Goal: Obtain resource: Download file/media

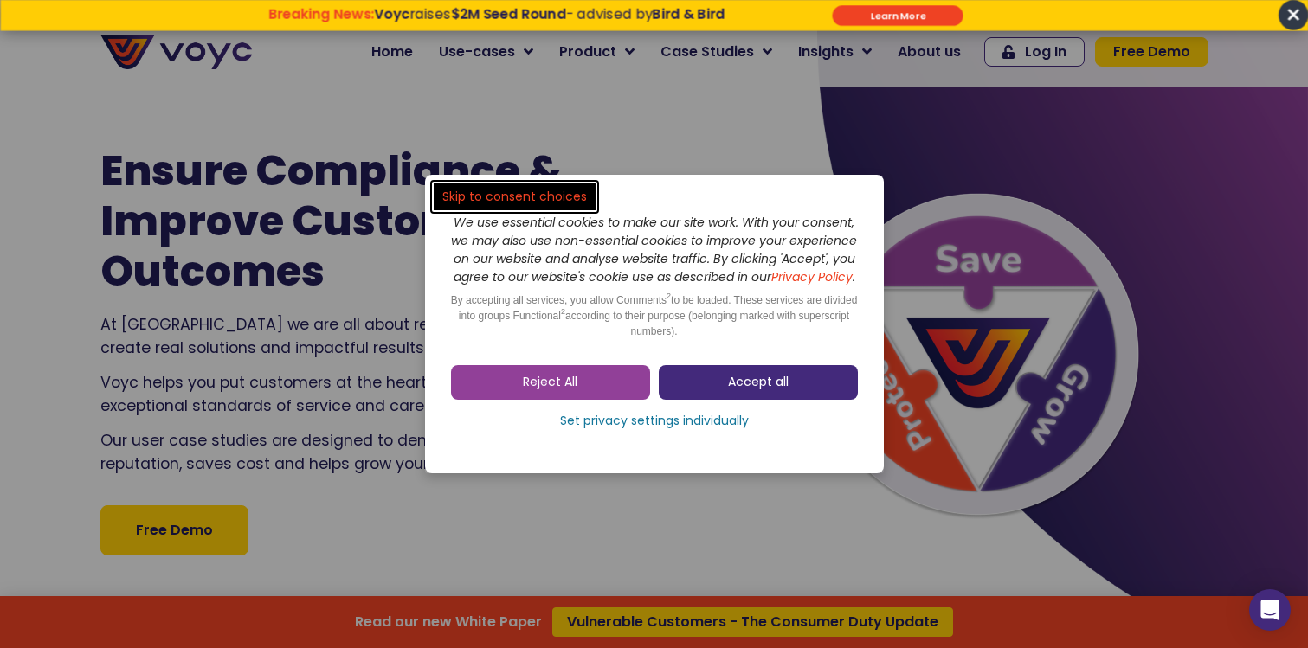
click at [768, 390] on span "Accept all" at bounding box center [758, 382] width 61 height 17
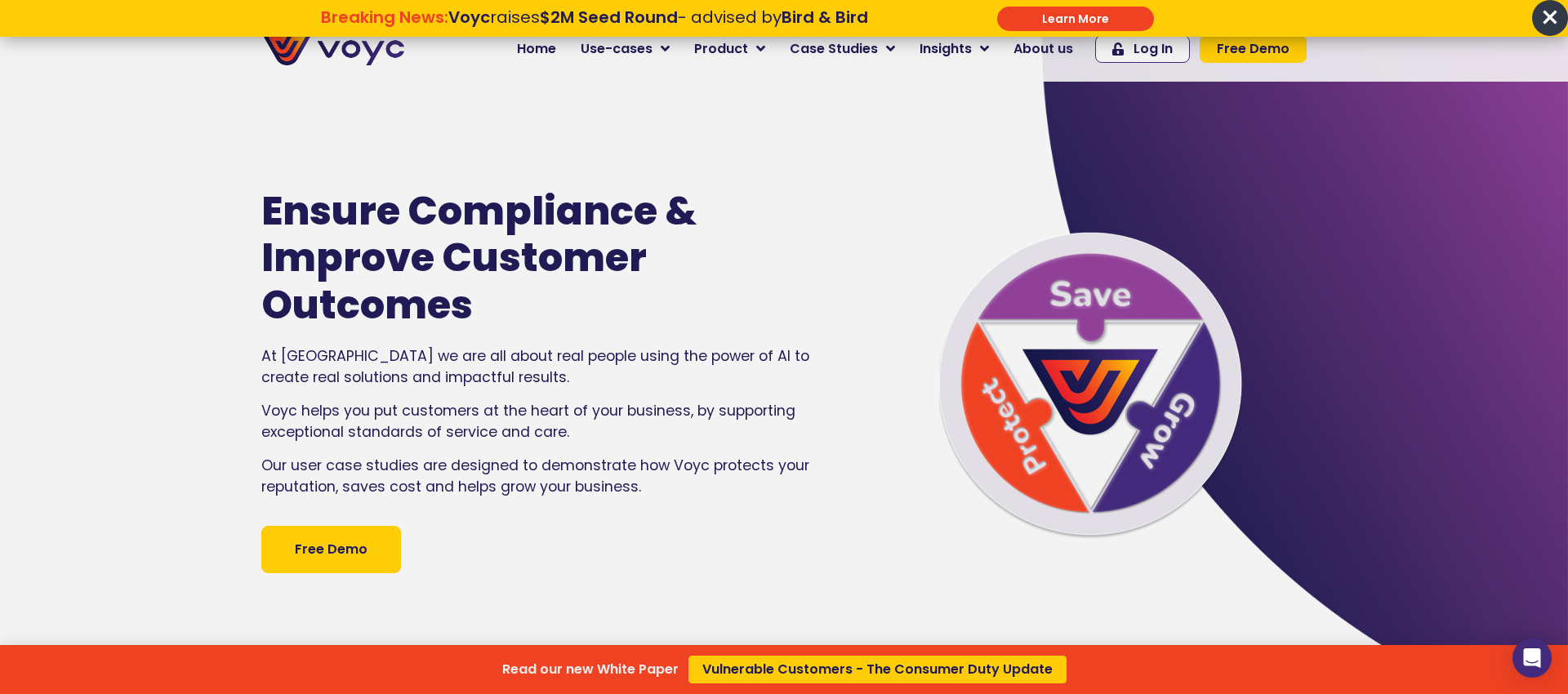
click at [1233, 14] on span "×" at bounding box center [1550, 18] width 36 height 36
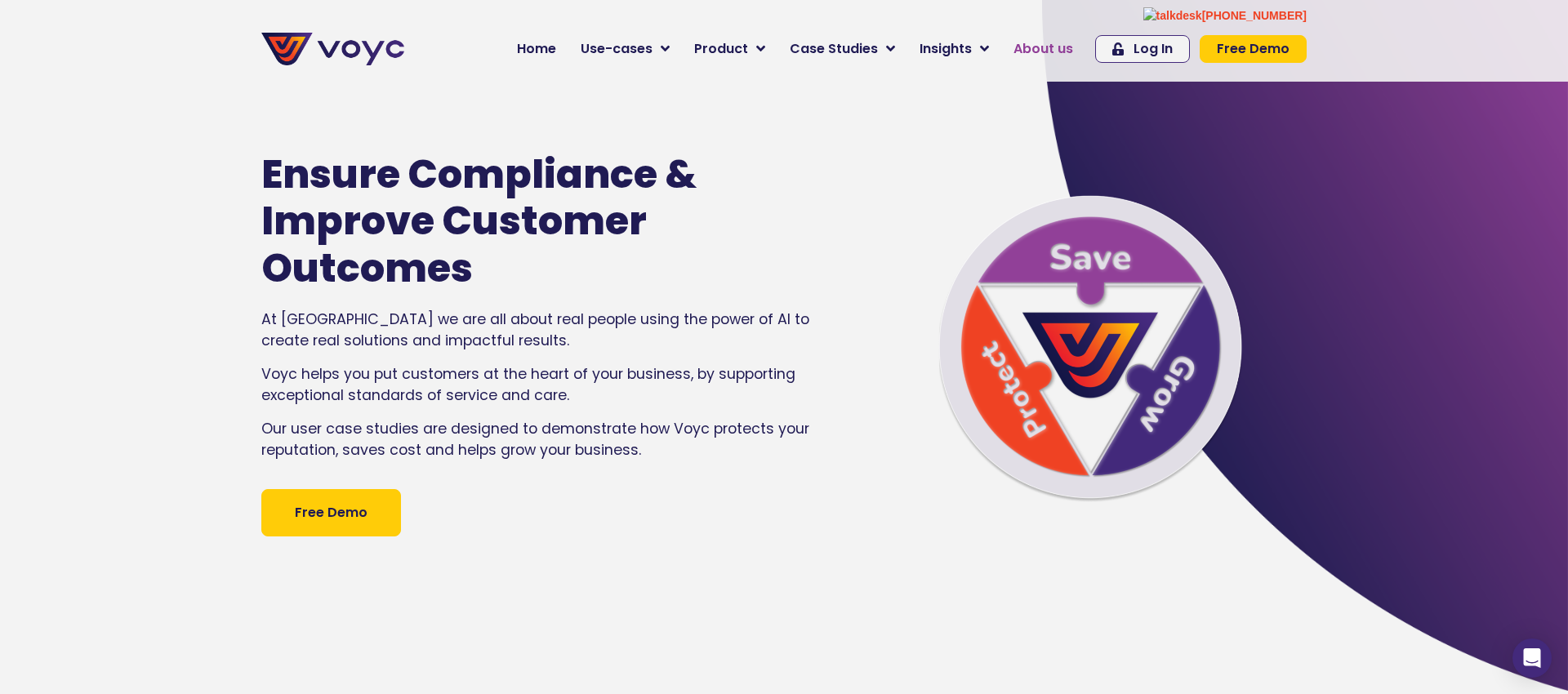
click at [1048, 50] on span "About us" at bounding box center [1043, 49] width 59 height 20
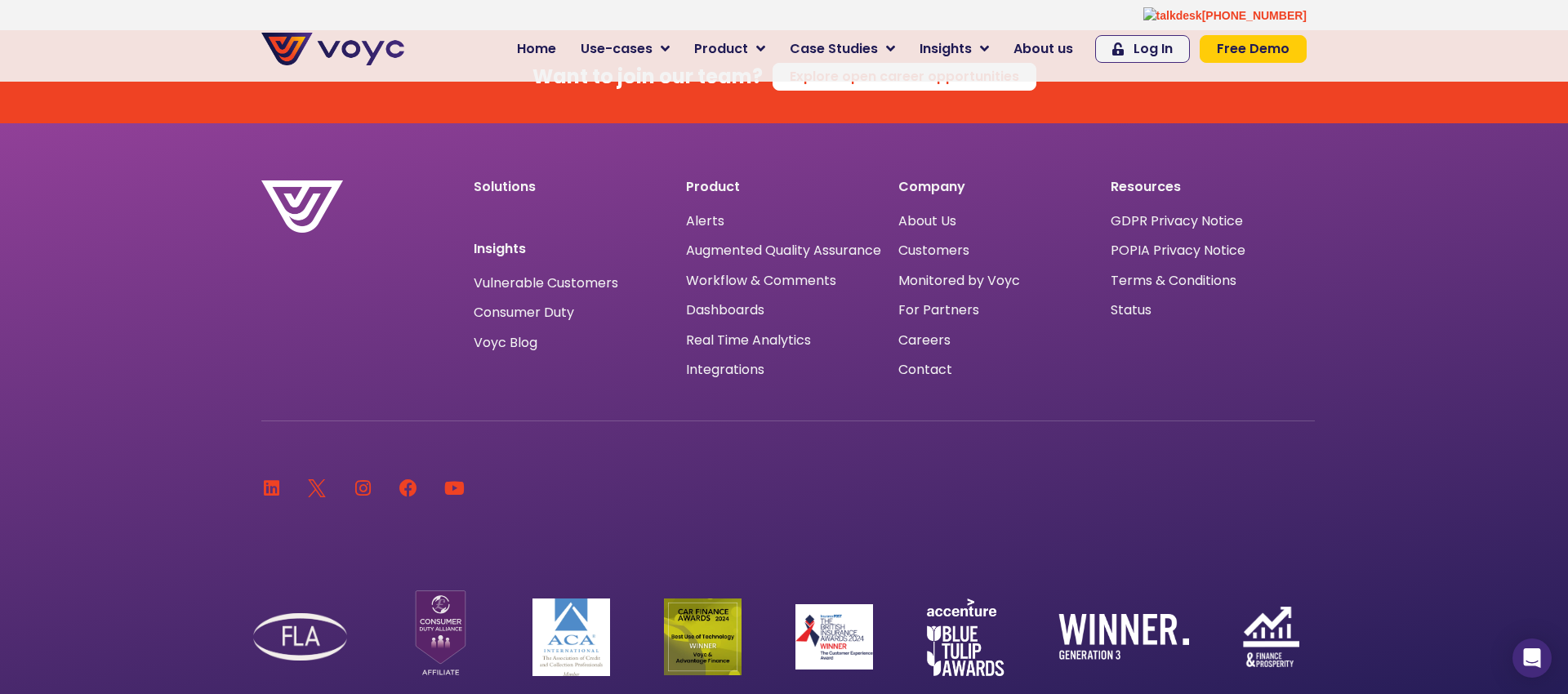
scroll to position [10622, 0]
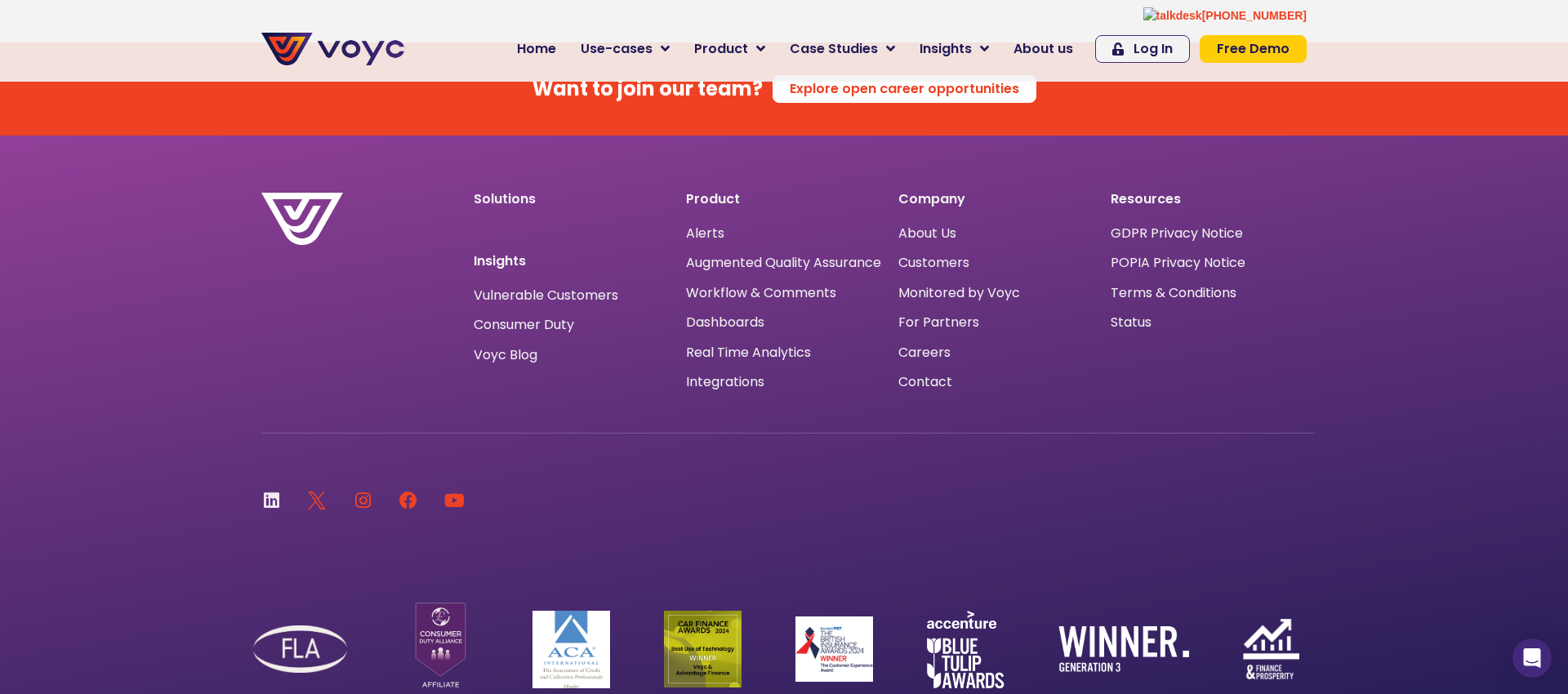
click at [271, 491] on icon at bounding box center [271, 500] width 18 height 18
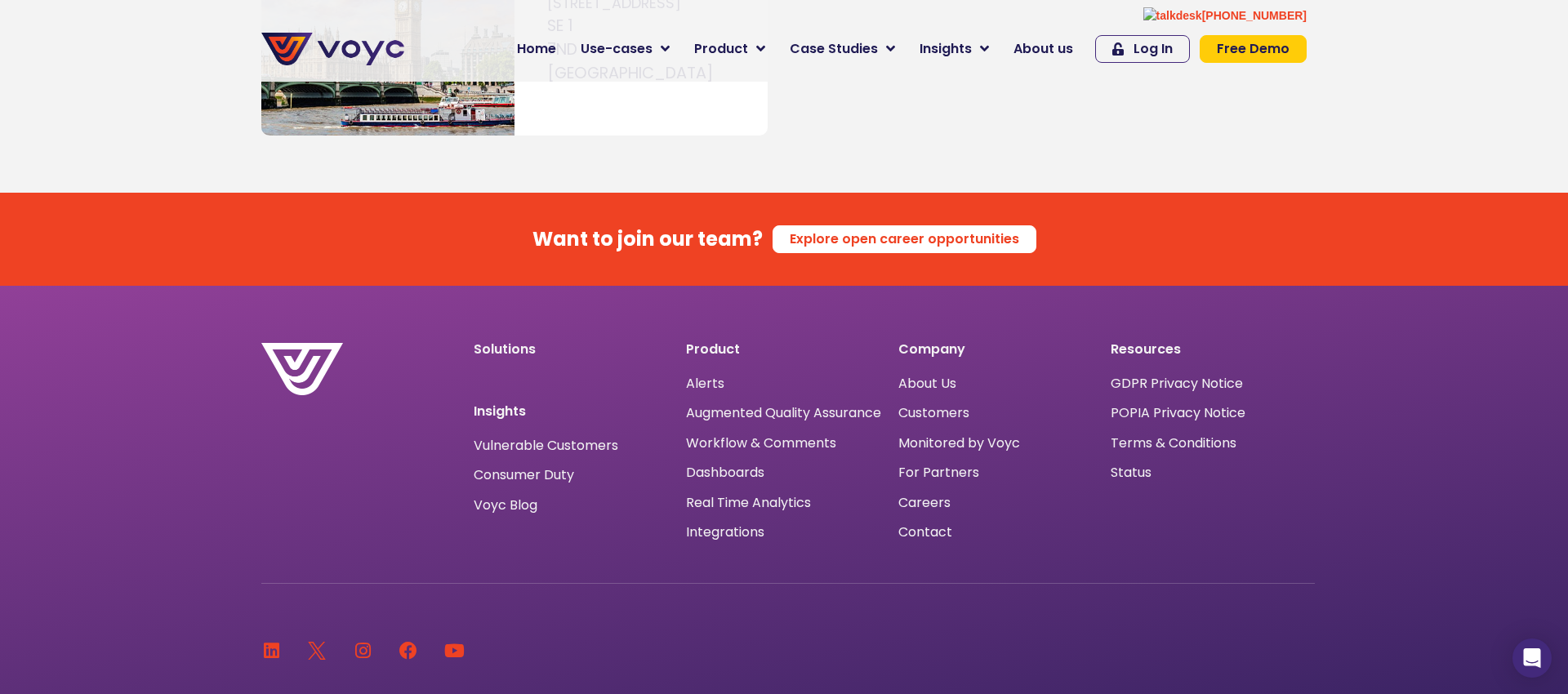
scroll to position [10417, 0]
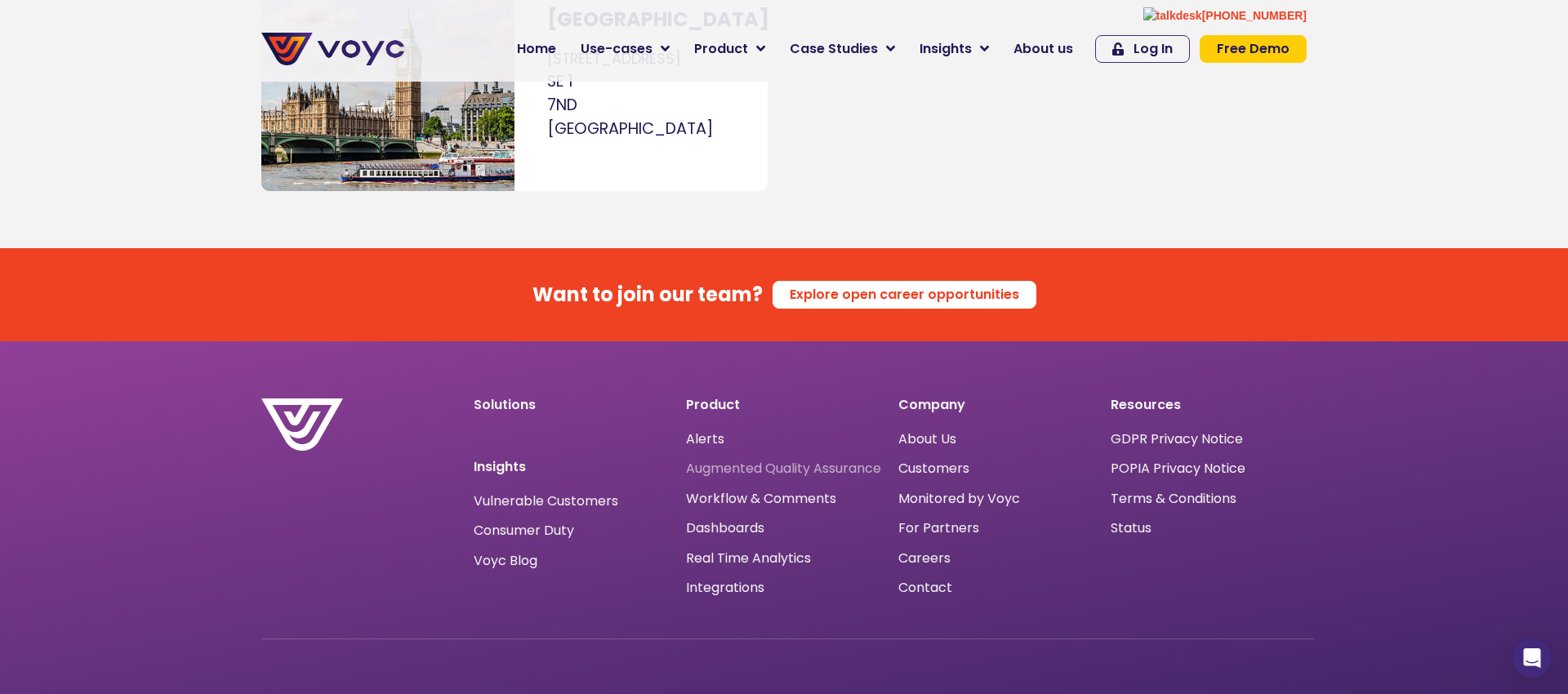
click at [732, 460] on span "Augmented Quality Assurance" at bounding box center [783, 468] width 195 height 15
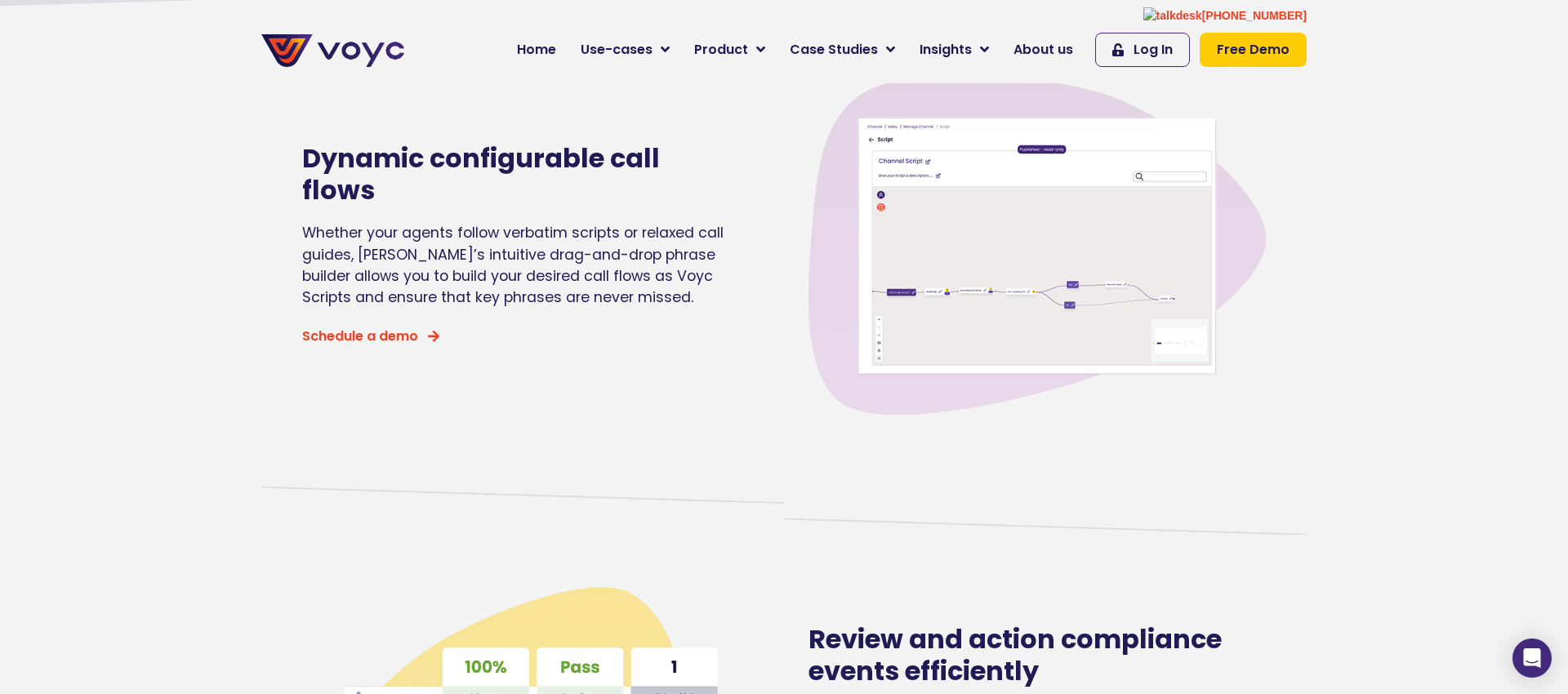
scroll to position [372, 0]
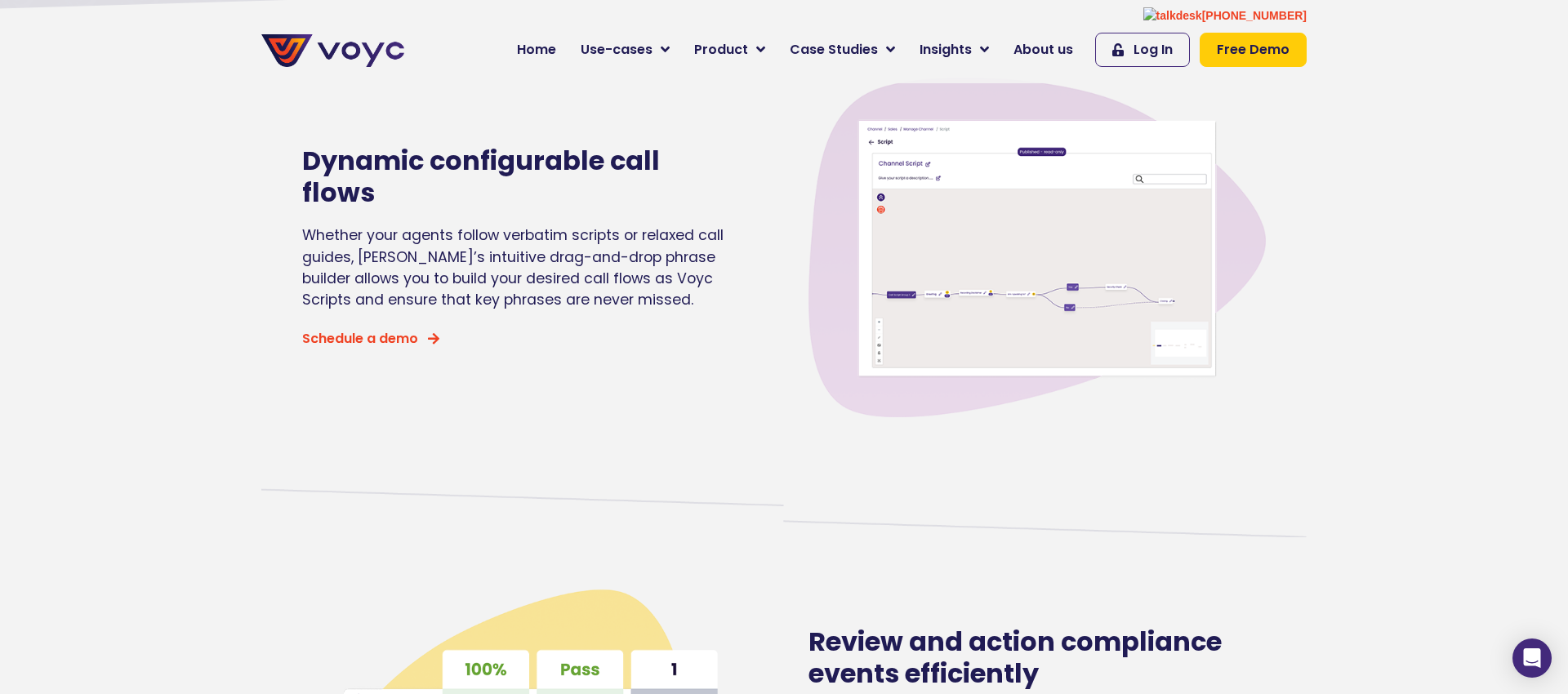
click at [660, 231] on p "Whether your agents follow verbatim scripts or relaxed call guides, Voyc’s intu…" at bounding box center [518, 268] width 433 height 87
click at [580, 240] on p "Whether your agents follow verbatim scripts or relaxed call guides, Voyc’s intu…" at bounding box center [518, 268] width 433 height 87
click at [567, 242] on p "Whether your agents follow verbatim scripts or relaxed call guides, Voyc’s intu…" at bounding box center [518, 268] width 433 height 87
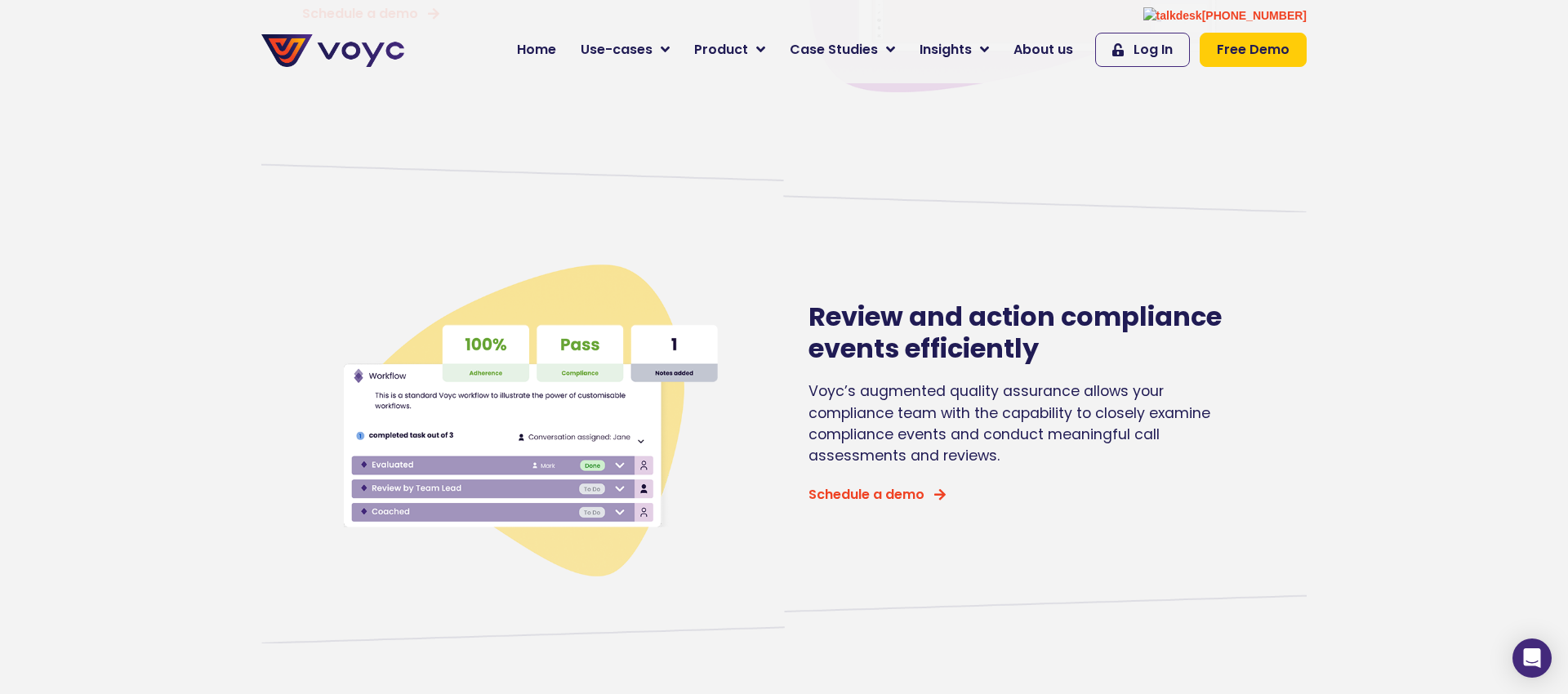
scroll to position [704, 0]
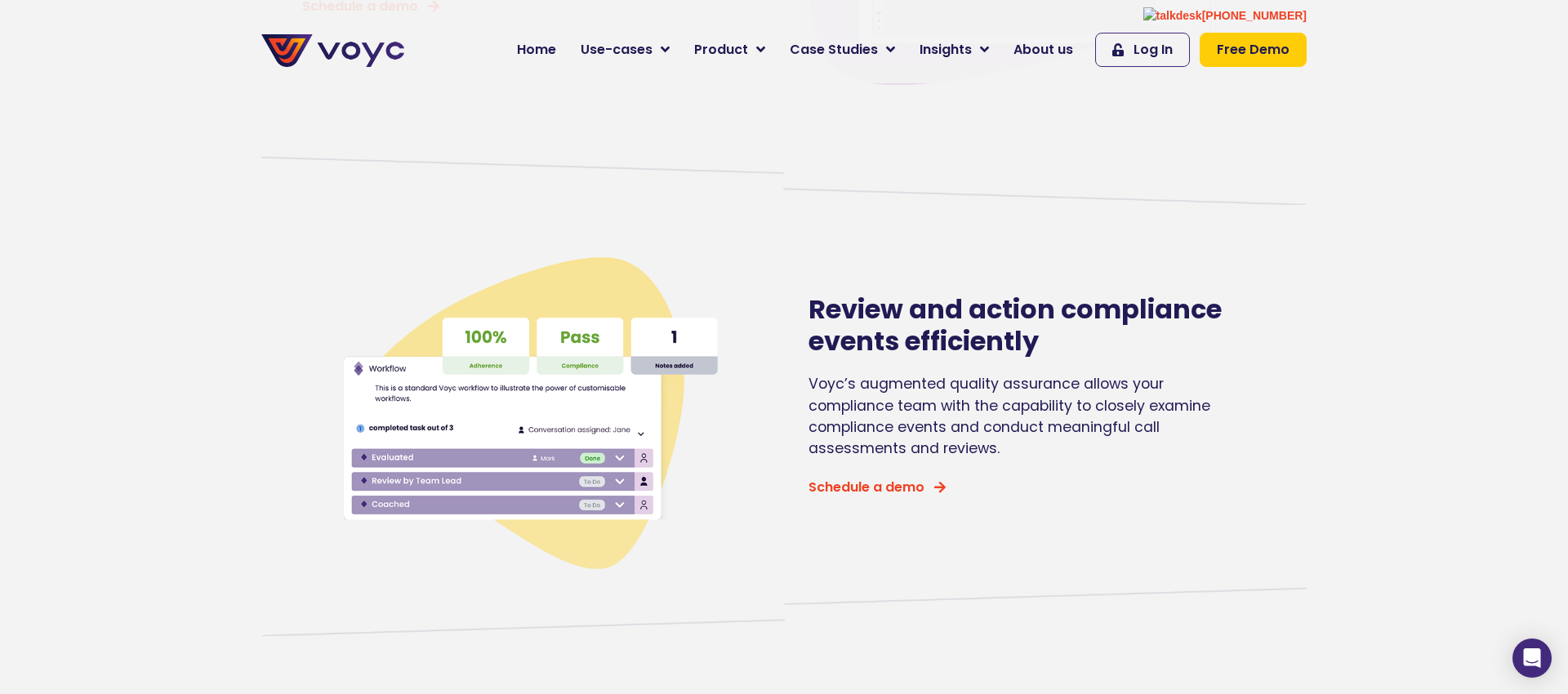
click at [1003, 392] on div "Voyc’s augmented quality assurance allows your compliance team with the capabil…" at bounding box center [1025, 417] width 433 height 87
click at [839, 422] on div "Voyc’s augmented quality assurance allows your compliance team with the capabil…" at bounding box center [1025, 417] width 433 height 87
click at [937, 422] on div "Voyc’s augmented quality assurance allows your compliance team with the capabil…" at bounding box center [1025, 417] width 433 height 87
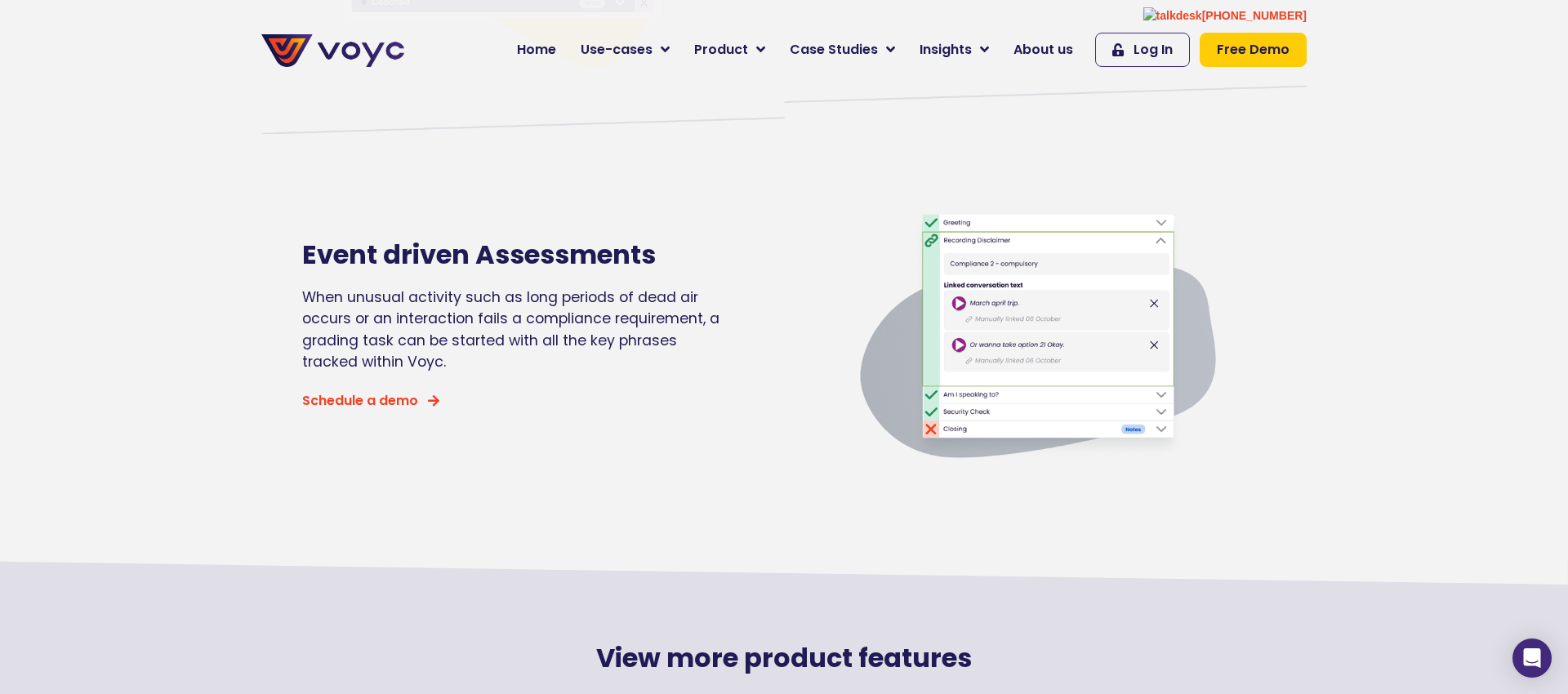
scroll to position [1222, 0]
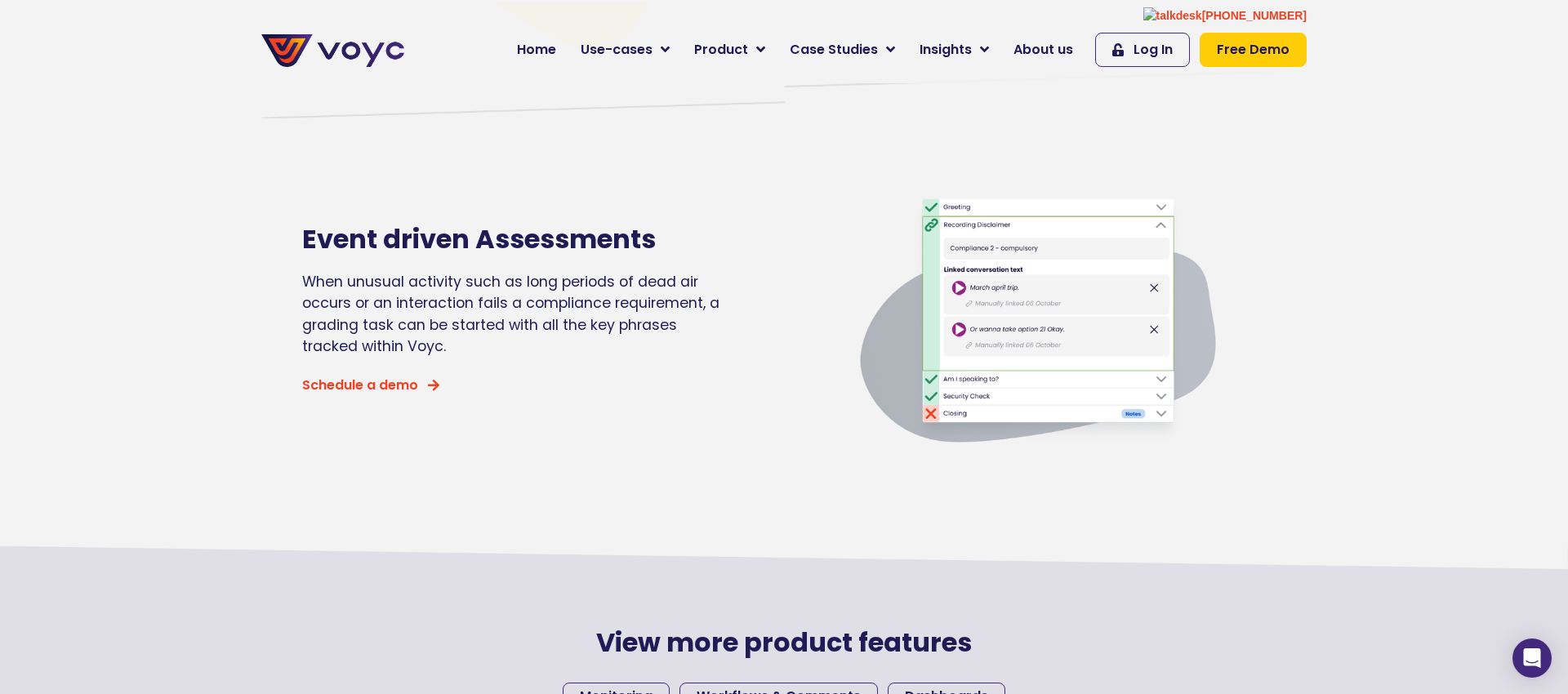
click at [628, 319] on div "When unusual activity such as long periods of dead air occurs or an interaction…" at bounding box center [518, 314] width 433 height 87
click at [589, 320] on div "When unusual activity such as long periods of dead air occurs or an interaction…" at bounding box center [518, 314] width 433 height 87
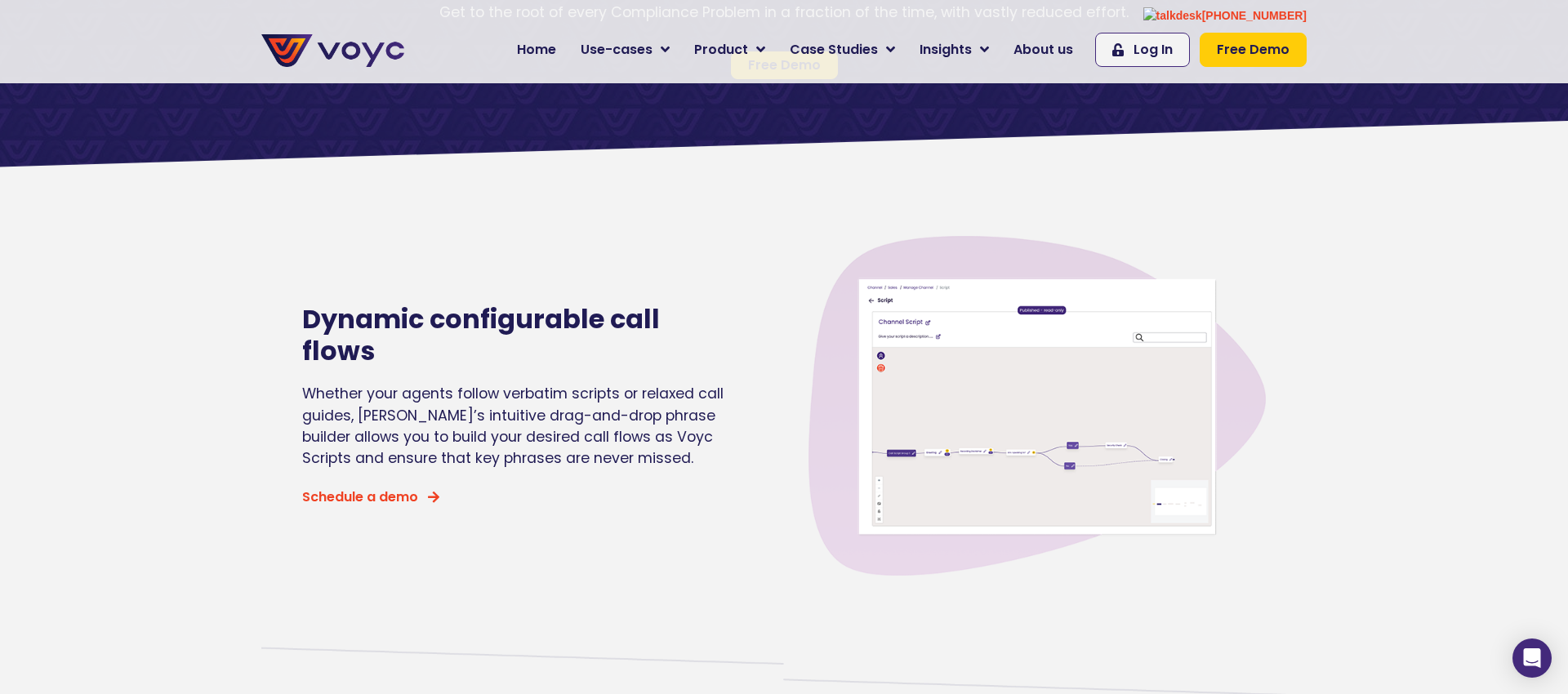
scroll to position [0, 0]
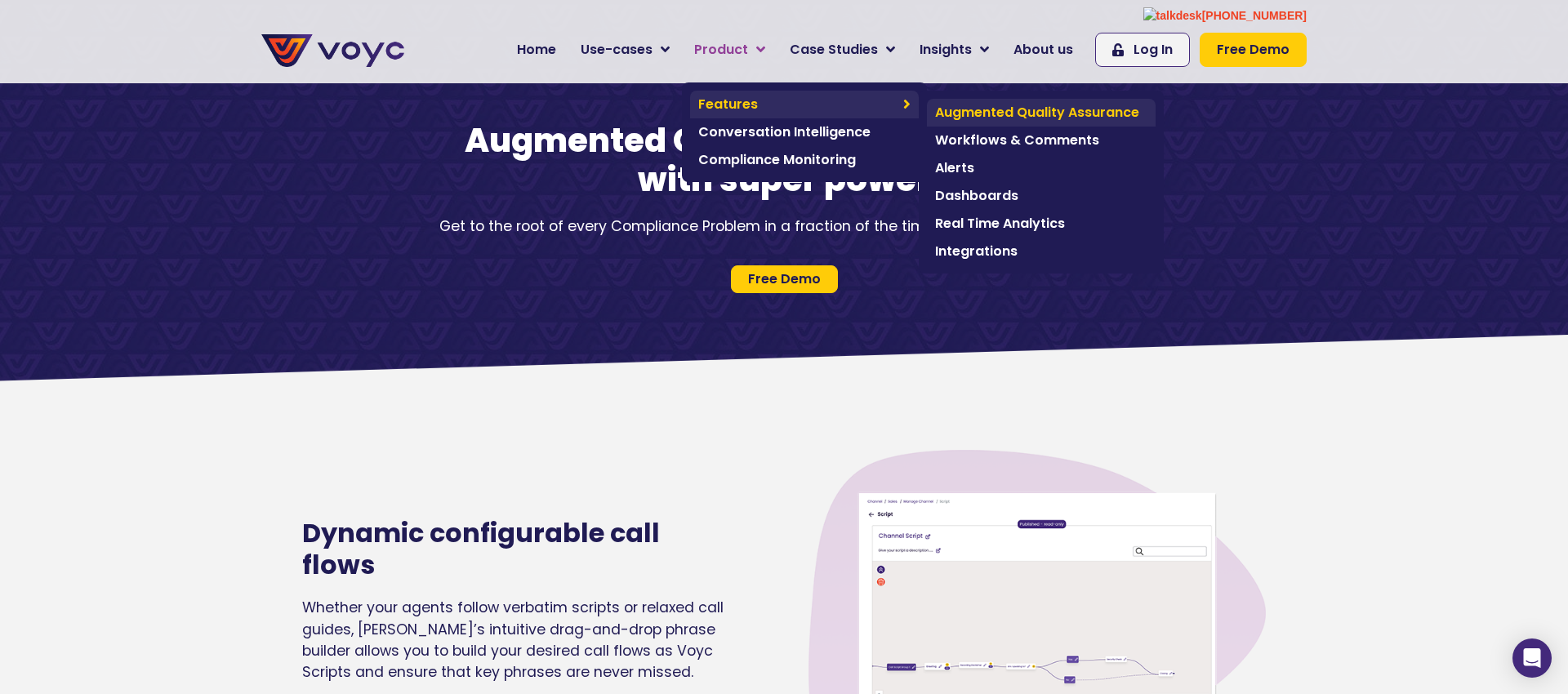
click at [1043, 112] on span "Augmented Quality Assurance" at bounding box center [1041, 112] width 212 height 20
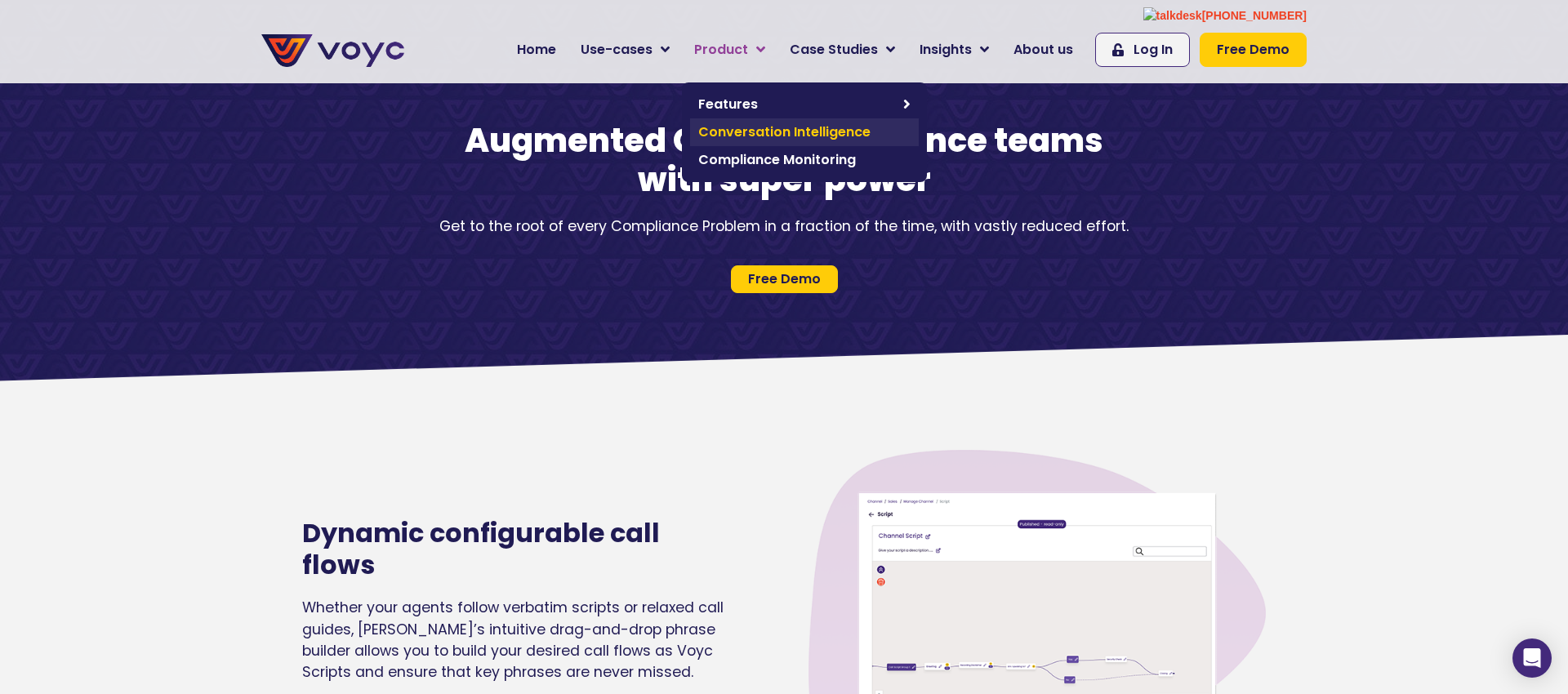
click at [809, 129] on span "Conversation Intelligence" at bounding box center [804, 132] width 212 height 20
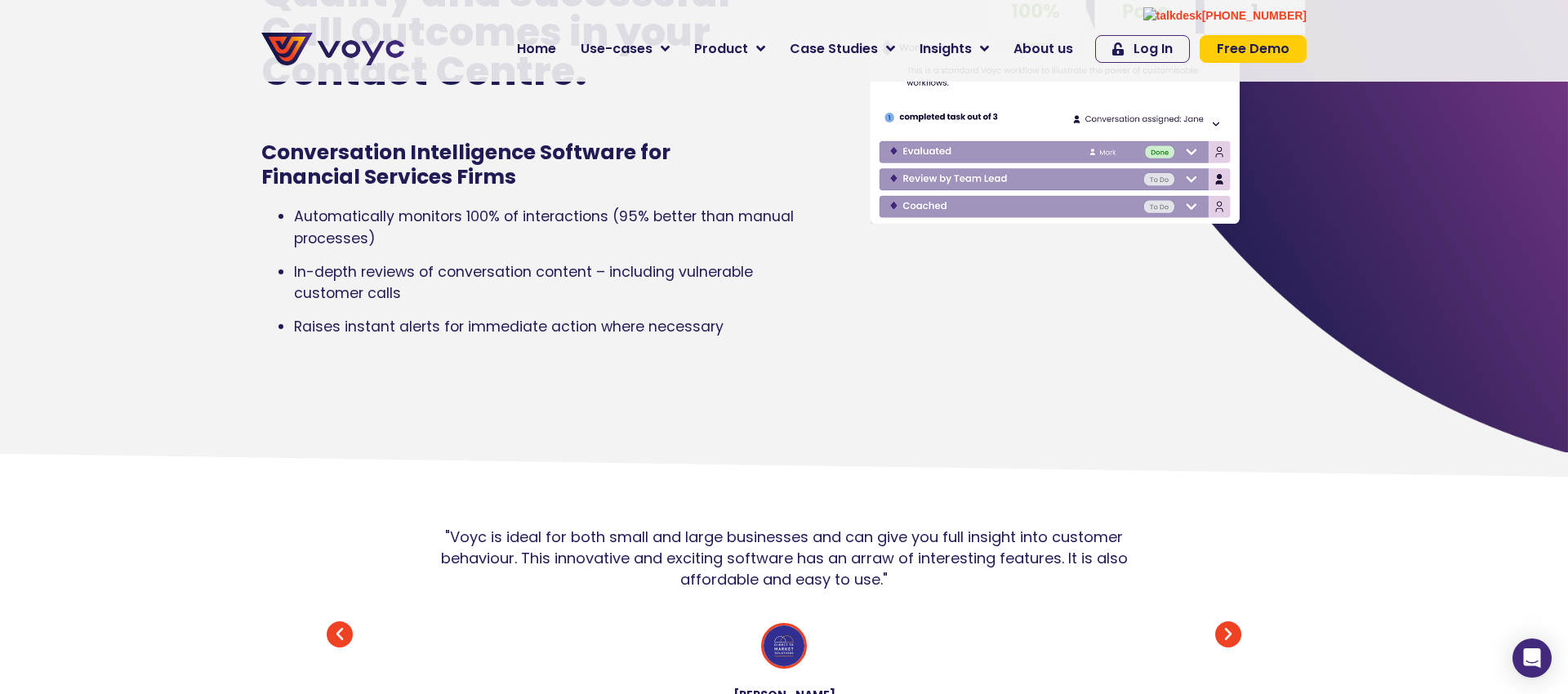
scroll to position [240, 0]
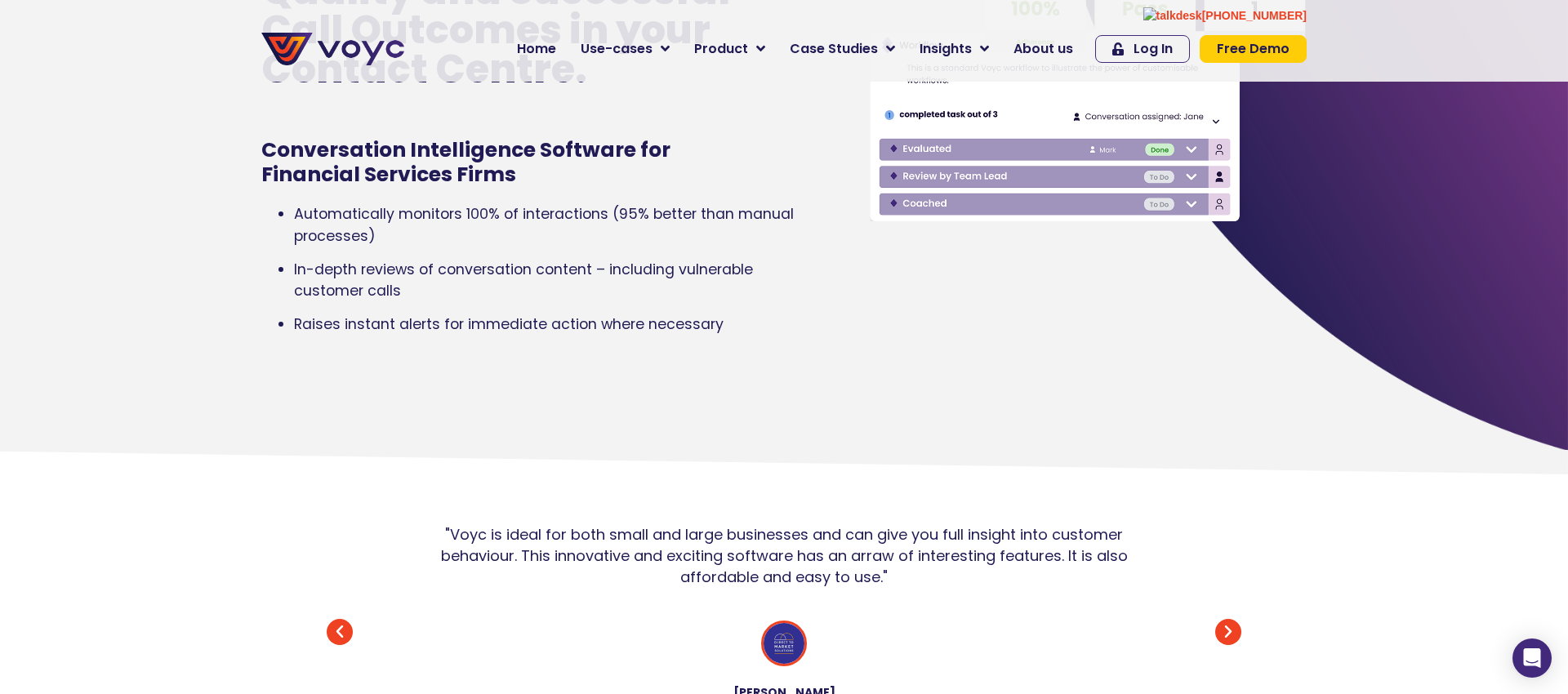
click at [677, 271] on span "In-depth reviews of conversation content – including vulnerable customer calls" at bounding box center [524, 279] width 459 height 41
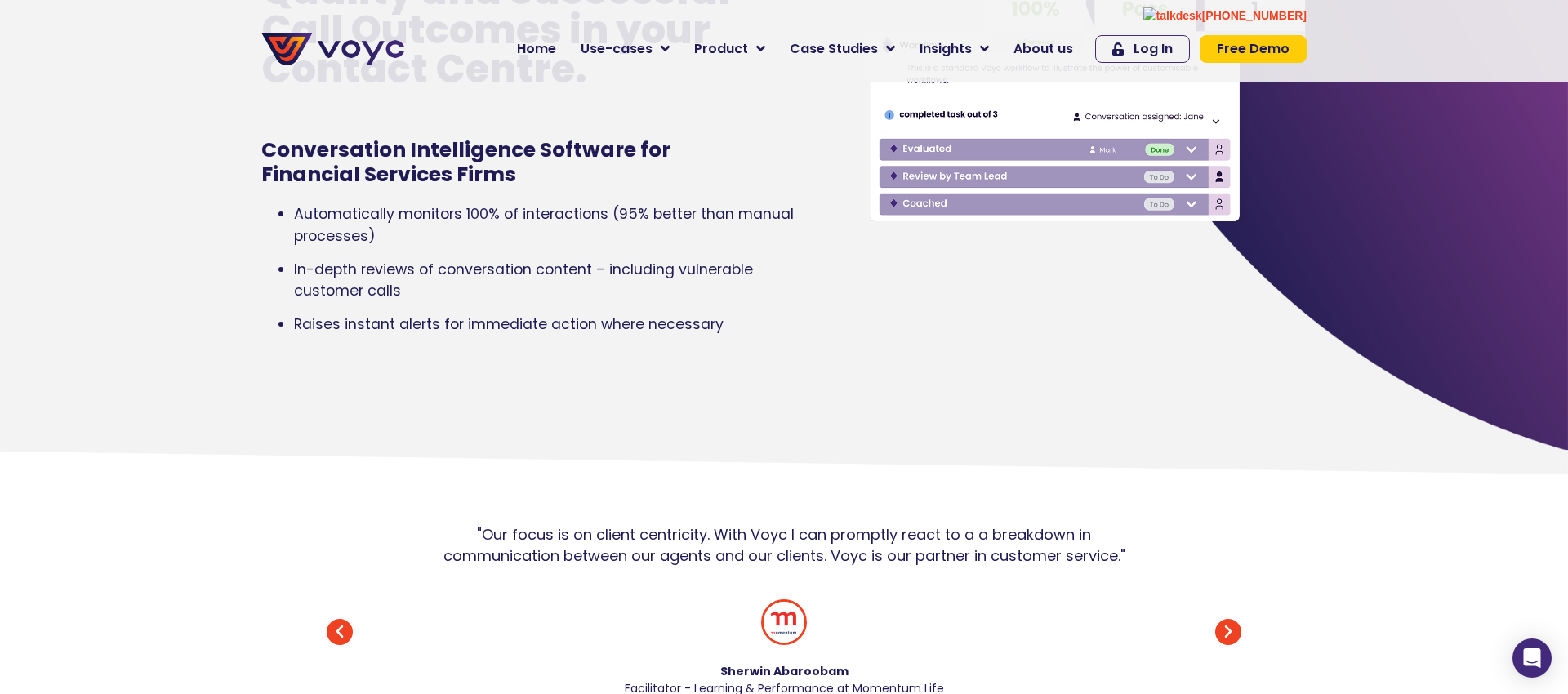
click at [485, 321] on span "Raises instant alerts for immediate action where necessary" at bounding box center [509, 323] width 429 height 20
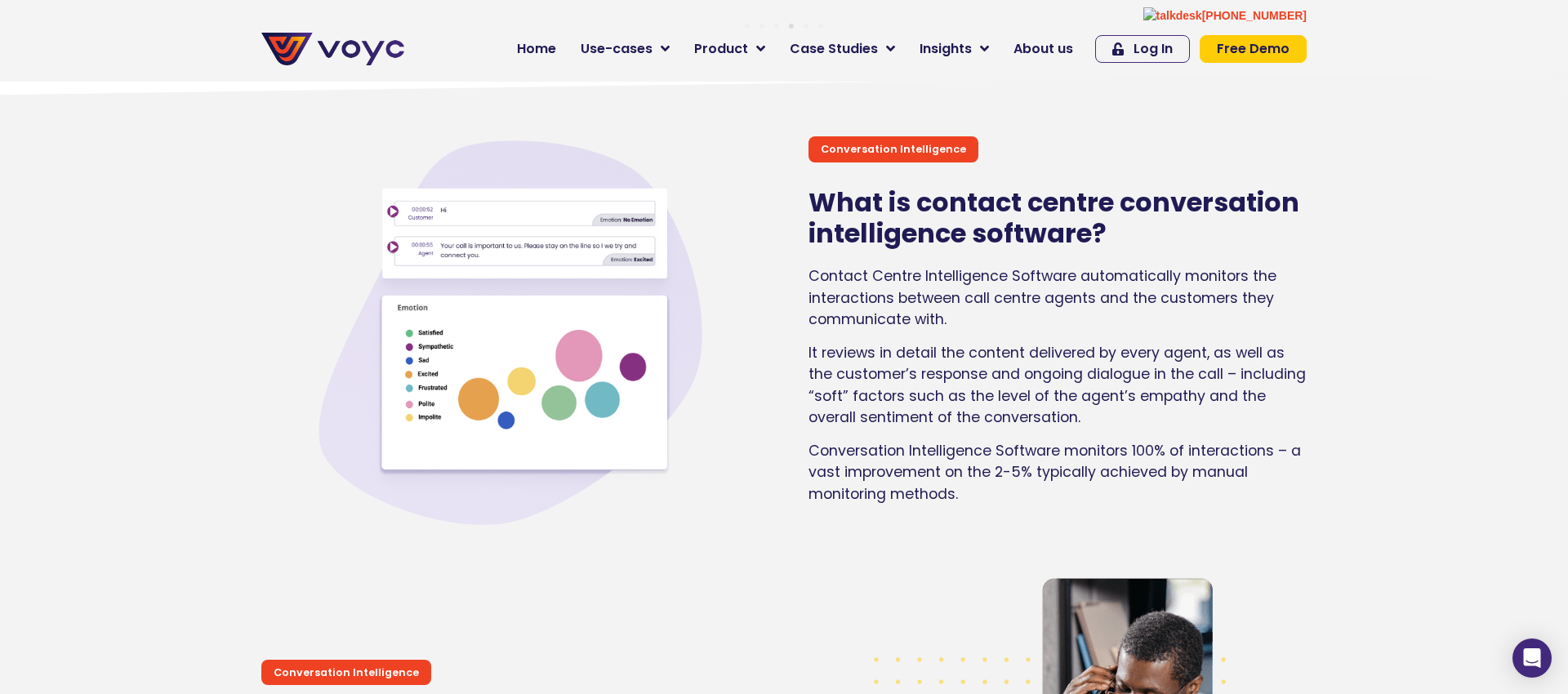
scroll to position [1035, 0]
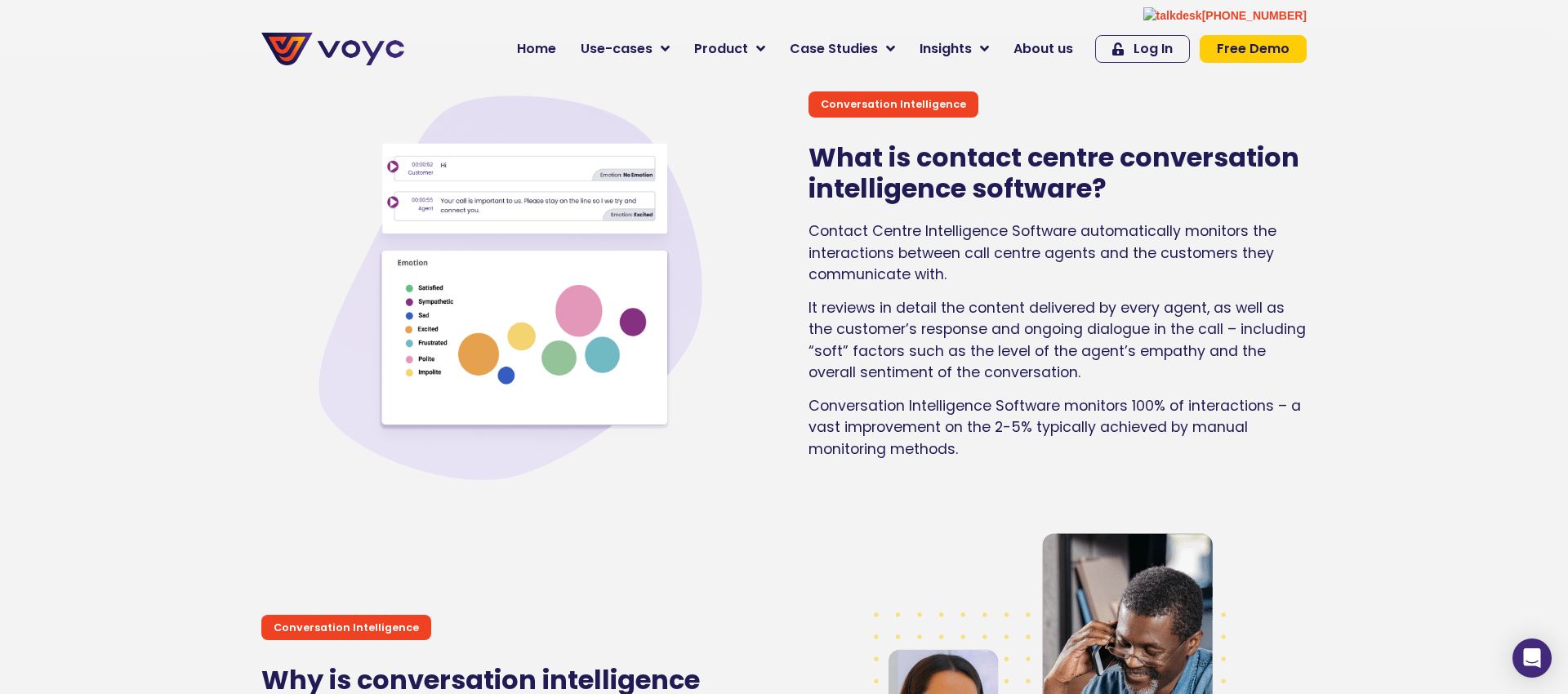
click at [971, 231] on span "Contact Centre Intelligence Software automatically monitors the interactions be…" at bounding box center [1043, 253] width 468 height 63
click at [893, 314] on span "It reviews in detail the content delivered by every agent, as well as the custo…" at bounding box center [1057, 339] width 497 height 84
click at [1043, 320] on span "It reviews in detail the content delivered by every agent, as well as the custo…" at bounding box center [1057, 339] width 497 height 84
click at [1054, 330] on span "It reviews in detail the content delivered by every agent, as well as the custo…" at bounding box center [1057, 339] width 497 height 84
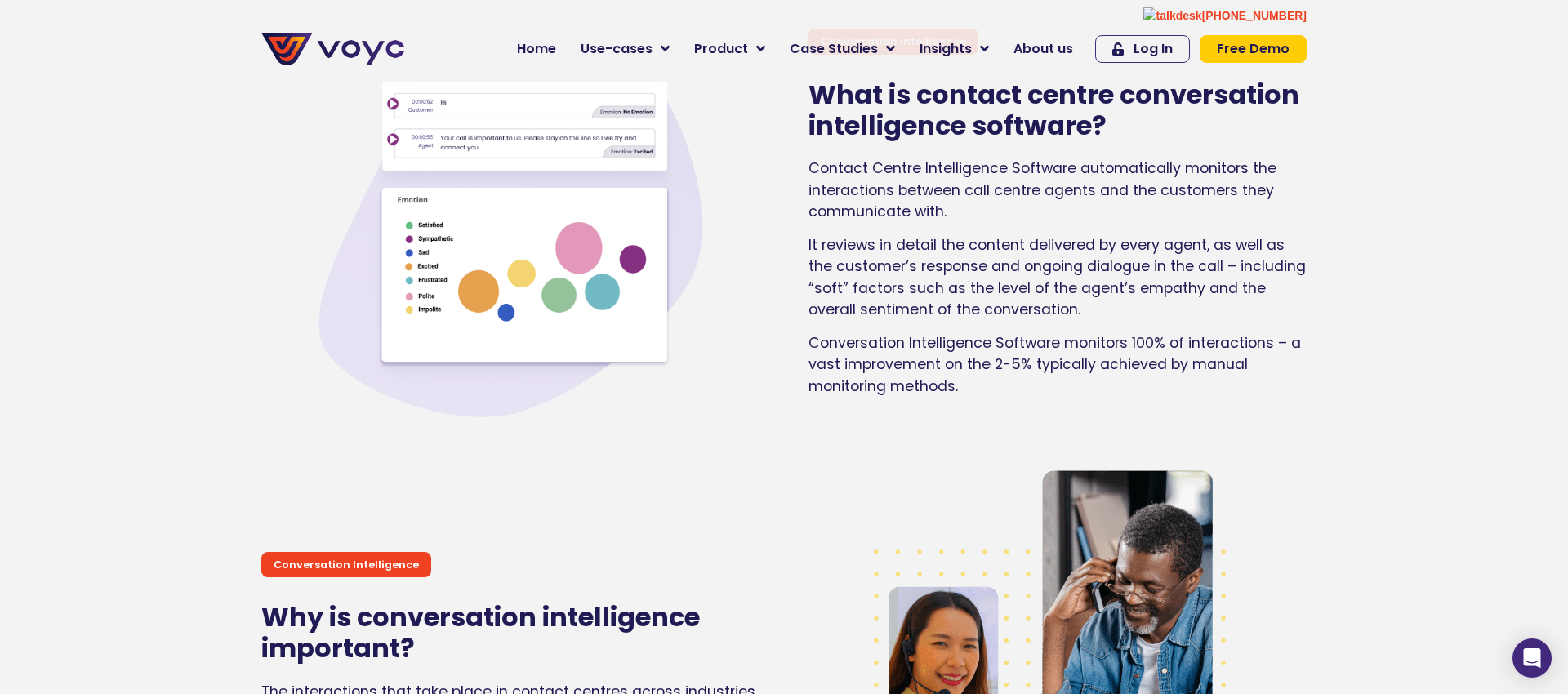
scroll to position [1158, 0]
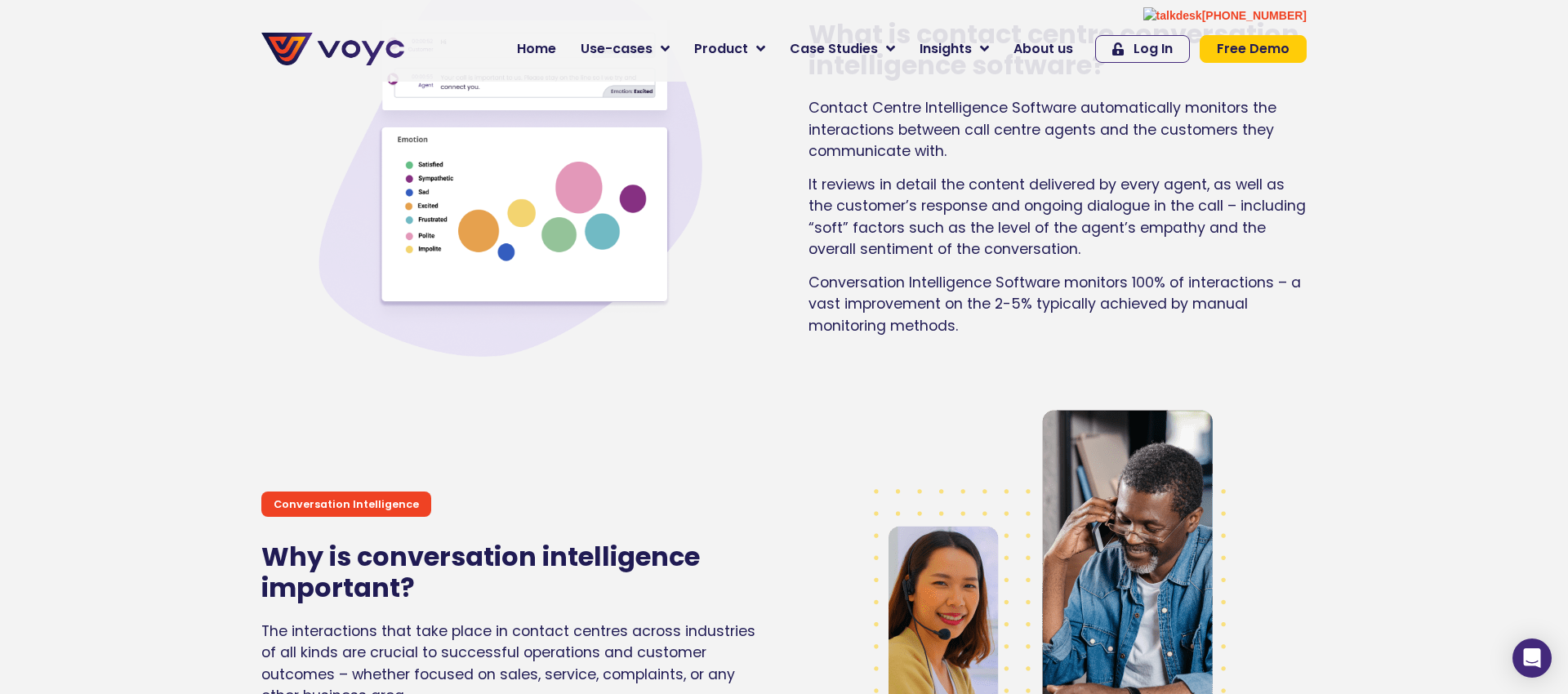
click at [1021, 291] on p "Conversation Intelligence Software monitors 100% of interactions – a vast impro…" at bounding box center [1058, 304] width 498 height 64
click at [1178, 279] on span "Conversation Intelligence Software monitors 100% of interactions – a vast impro…" at bounding box center [1055, 304] width 492 height 63
click at [985, 289] on span "Conversation Intelligence Software monitors 100% of interactions – a vast impro…" at bounding box center [1055, 304] width 492 height 63
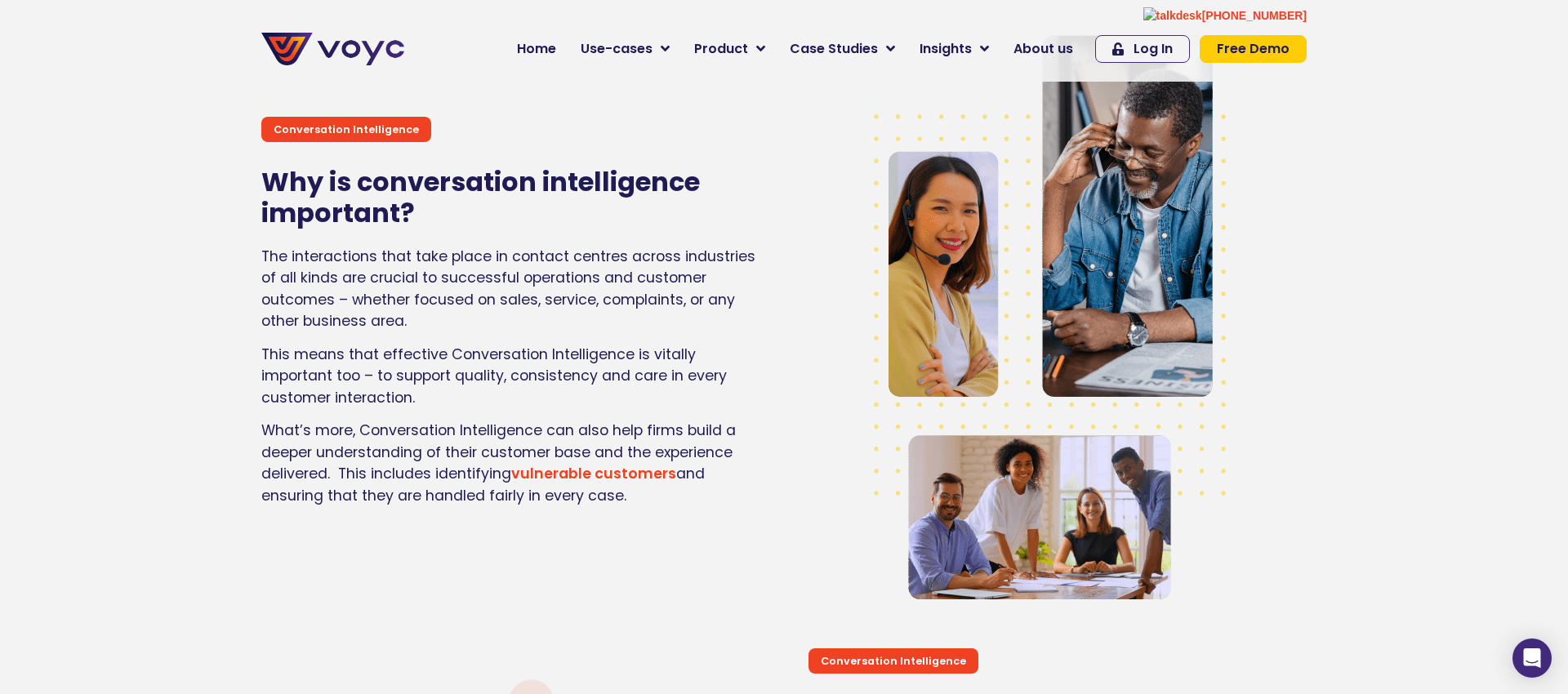
scroll to position [1545, 0]
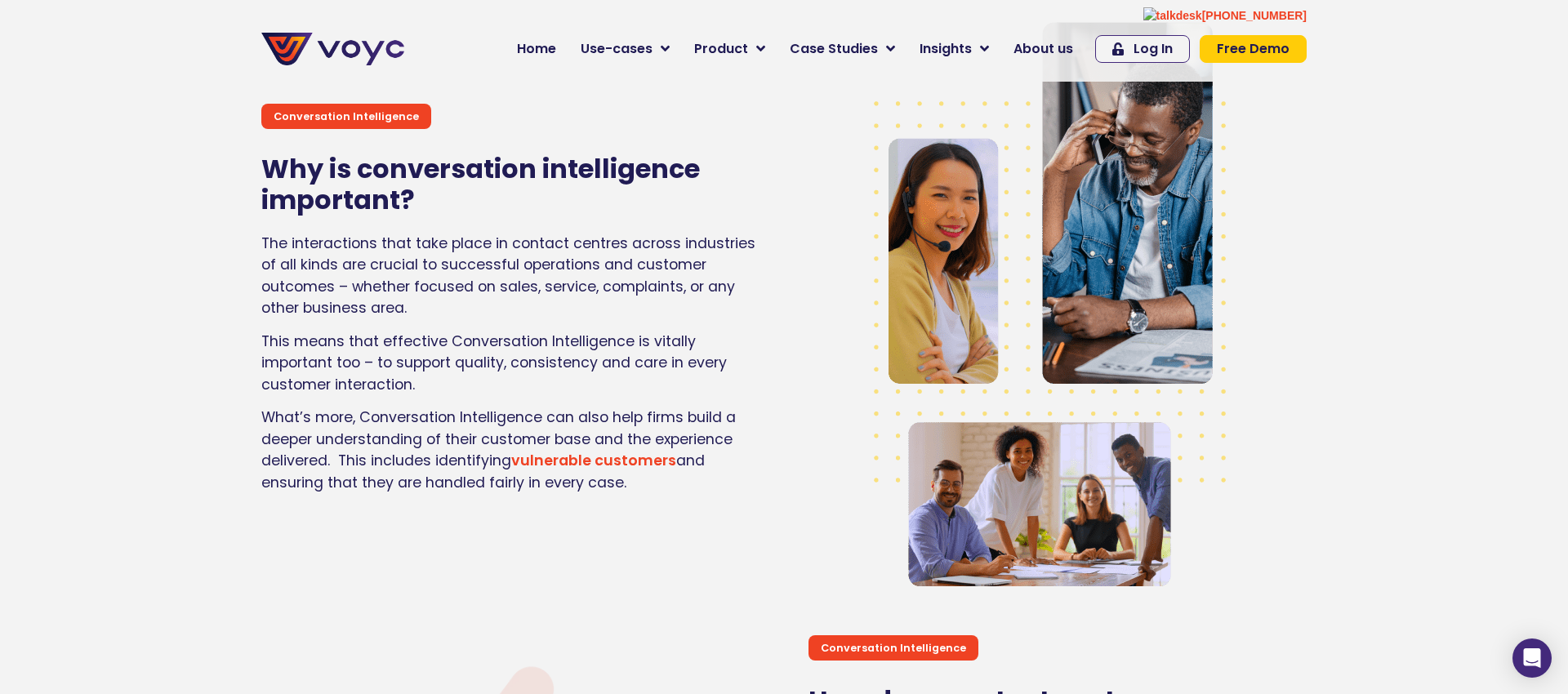
click at [387, 273] on span "The interactions that take place in contact centres across industries of all ki…" at bounding box center [509, 275] width 494 height 84
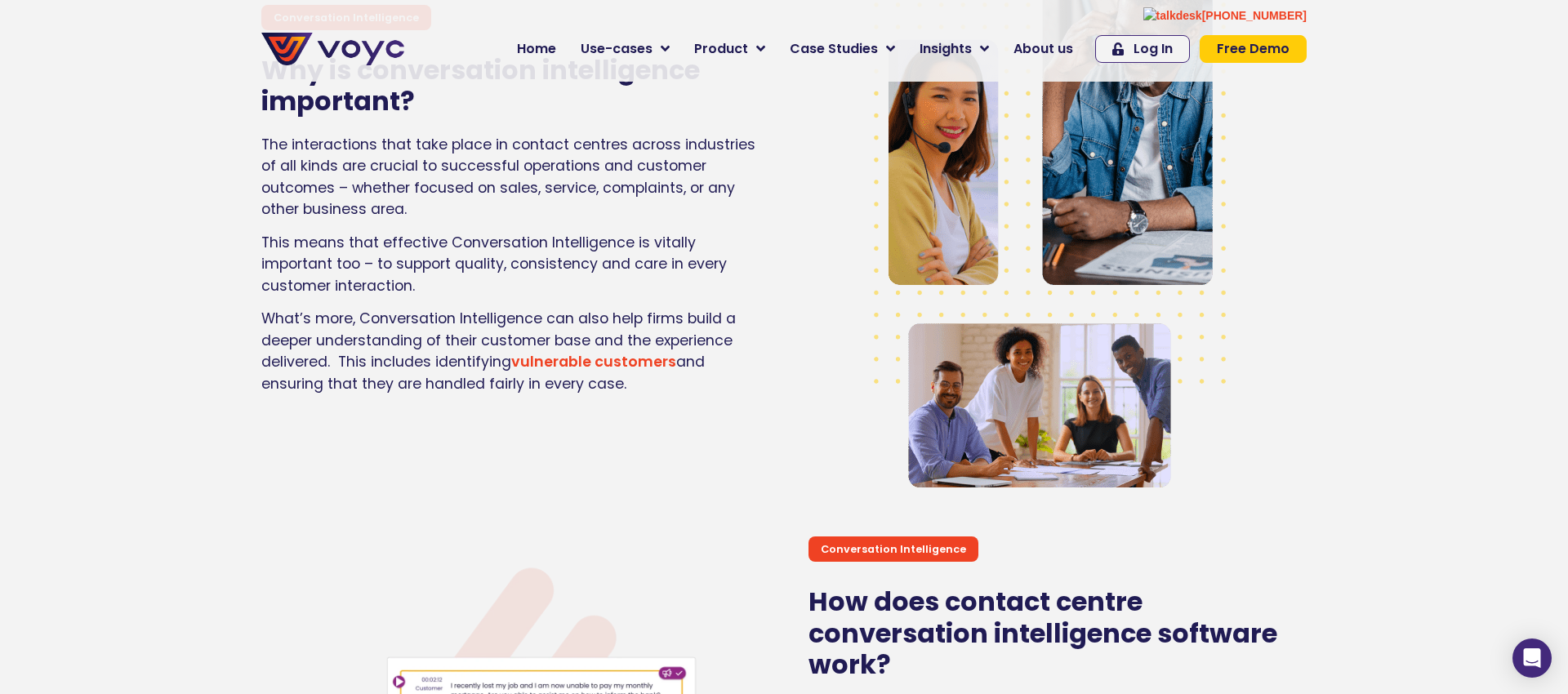
scroll to position [1647, 0]
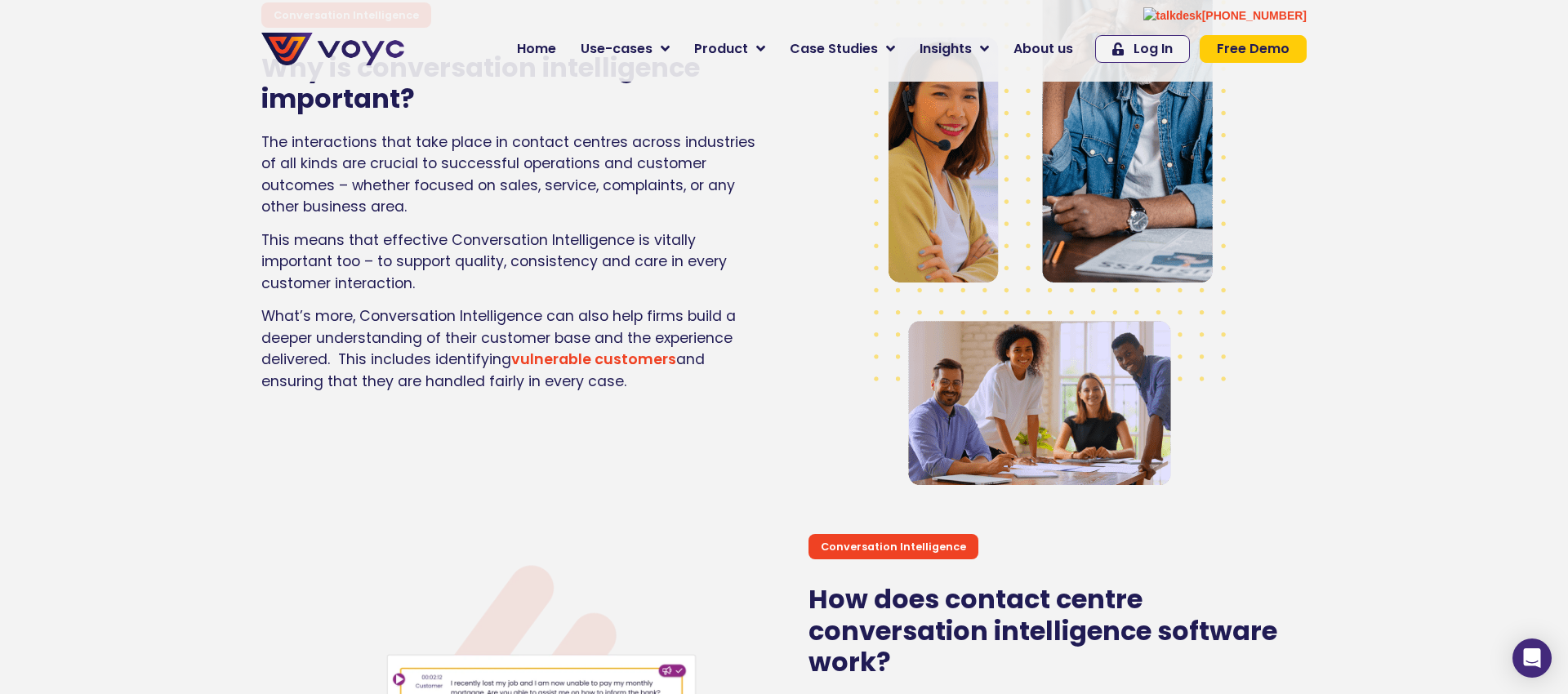
click at [592, 355] on link "vulnerable customers" at bounding box center [593, 358] width 165 height 20
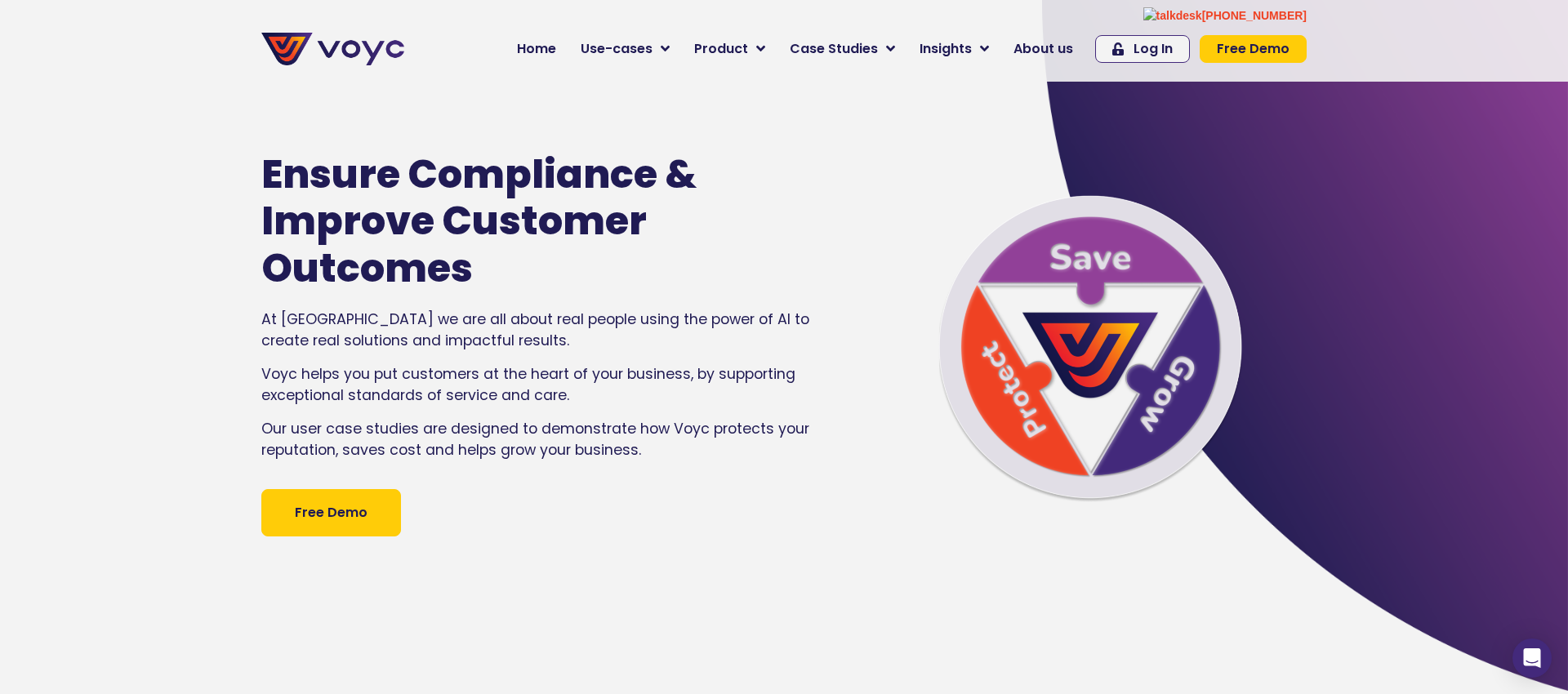
click at [516, 330] on p "At [GEOGRAPHIC_DATA] we are all about real people using the power of AI to crea…" at bounding box center [541, 330] width 559 height 43
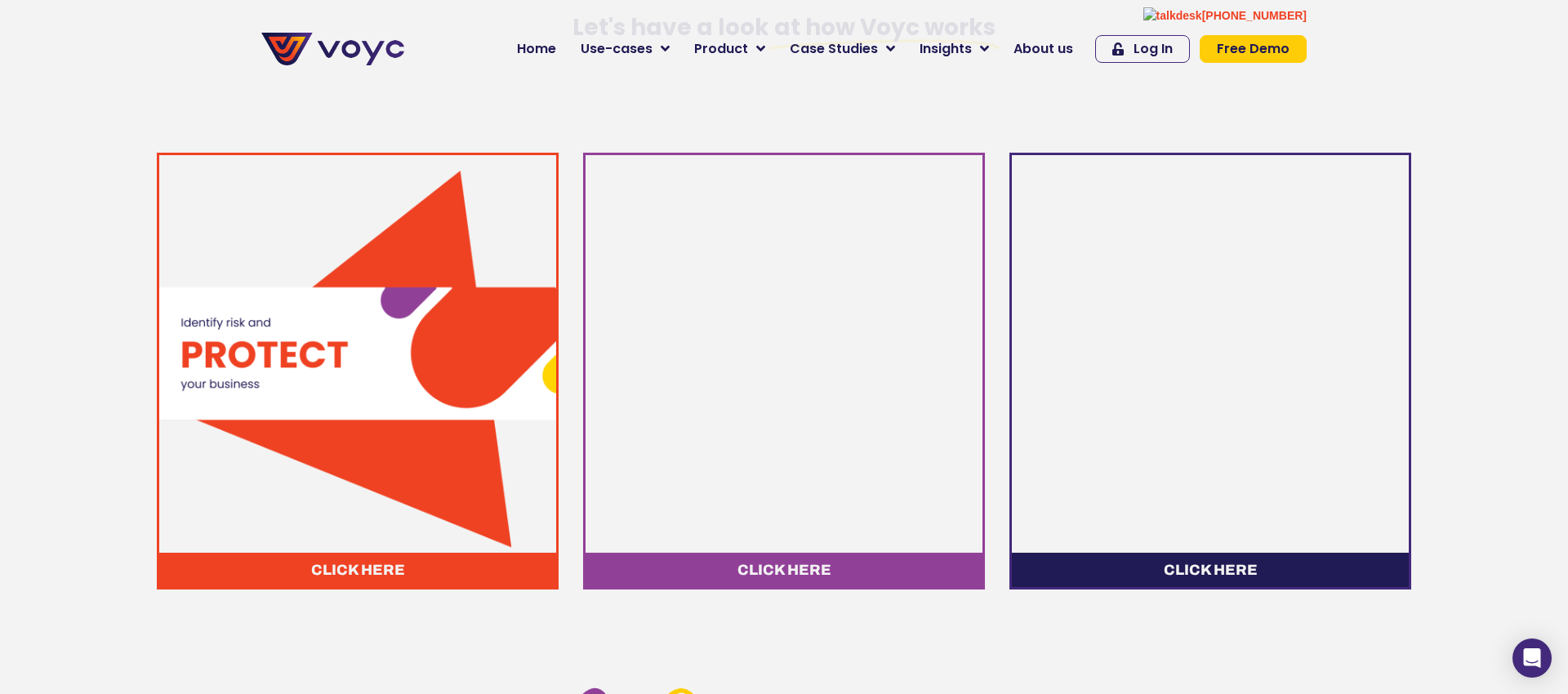
scroll to position [871, 0]
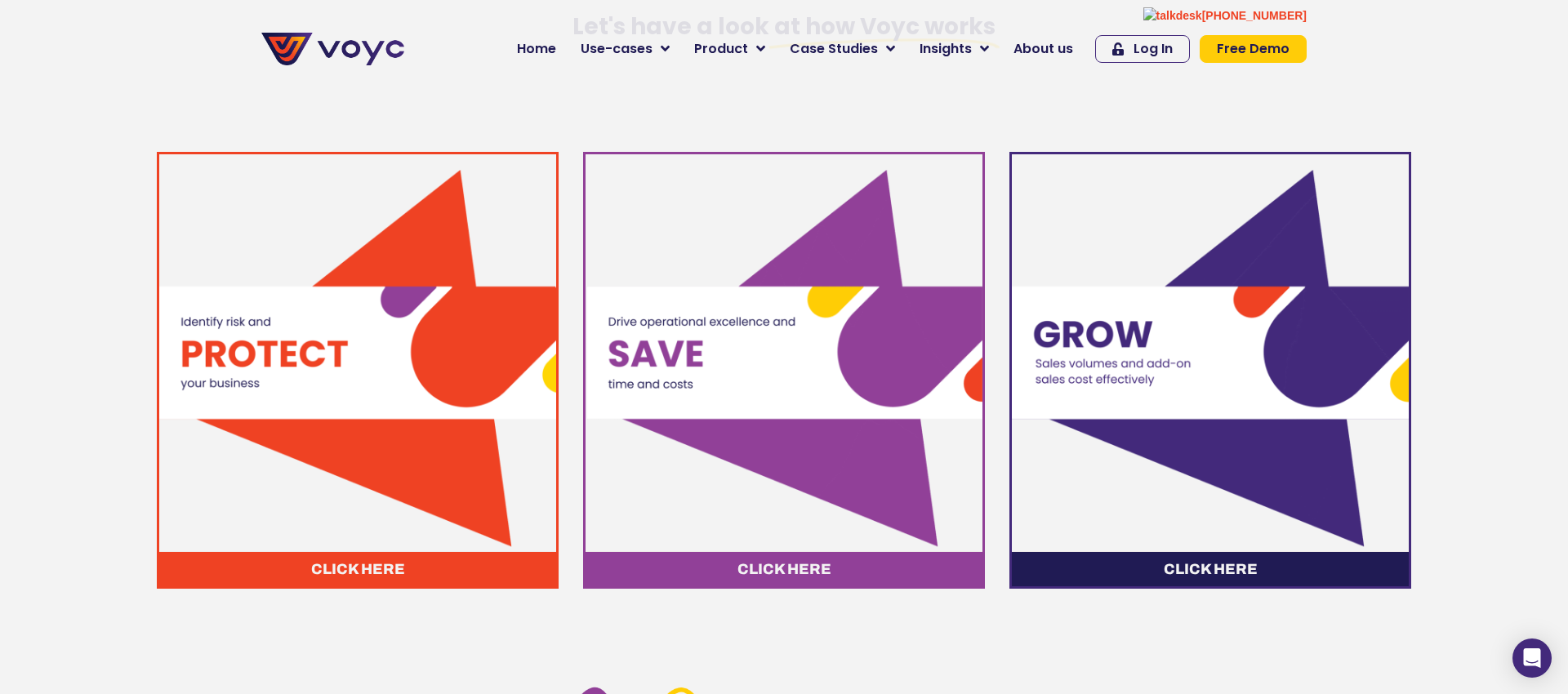
click at [262, 358] on img at bounding box center [358, 353] width 397 height 397
click at [345, 570] on span "Click here" at bounding box center [359, 570] width 94 height 15
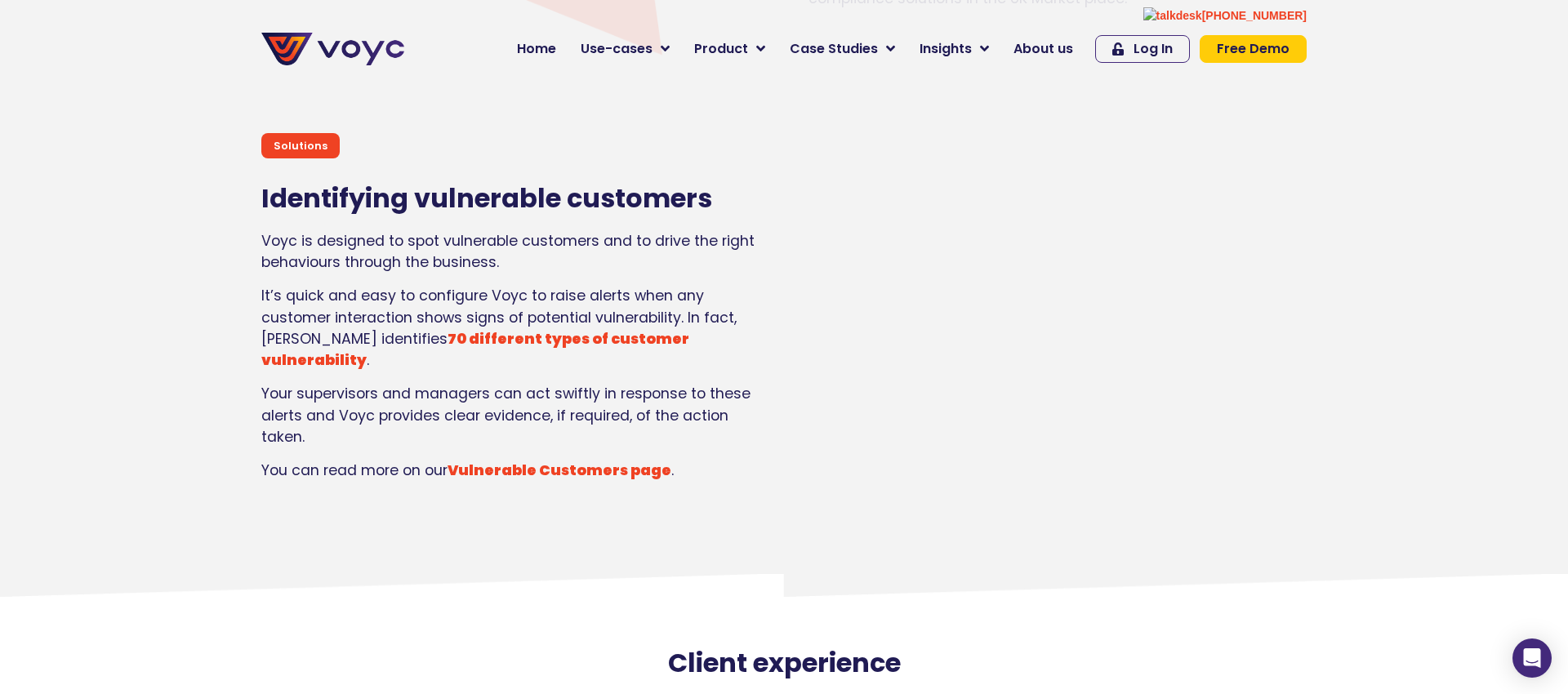
scroll to position [2009, 0]
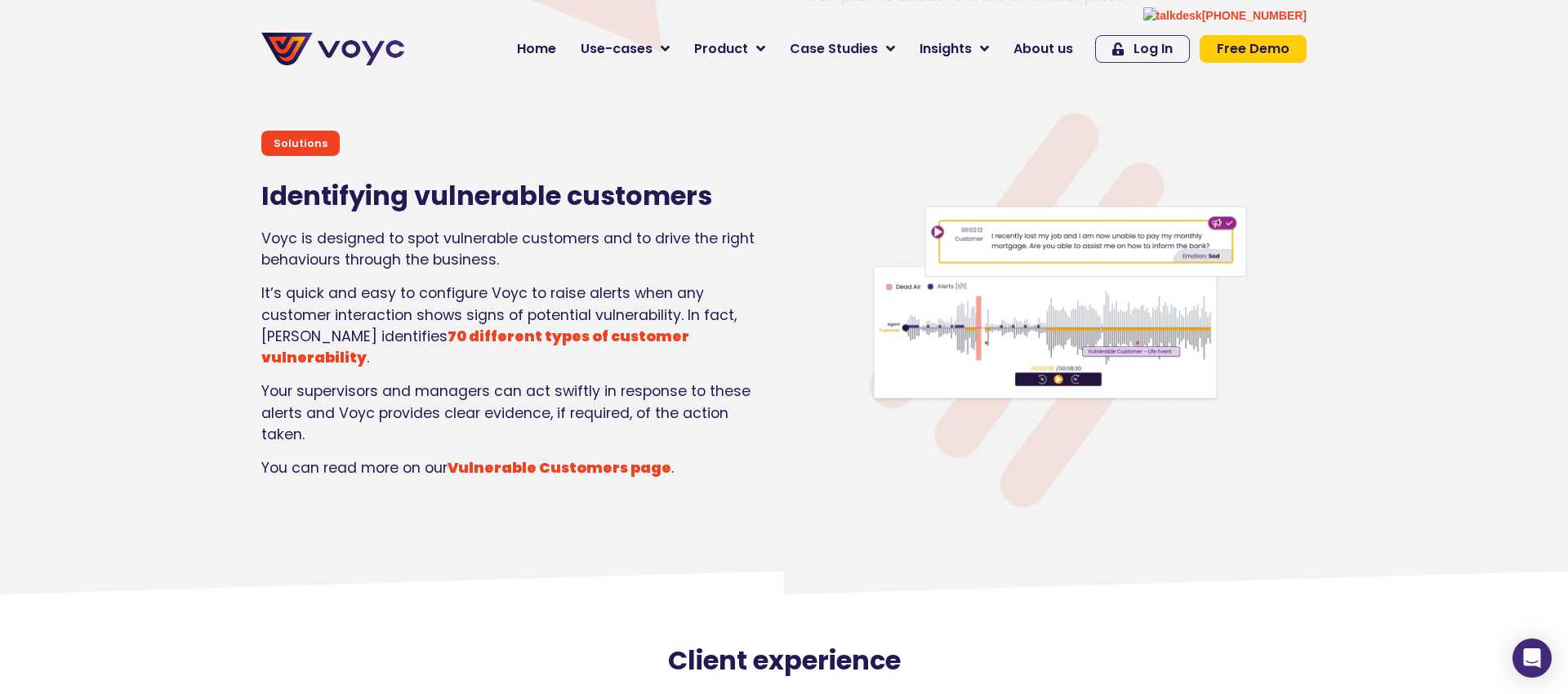
click at [390, 346] on strong "70 different types of customer vulnerability" at bounding box center [475, 346] width 428 height 41
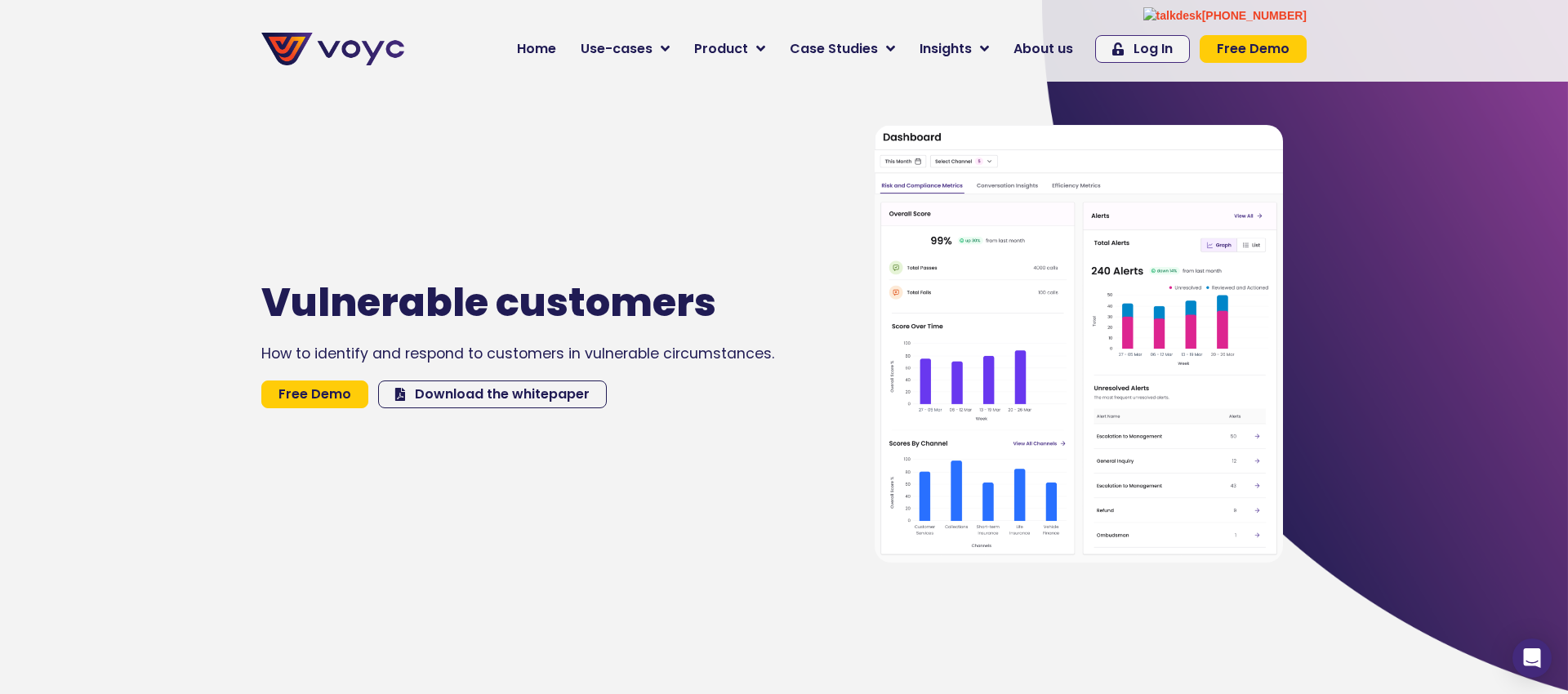
click at [690, 353] on div "How to identify and respond to customers in vulnerable circumstances." at bounding box center [531, 354] width 541 height 22
click at [1027, 305] on img at bounding box center [1078, 343] width 409 height 438
click at [514, 389] on span "Download the whitepaper" at bounding box center [502, 394] width 175 height 13
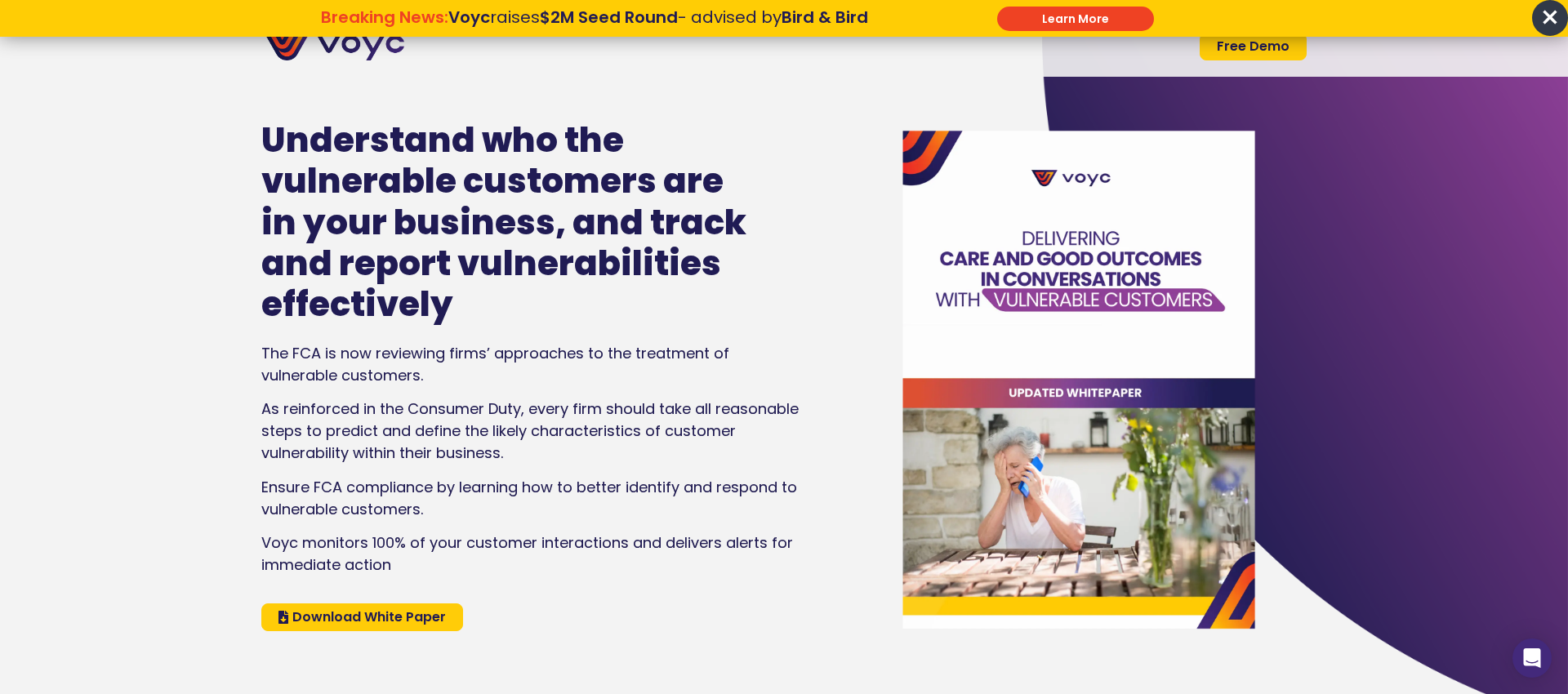
click at [376, 614] on span "Download White Paper" at bounding box center [369, 617] width 154 height 13
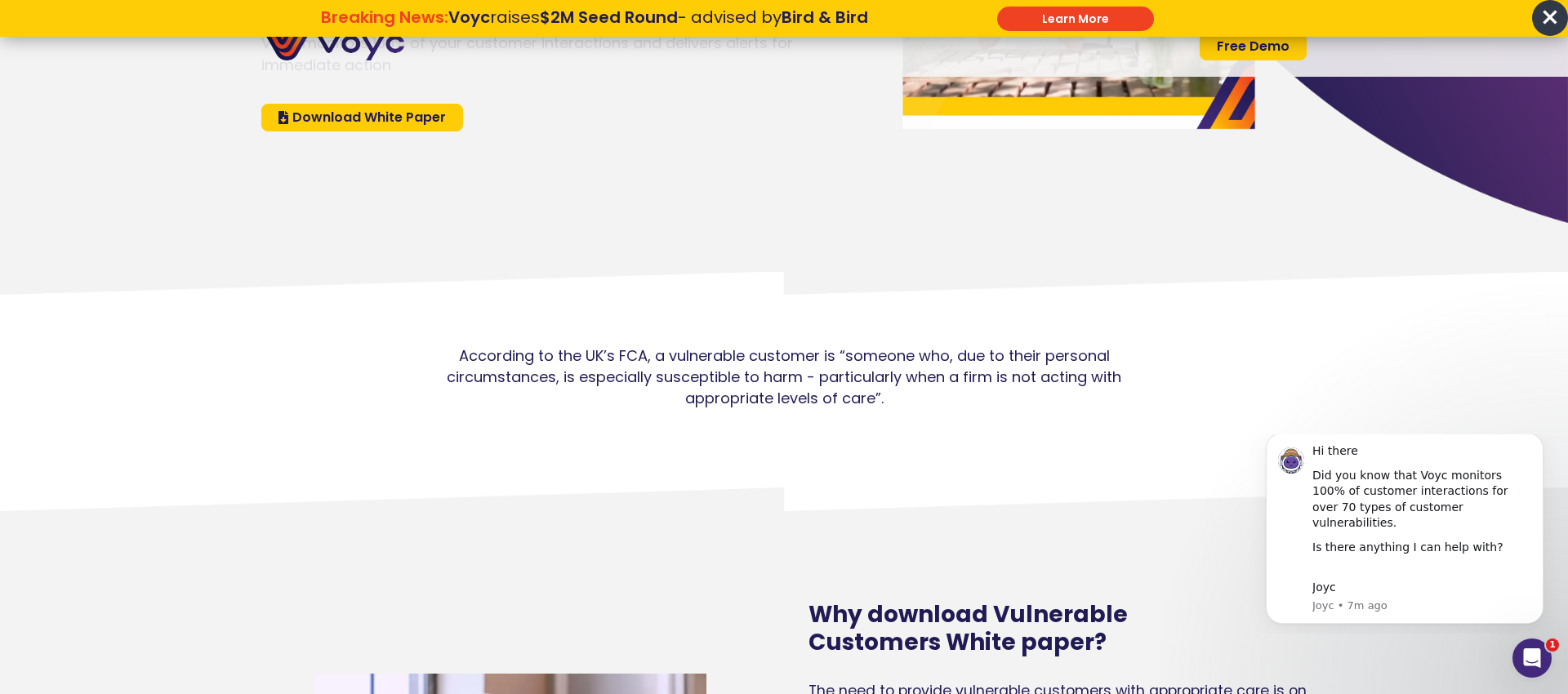
scroll to position [503, 0]
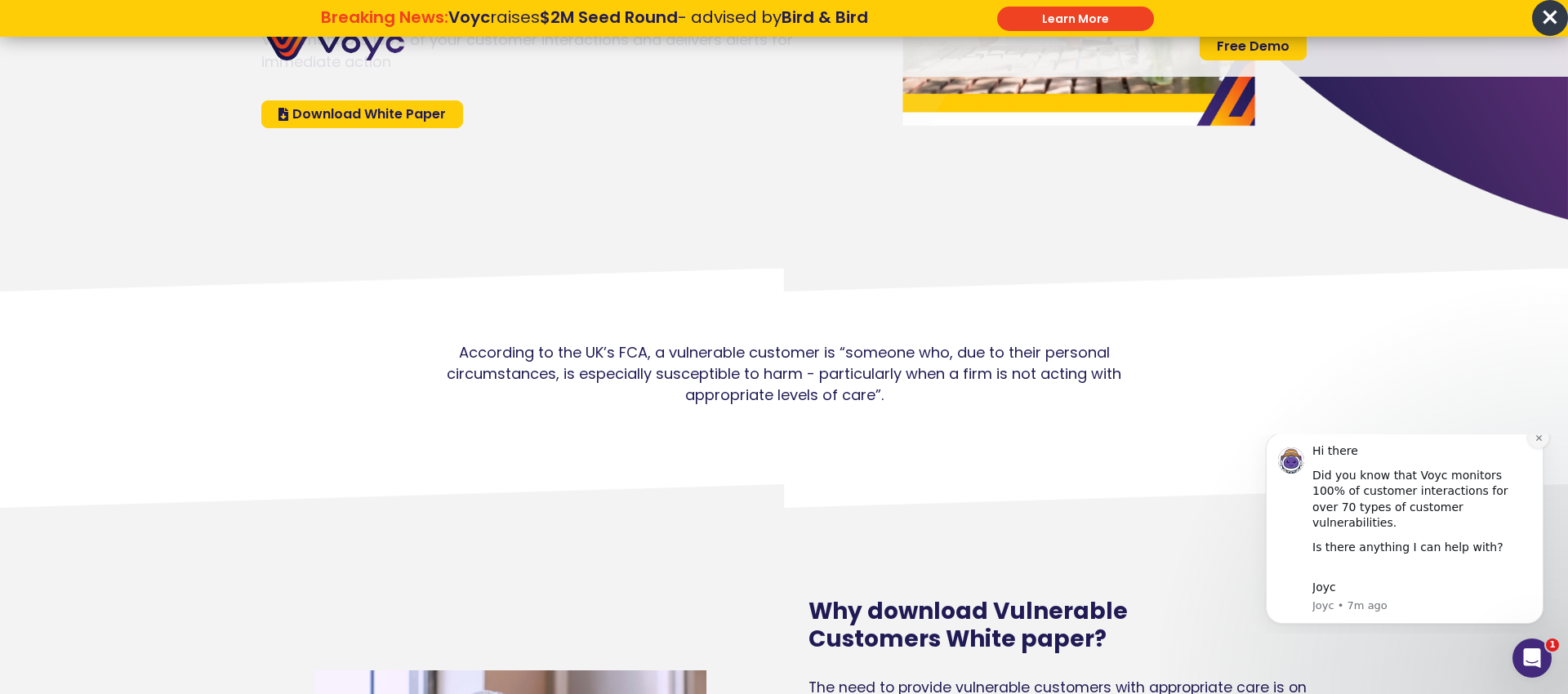
click at [1541, 442] on icon "Dismiss notification" at bounding box center [1540, 438] width 9 height 9
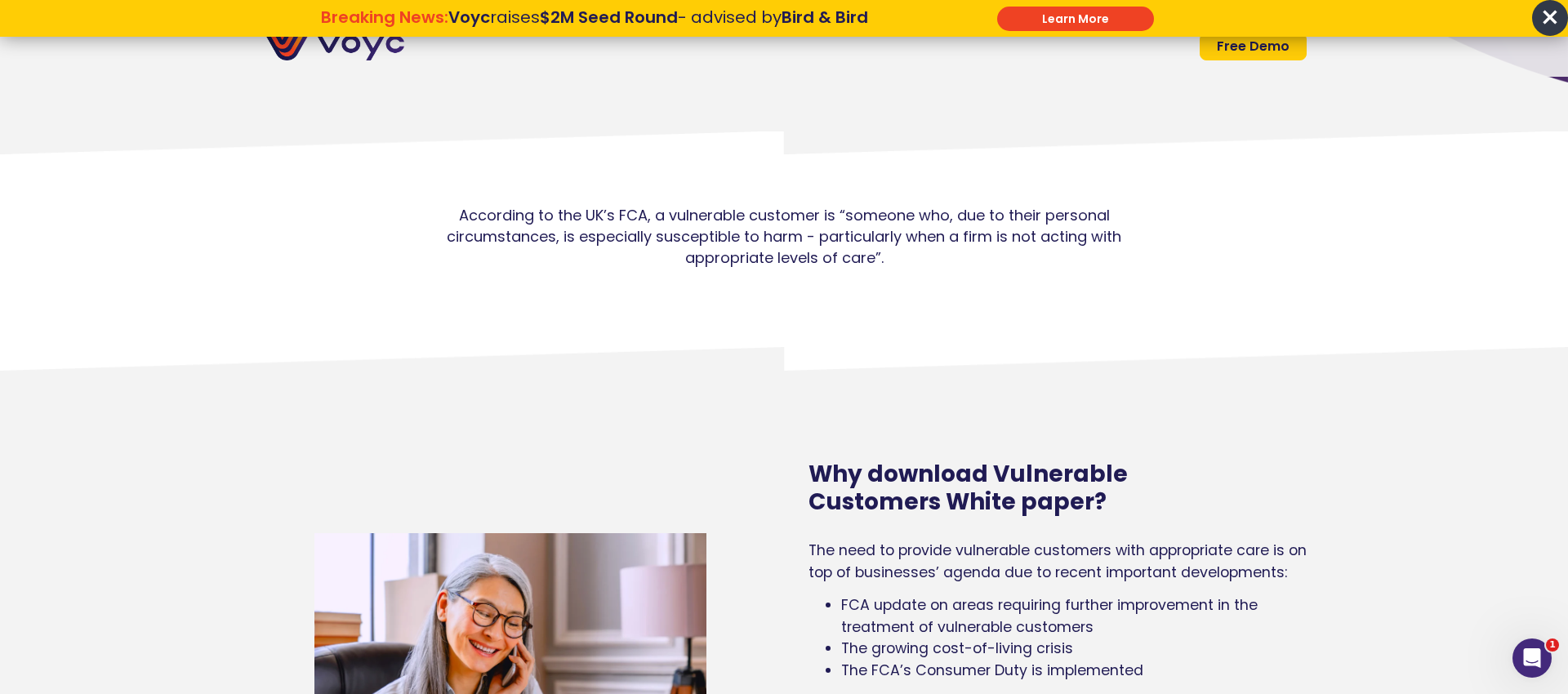
scroll to position [0, 0]
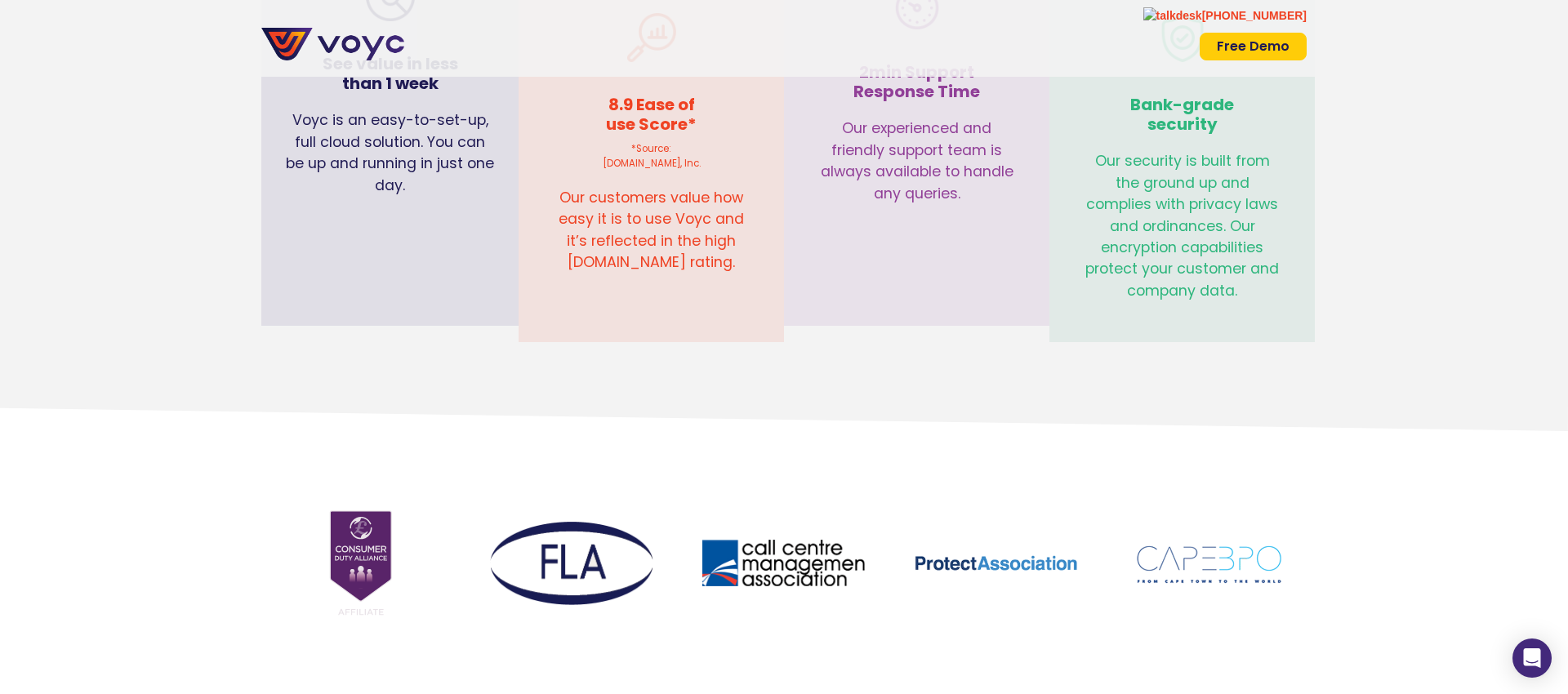
scroll to position [6572, 0]
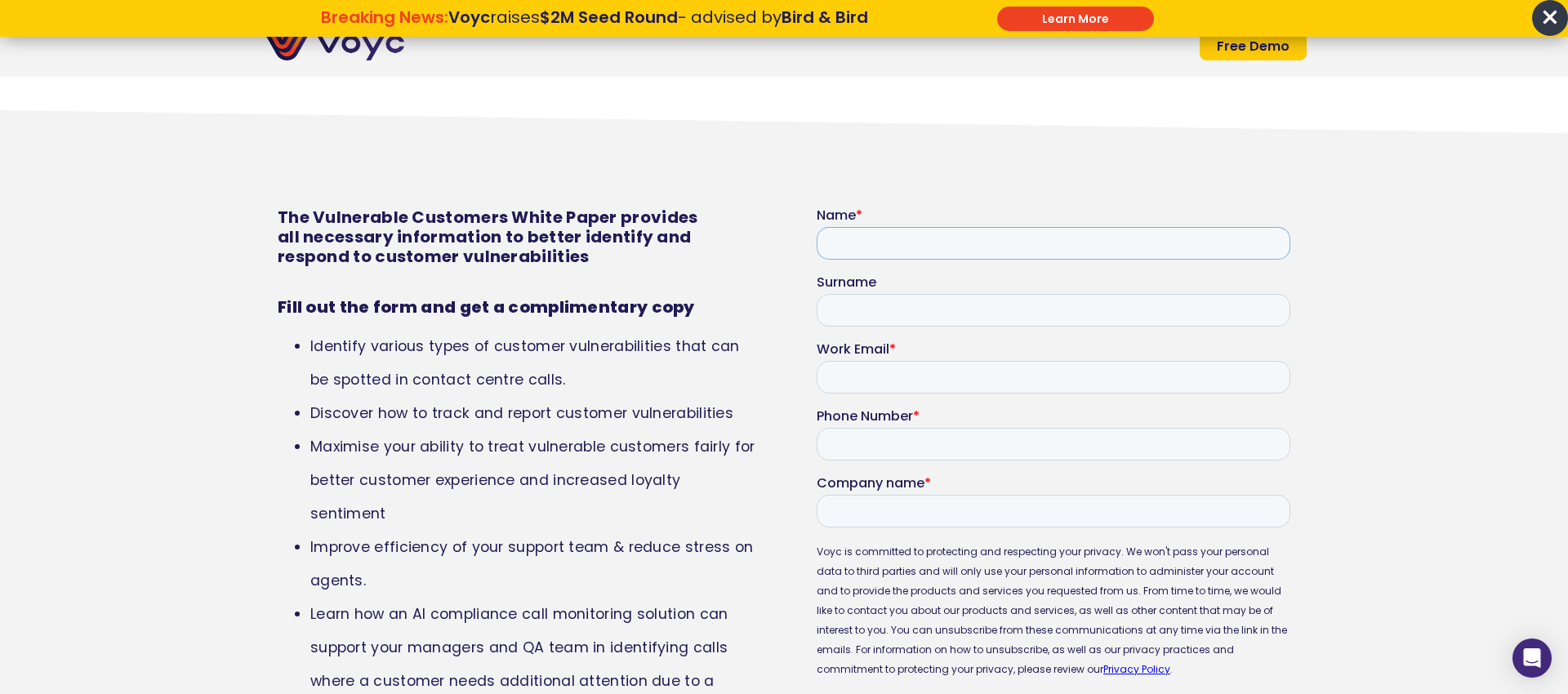
click at [848, 239] on input "Name *" at bounding box center [1054, 243] width 474 height 33
type input "*********"
click at [864, 306] on input "Surname" at bounding box center [1054, 310] width 474 height 33
type input "********"
click at [869, 376] on input "Work Email *" at bounding box center [1054, 377] width 474 height 33
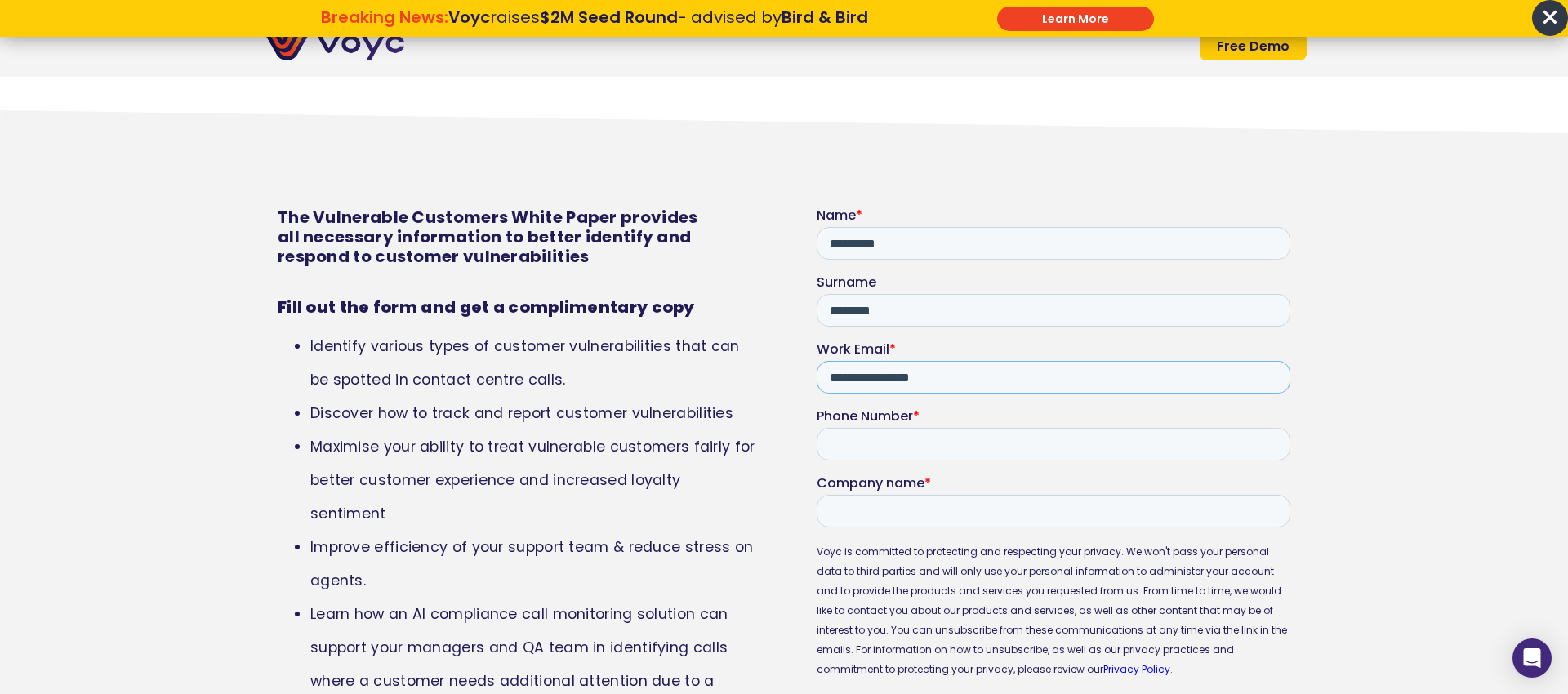
type input "**********"
click at [851, 522] on input "Company name *" at bounding box center [1054, 511] width 474 height 33
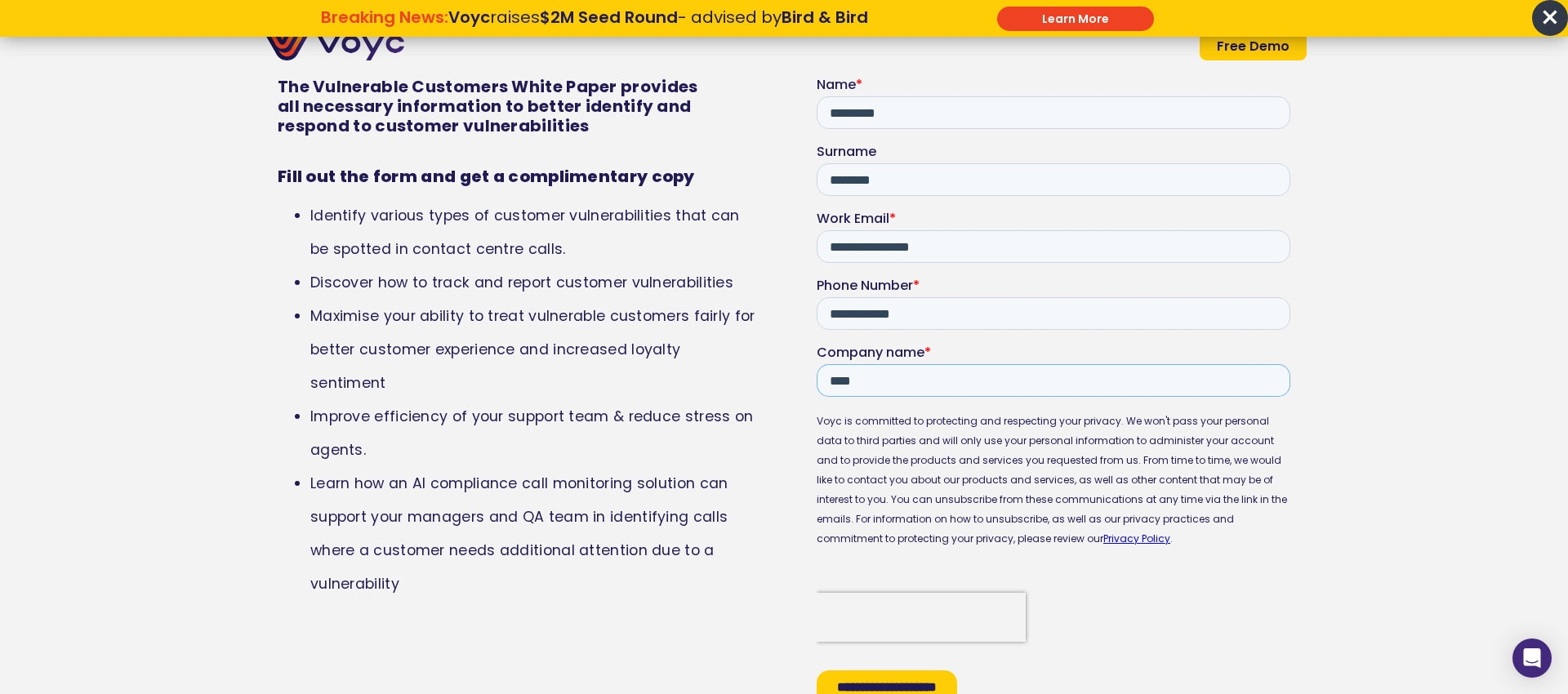
scroll to position [6748, 0]
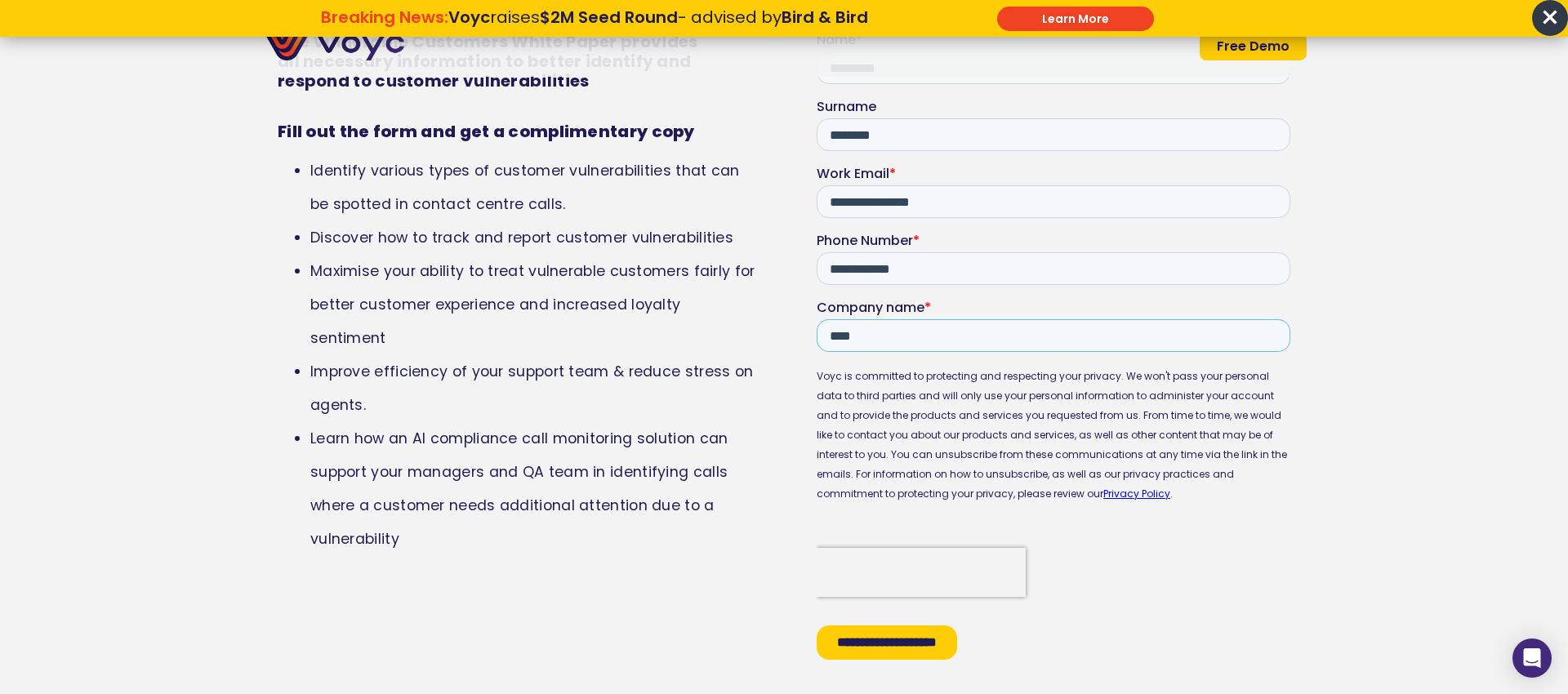
type input "****"
click at [905, 649] on input "**********" at bounding box center [887, 642] width 141 height 34
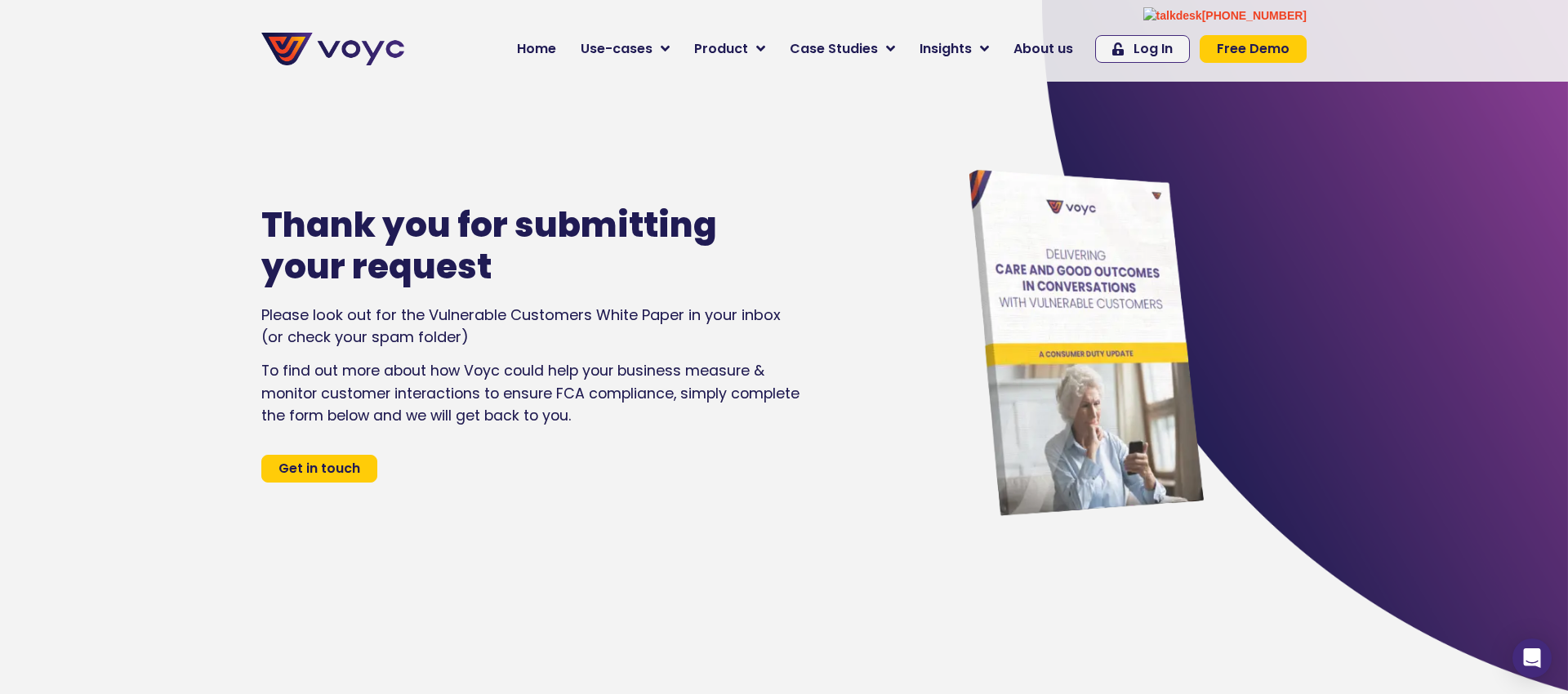
click at [524, 380] on p "To find out more about how Voyc could help your business measure & monitor cust…" at bounding box center [531, 392] width 541 height 67
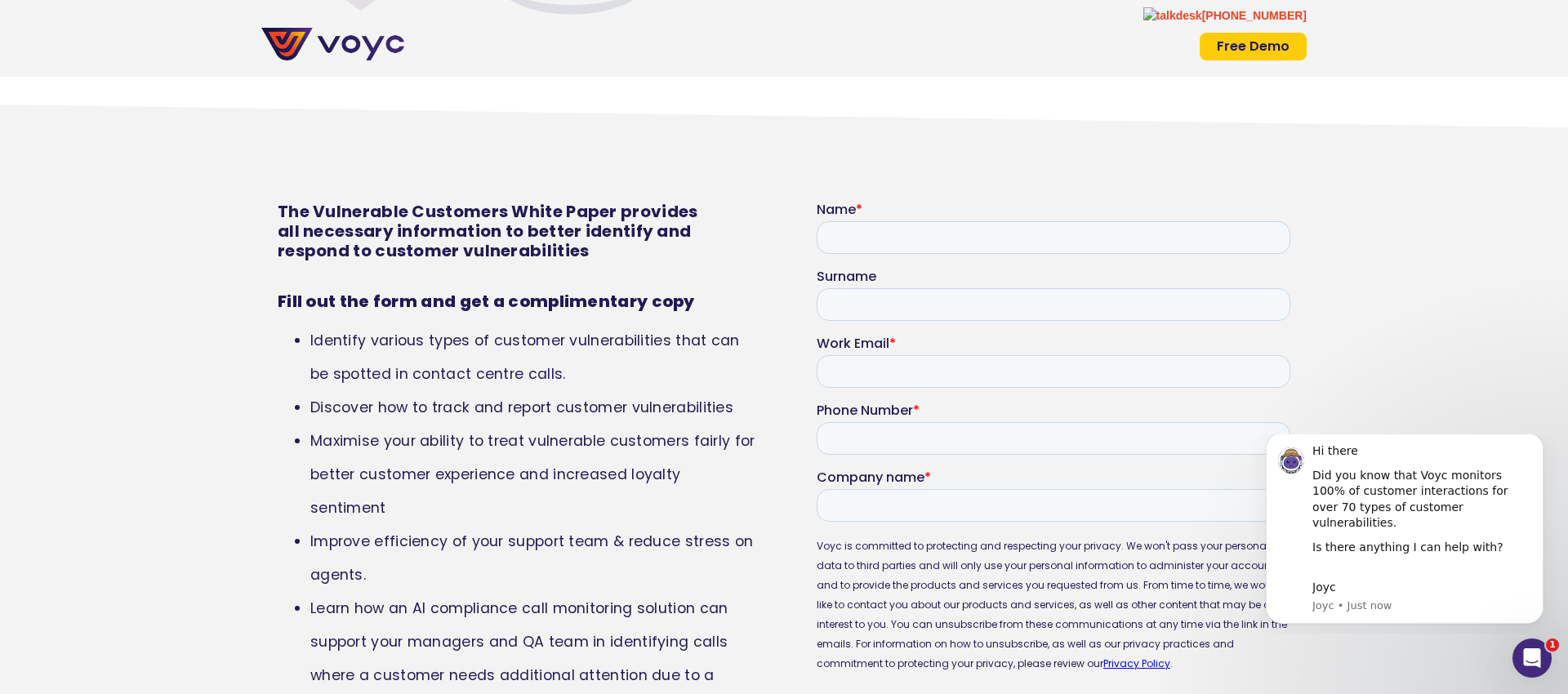
scroll to position [6542, 0]
click at [847, 240] on input "Name *" at bounding box center [1054, 237] width 474 height 33
type input "********"
type input "*********"
type input "**********"
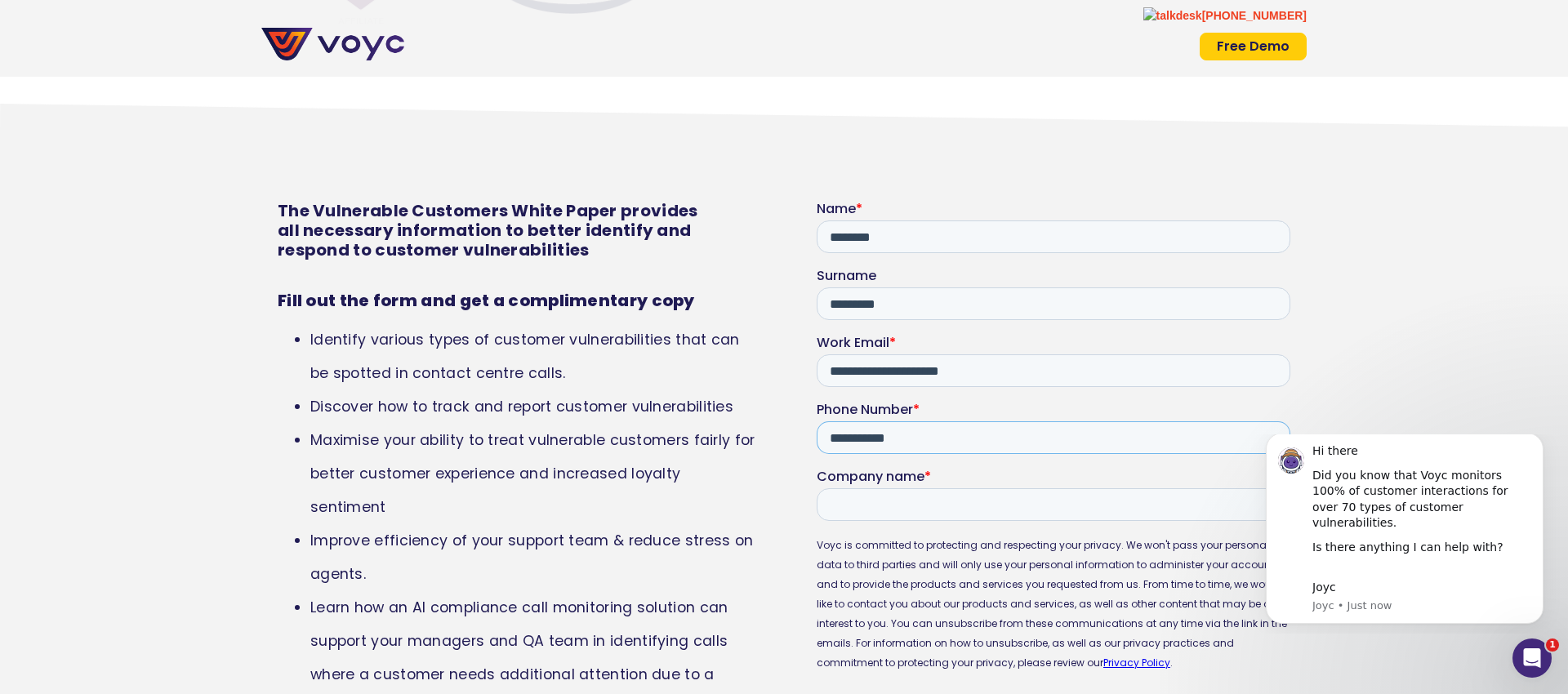
type input "**********"
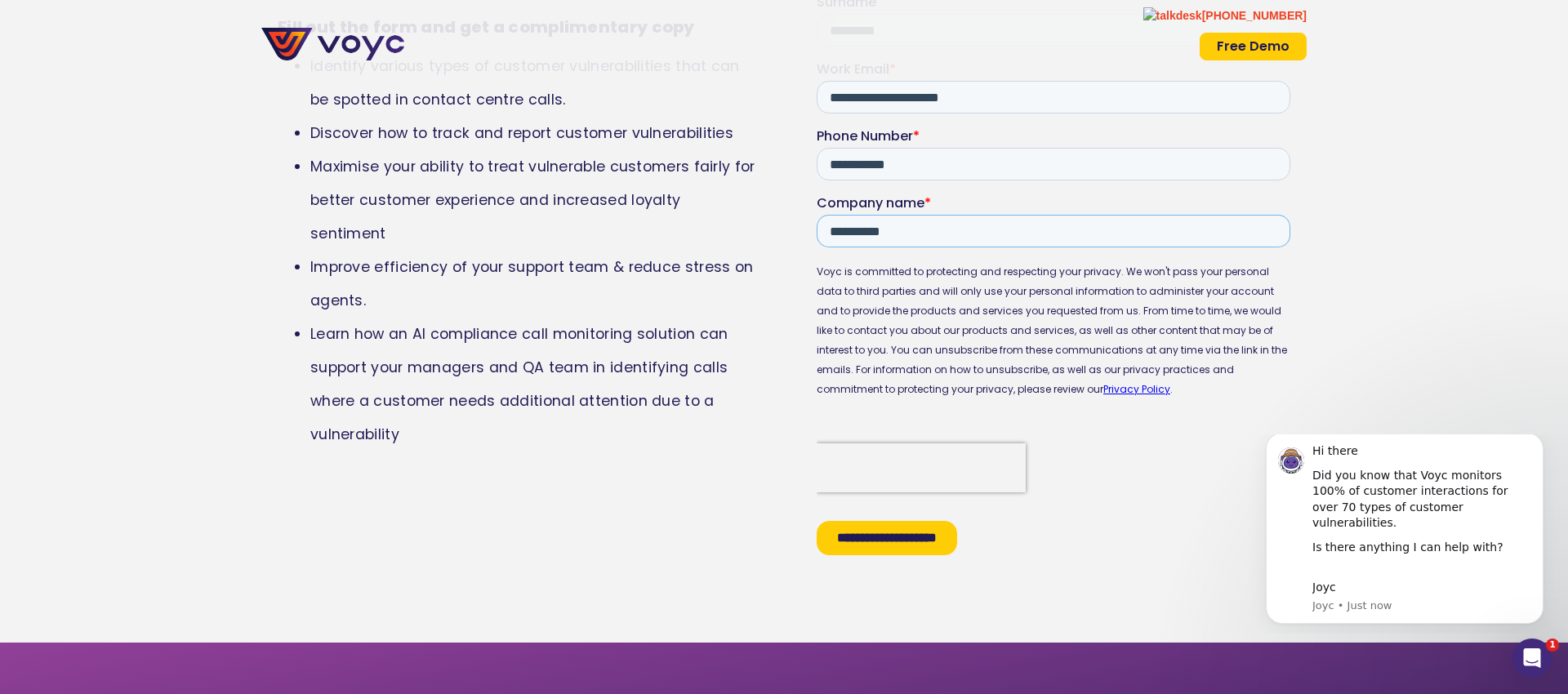
scroll to position [6882, 0]
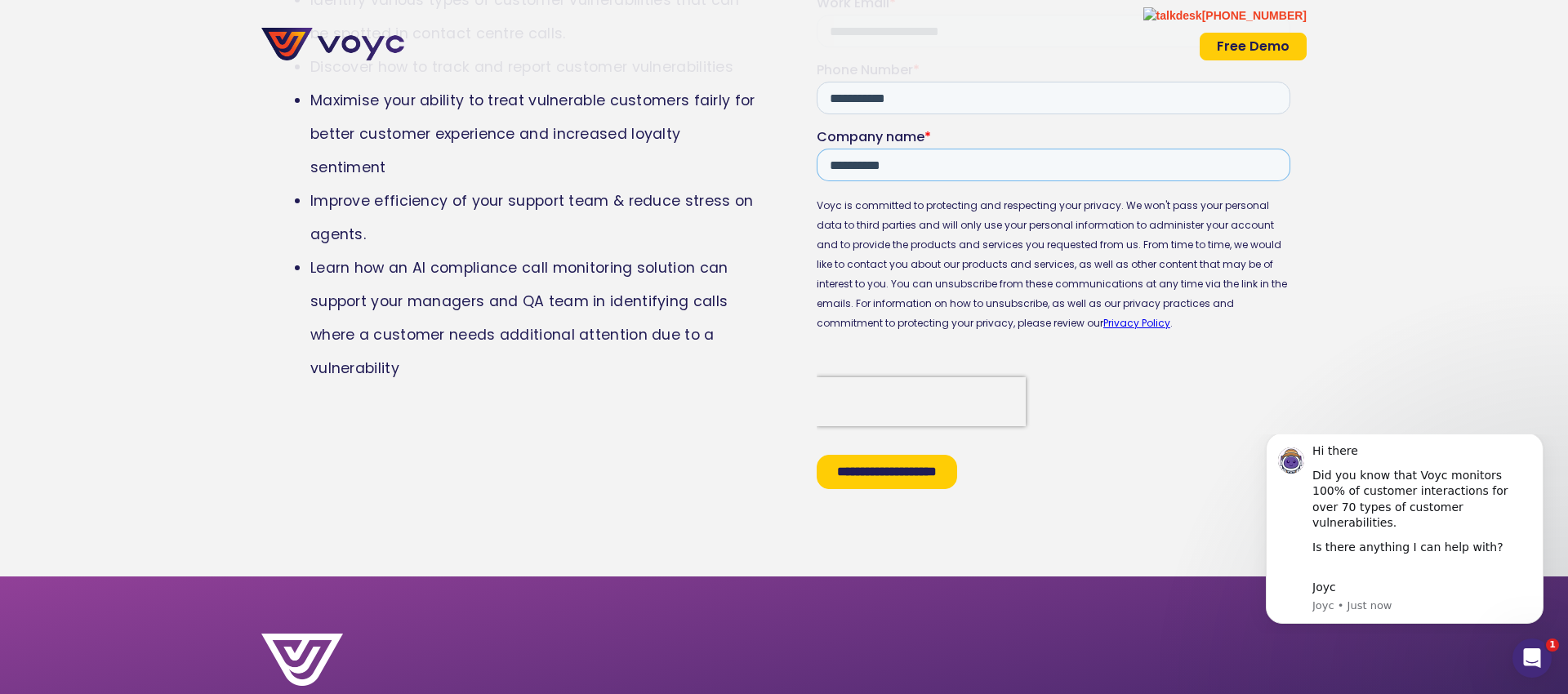
type input "**********"
click at [930, 471] on input "**********" at bounding box center [887, 472] width 141 height 34
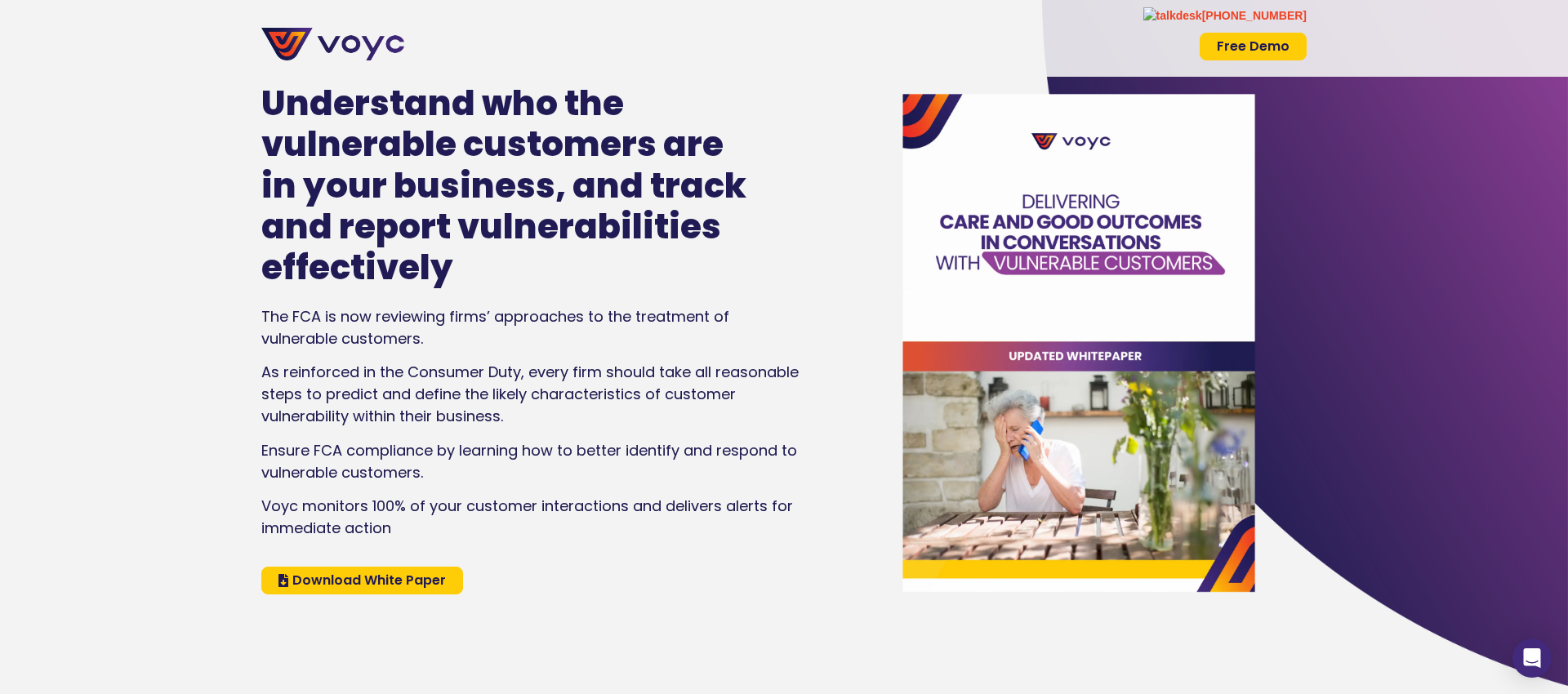
click at [316, 44] on img at bounding box center [332, 43] width 142 height 33
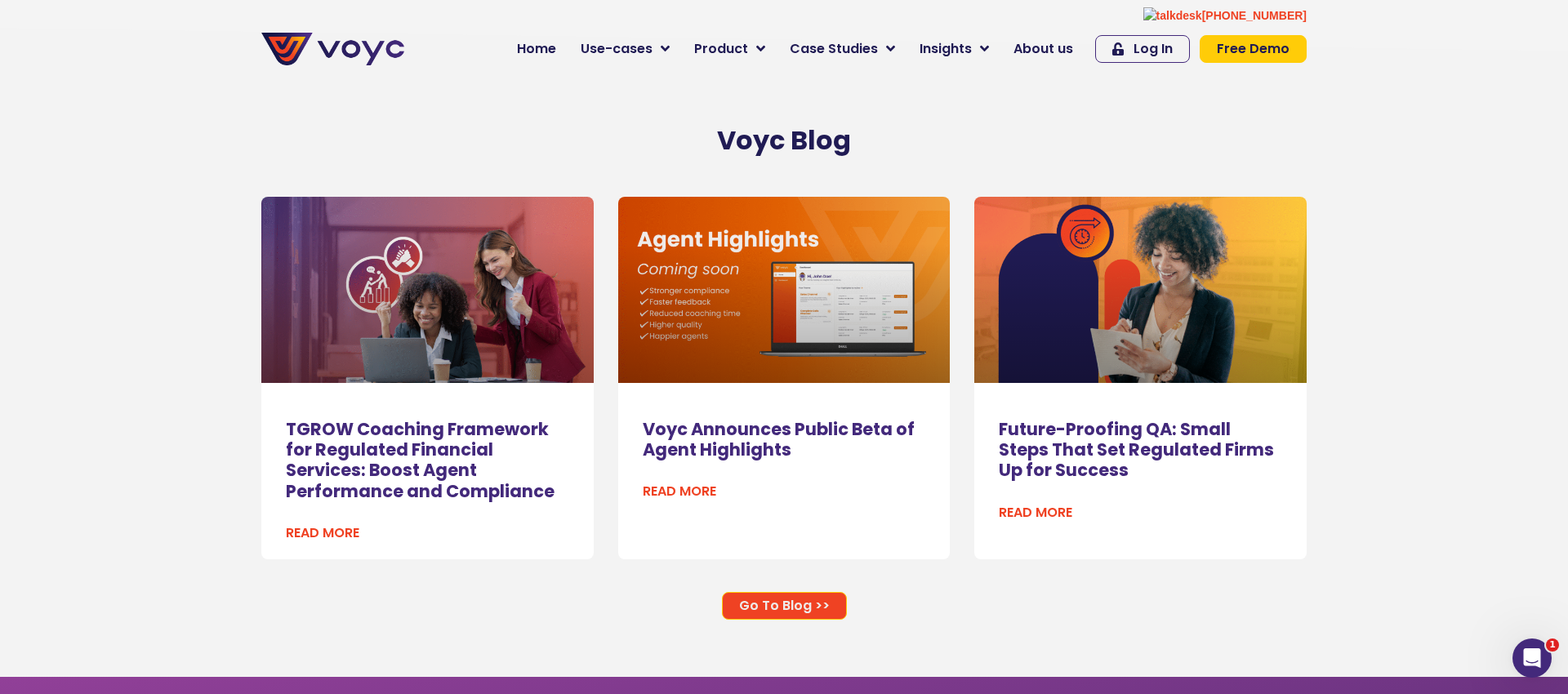
scroll to position [10341, 0]
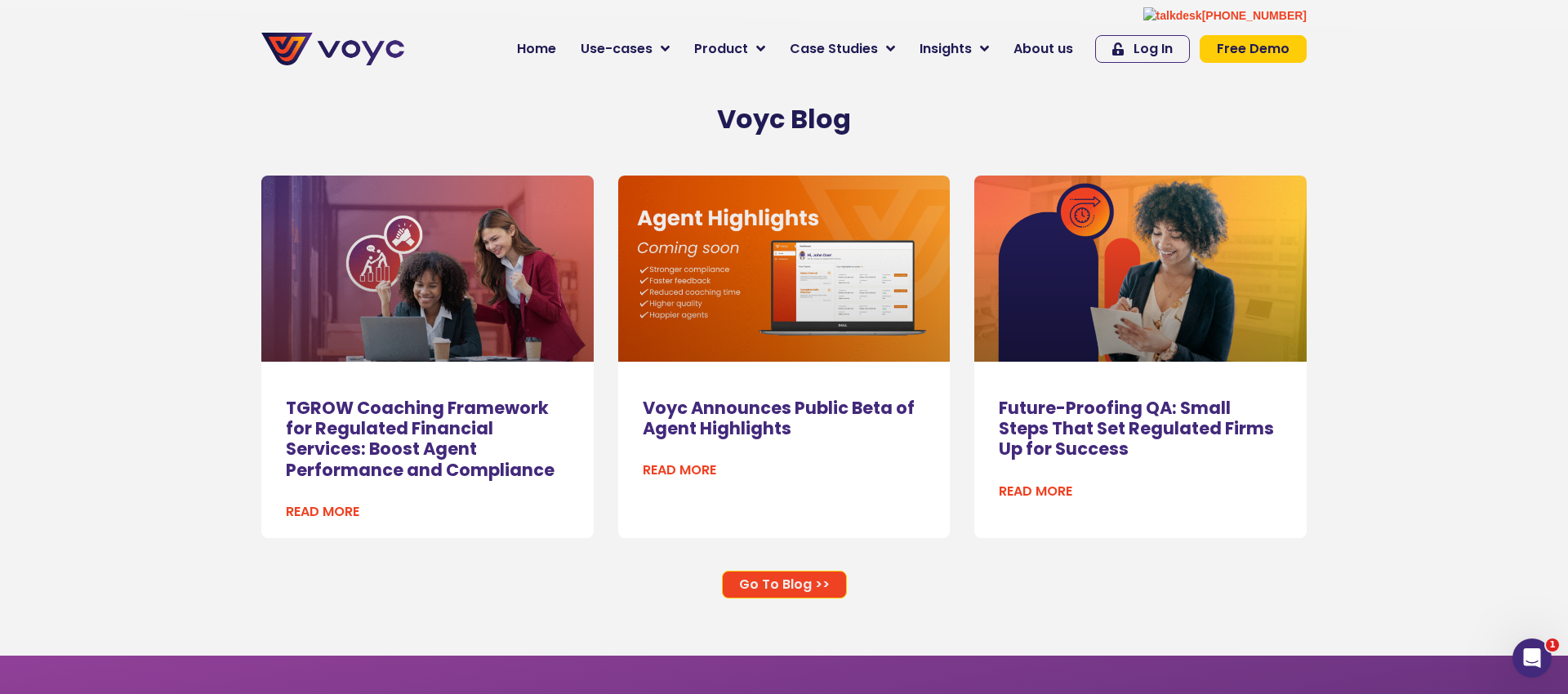
click at [848, 283] on link at bounding box center [784, 268] width 332 height 186
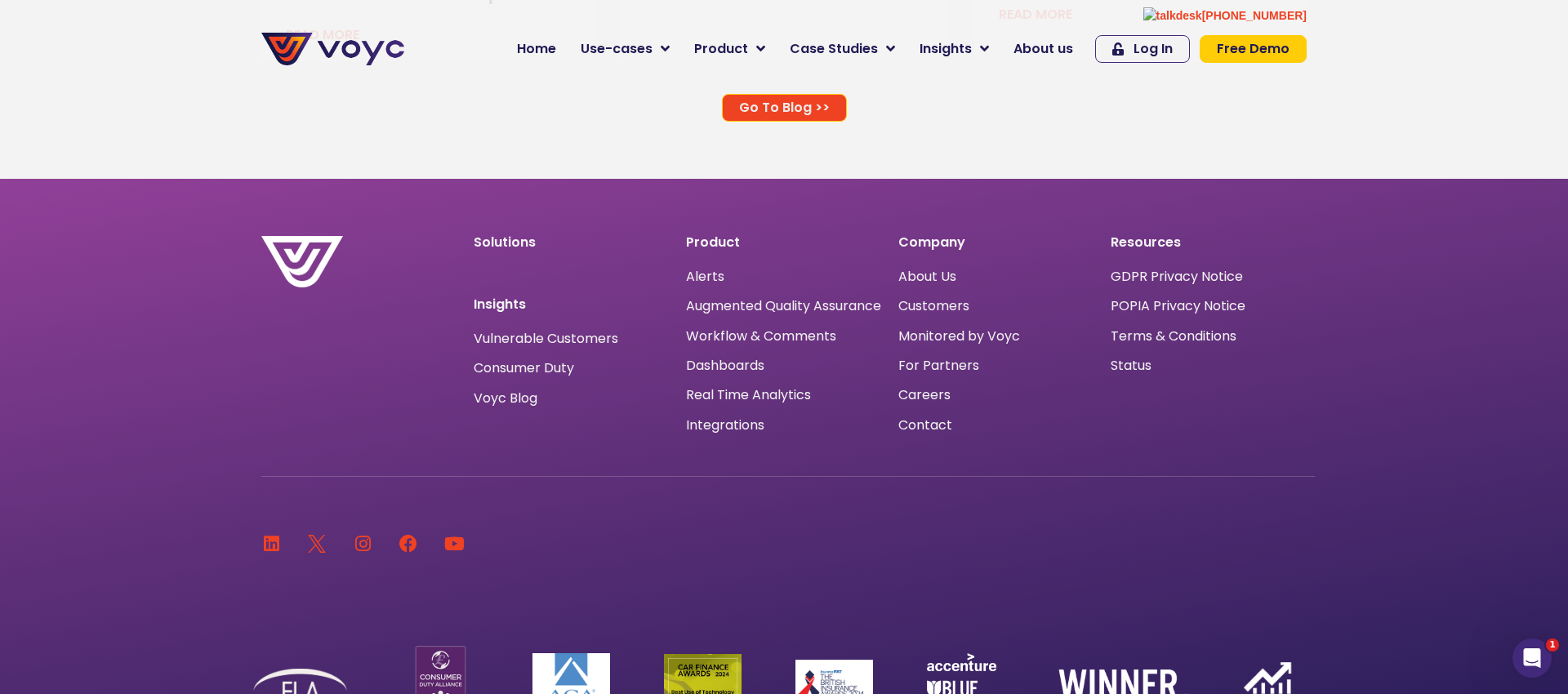
scroll to position [10816, 0]
click at [949, 338] on span "Monitored by Voyc" at bounding box center [959, 338] width 122 height 0
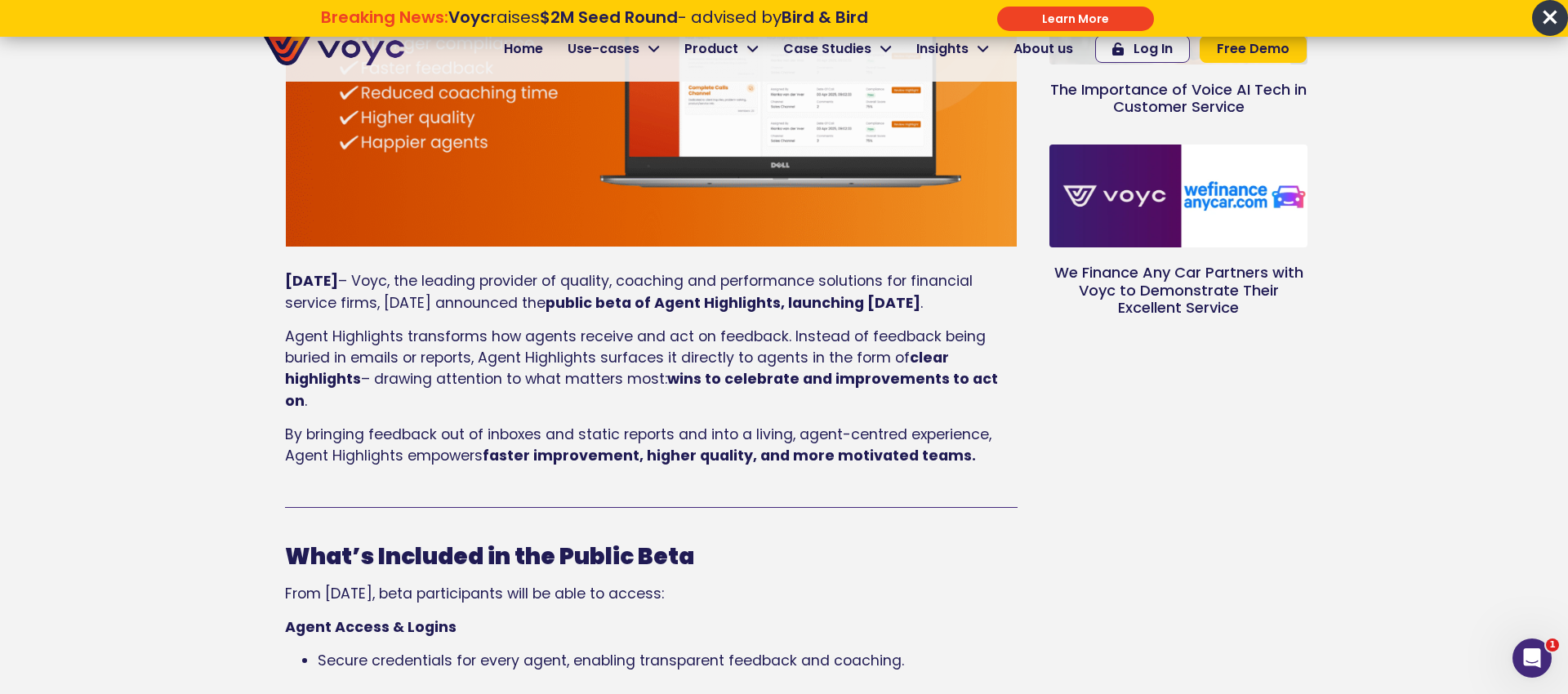
scroll to position [584, 0]
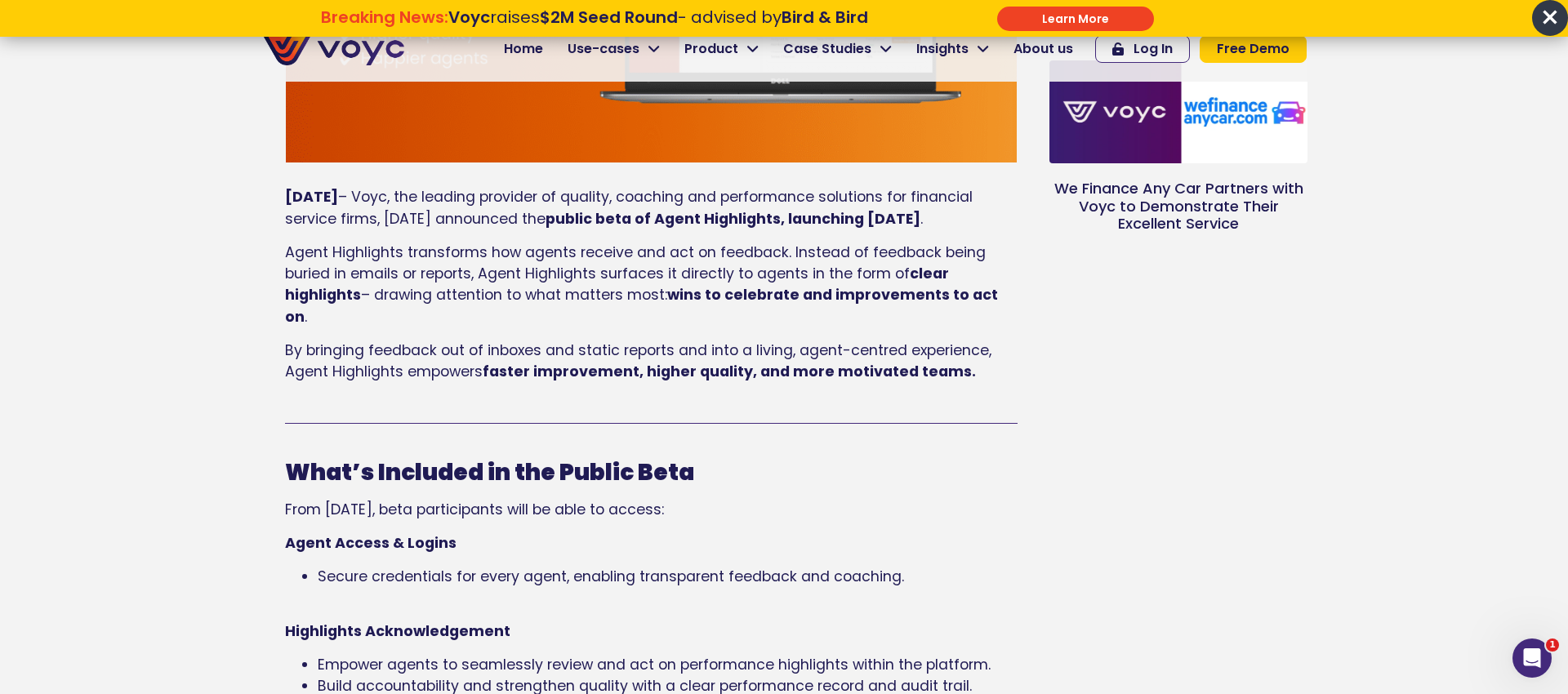
click at [410, 273] on span "Agent Highlights transforms how agents receive and act on feedback. Instead of …" at bounding box center [635, 262] width 701 height 41
click at [826, 276] on span "Agent Highlights transforms how agents receive and act on feedback. Instead of …" at bounding box center [635, 262] width 701 height 41
click at [448, 283] on span "Agent Highlights transforms how agents receive and act on feedback. Instead of …" at bounding box center [635, 262] width 701 height 41
click at [501, 283] on span "Agent Highlights transforms how agents receive and act on feedback. Instead of …" at bounding box center [635, 262] width 701 height 41
click at [699, 317] on b "wins to celebrate and improvements to act on" at bounding box center [642, 305] width 713 height 41
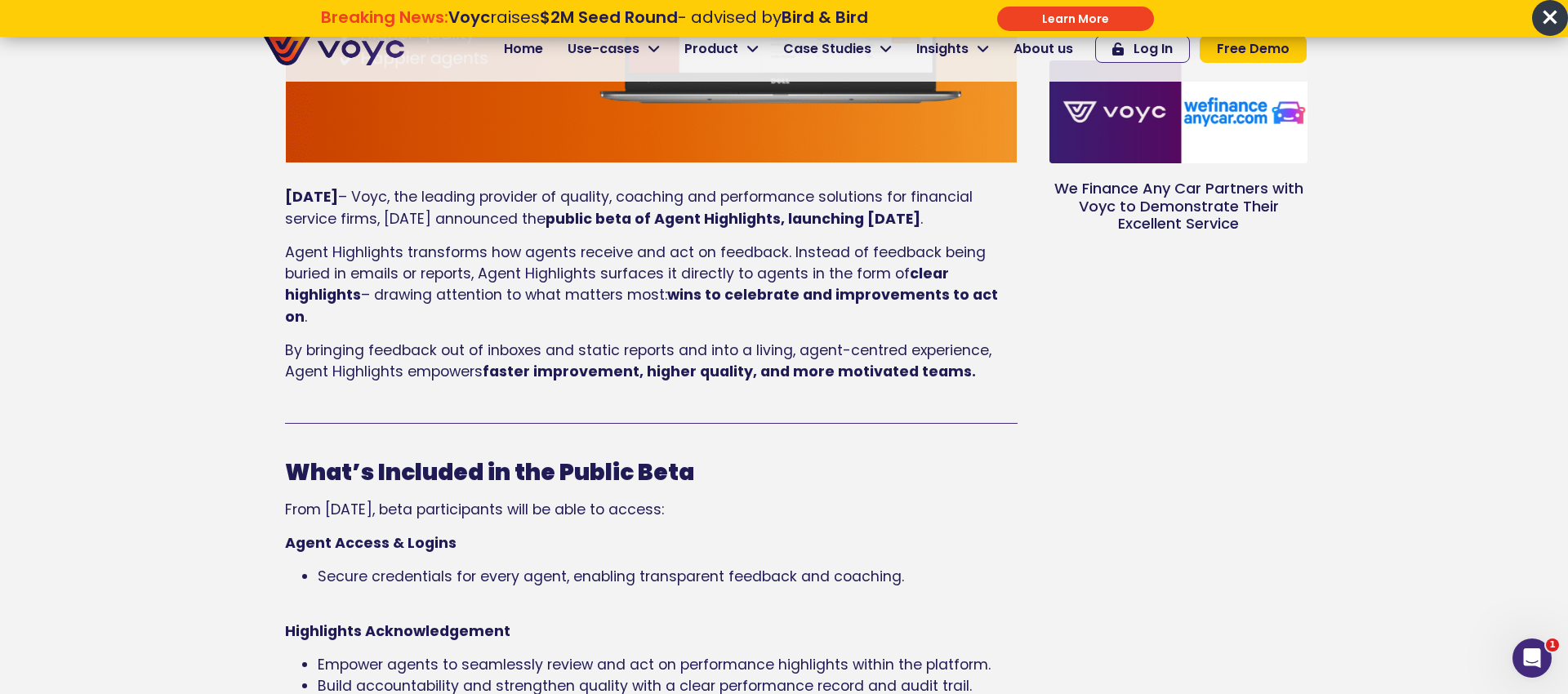
click at [826, 313] on b "wins to celebrate and improvements to act on" at bounding box center [642, 305] width 713 height 41
click at [536, 352] on p "By bringing feedback out of inboxes and static reports and into a living, agent…" at bounding box center [651, 361] width 732 height 43
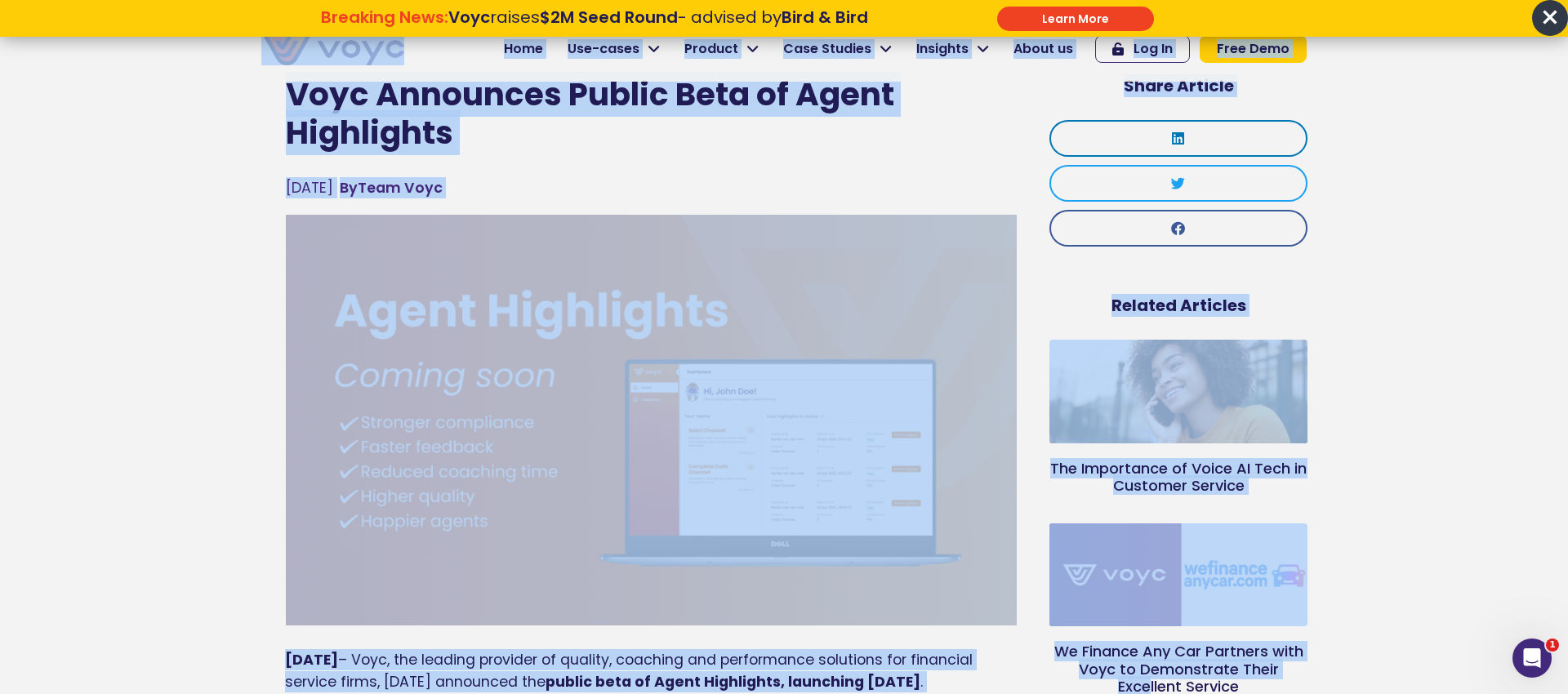
scroll to position [0, 0]
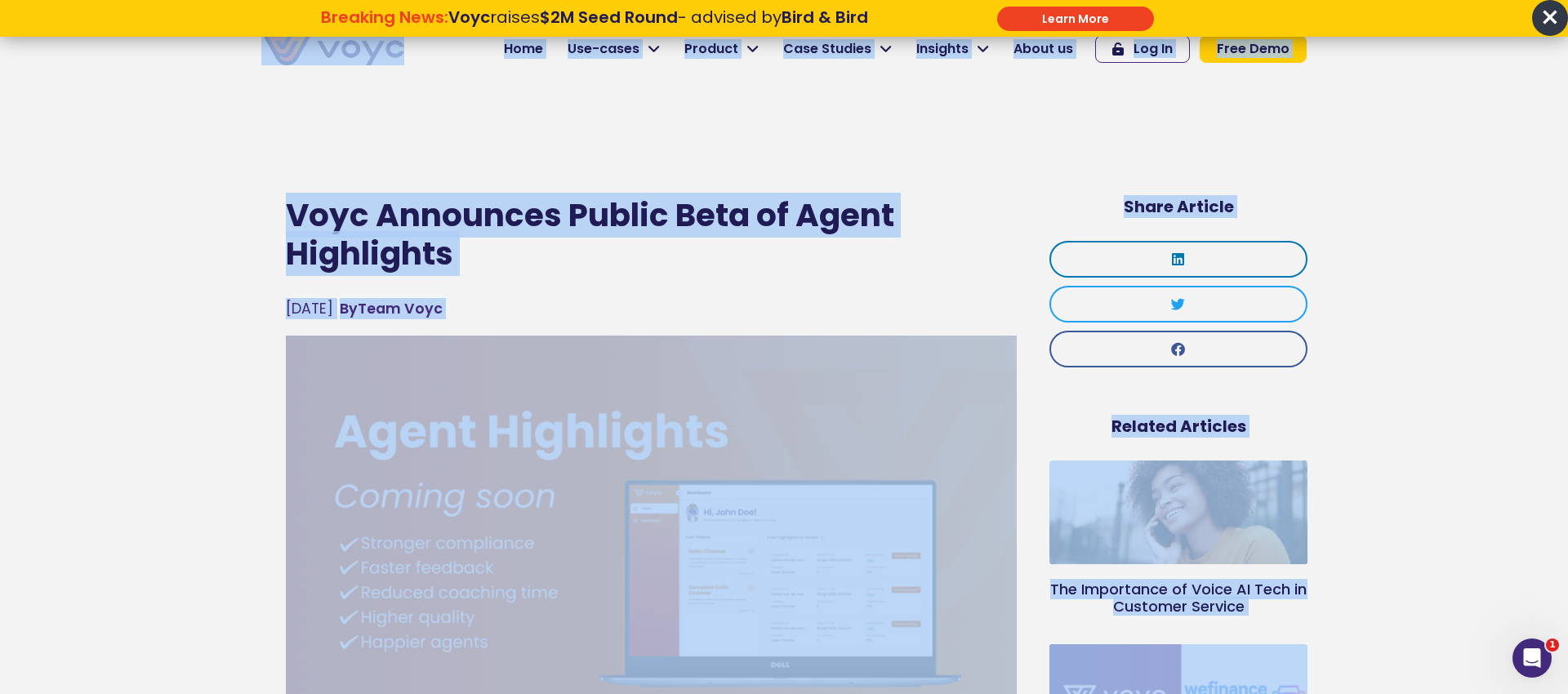
drag, startPoint x: 1460, startPoint y: 211, endPoint x: 1295, endPoint y: -82, distance: 336.3
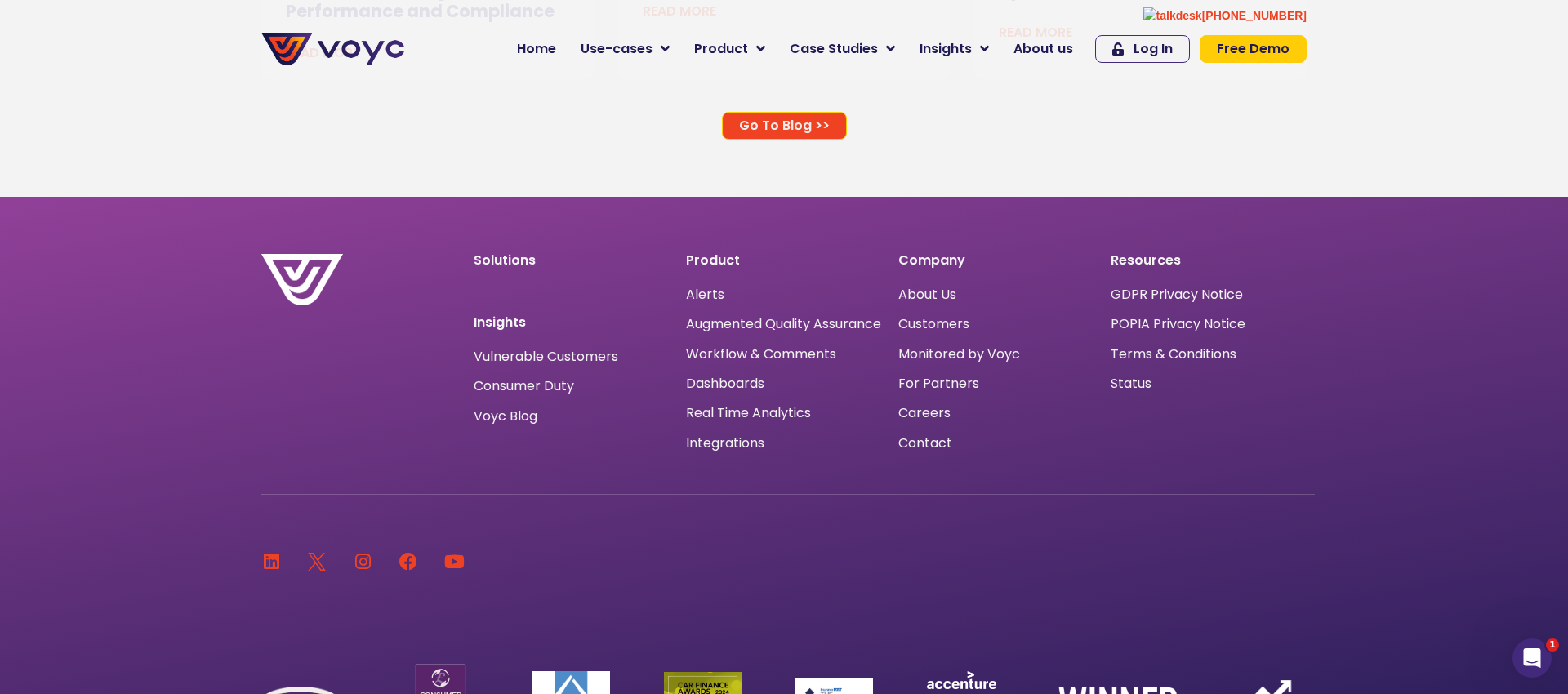
scroll to position [10816, 0]
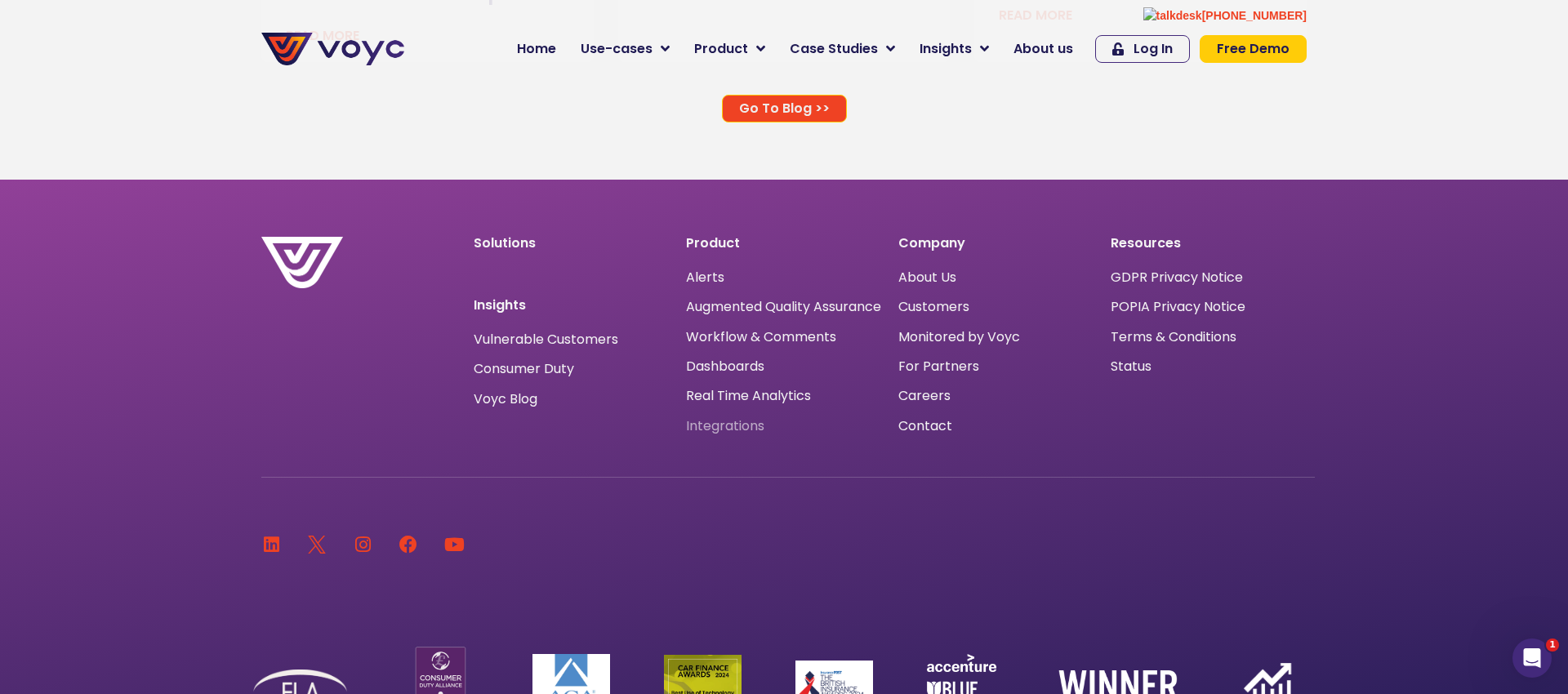
click at [739, 426] on span "Integrations" at bounding box center [725, 426] width 78 height 0
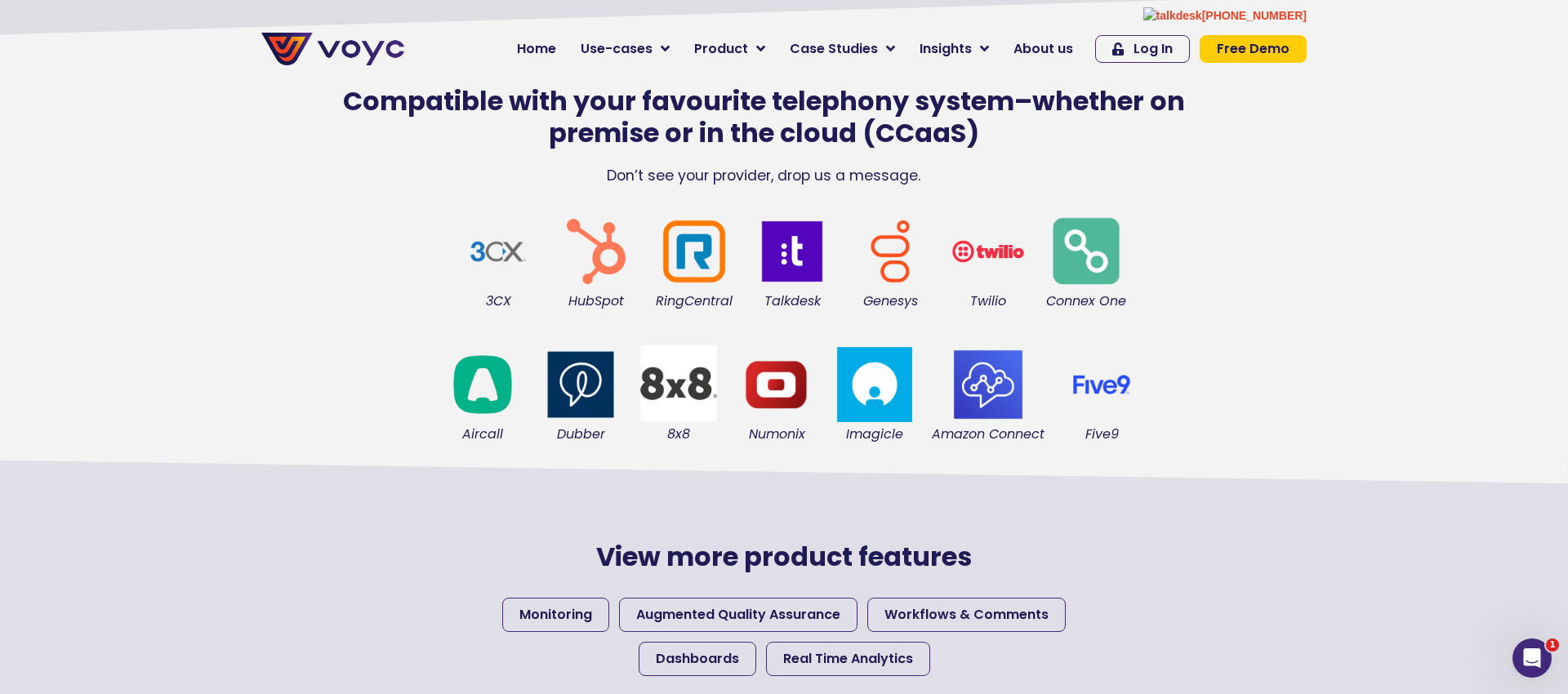
scroll to position [375, 0]
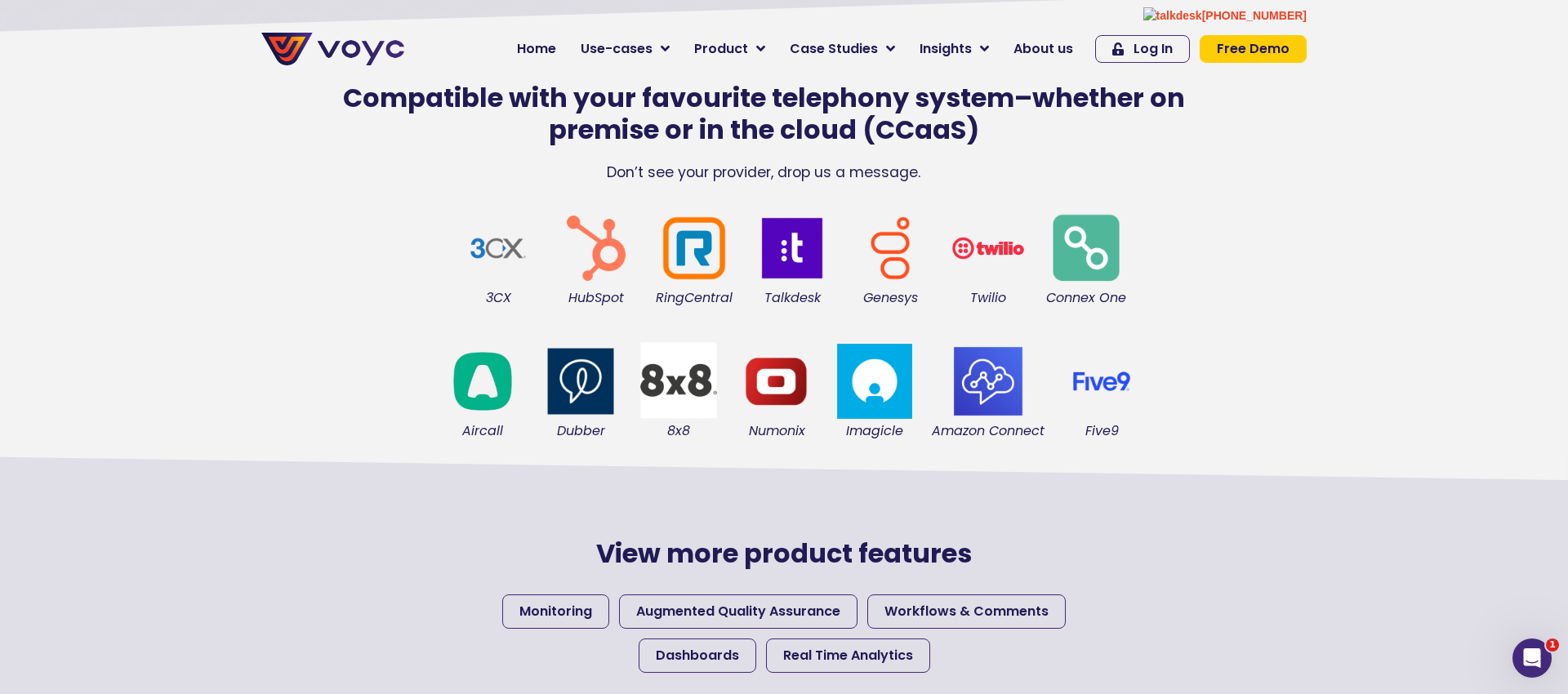
click at [714, 169] on p "Don’t see your provider, drop us a message." at bounding box center [763, 172] width 923 height 22
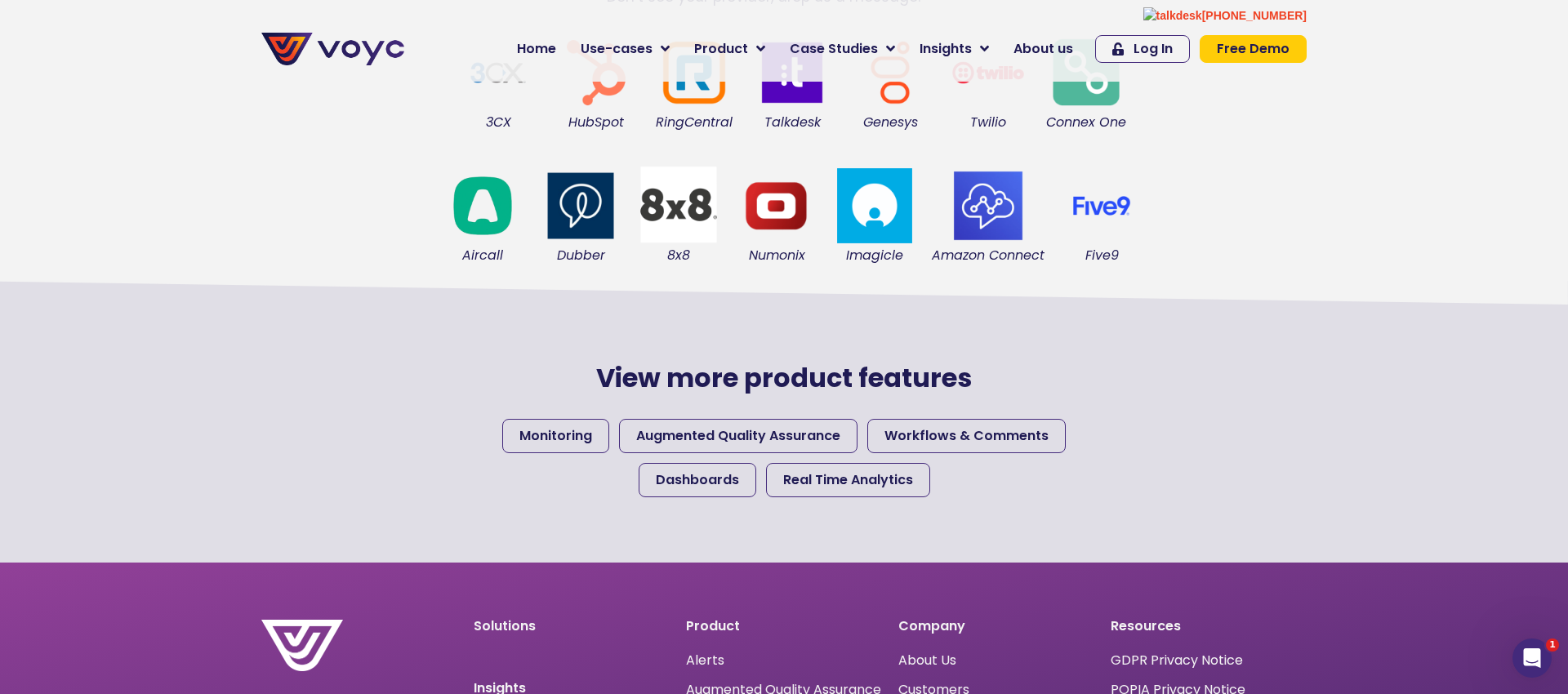
scroll to position [744, 0]
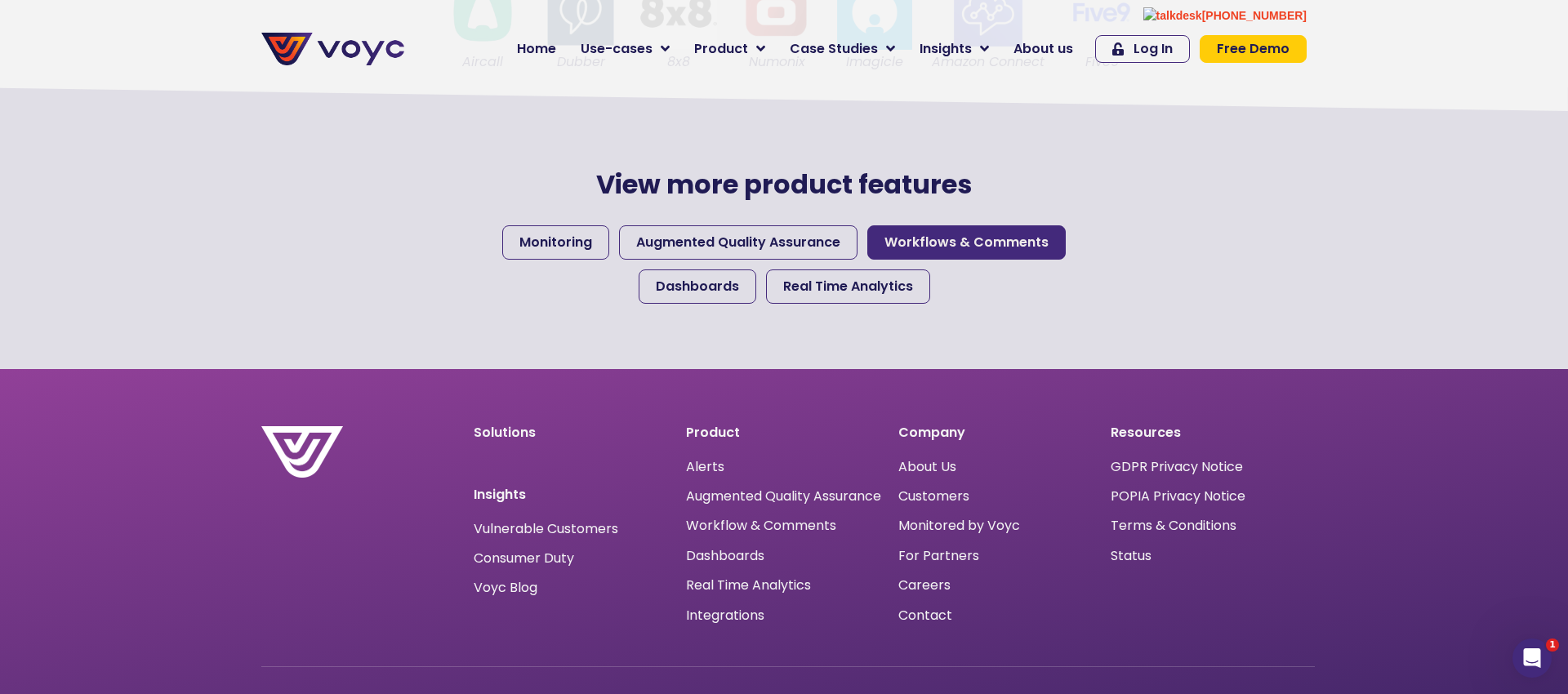
click at [959, 234] on span "Workflows & Comments" at bounding box center [966, 242] width 164 height 20
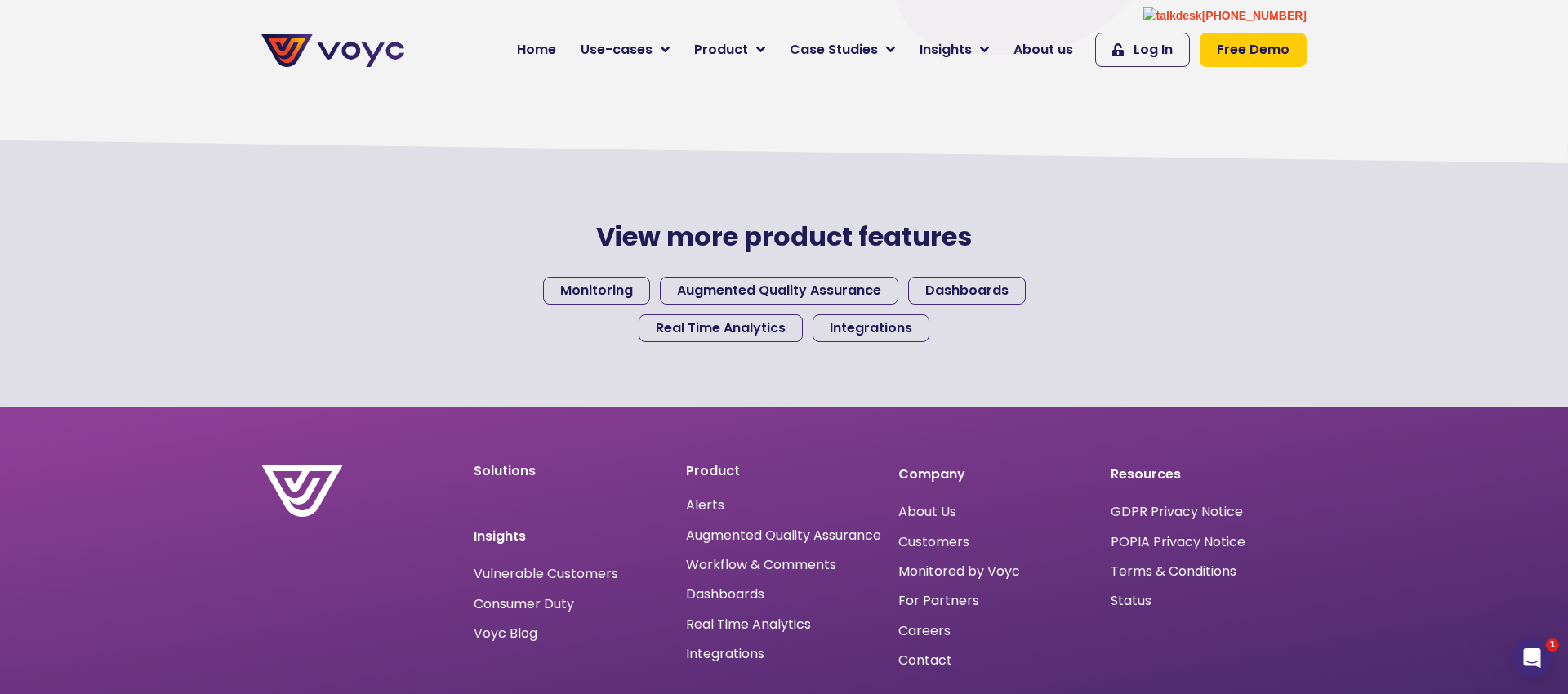
scroll to position [1503, 0]
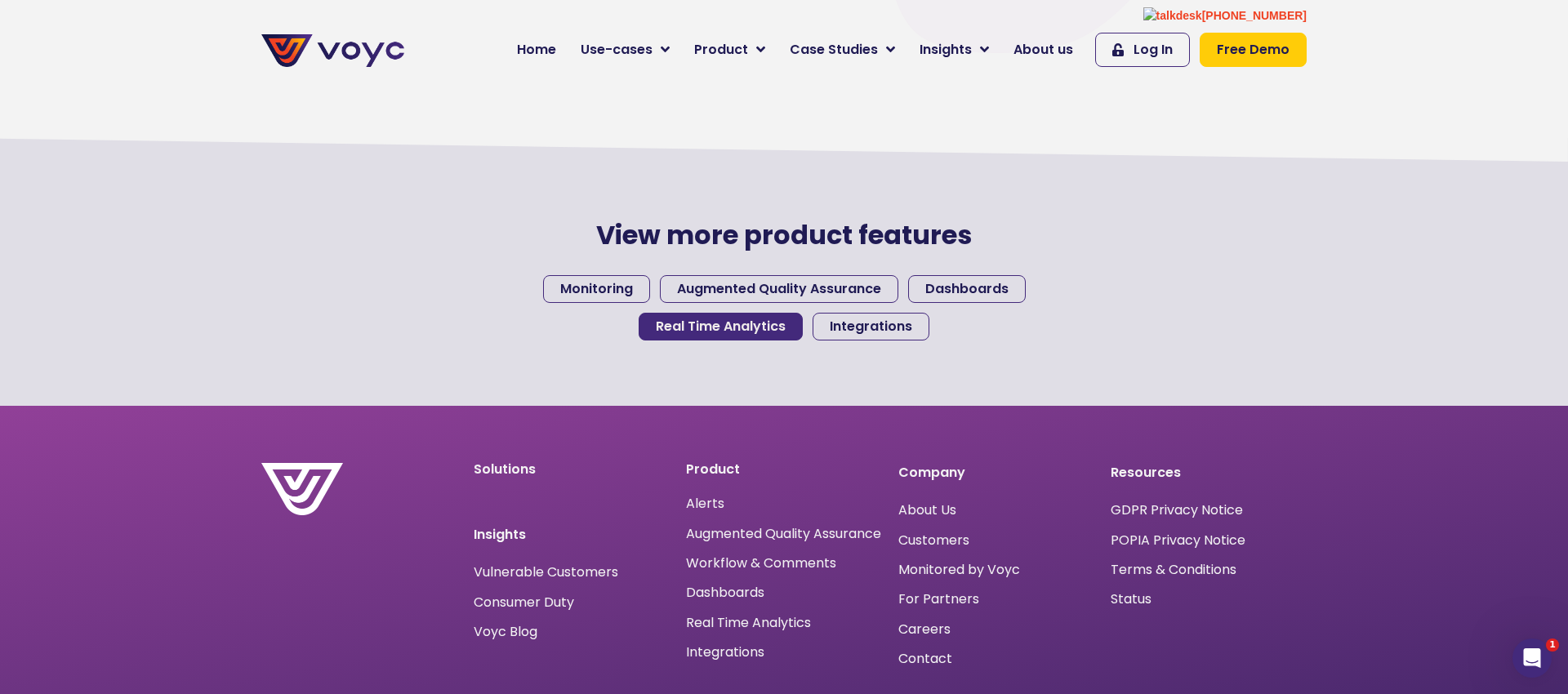
click at [729, 333] on span "Real Time Analytics" at bounding box center [721, 326] width 130 height 13
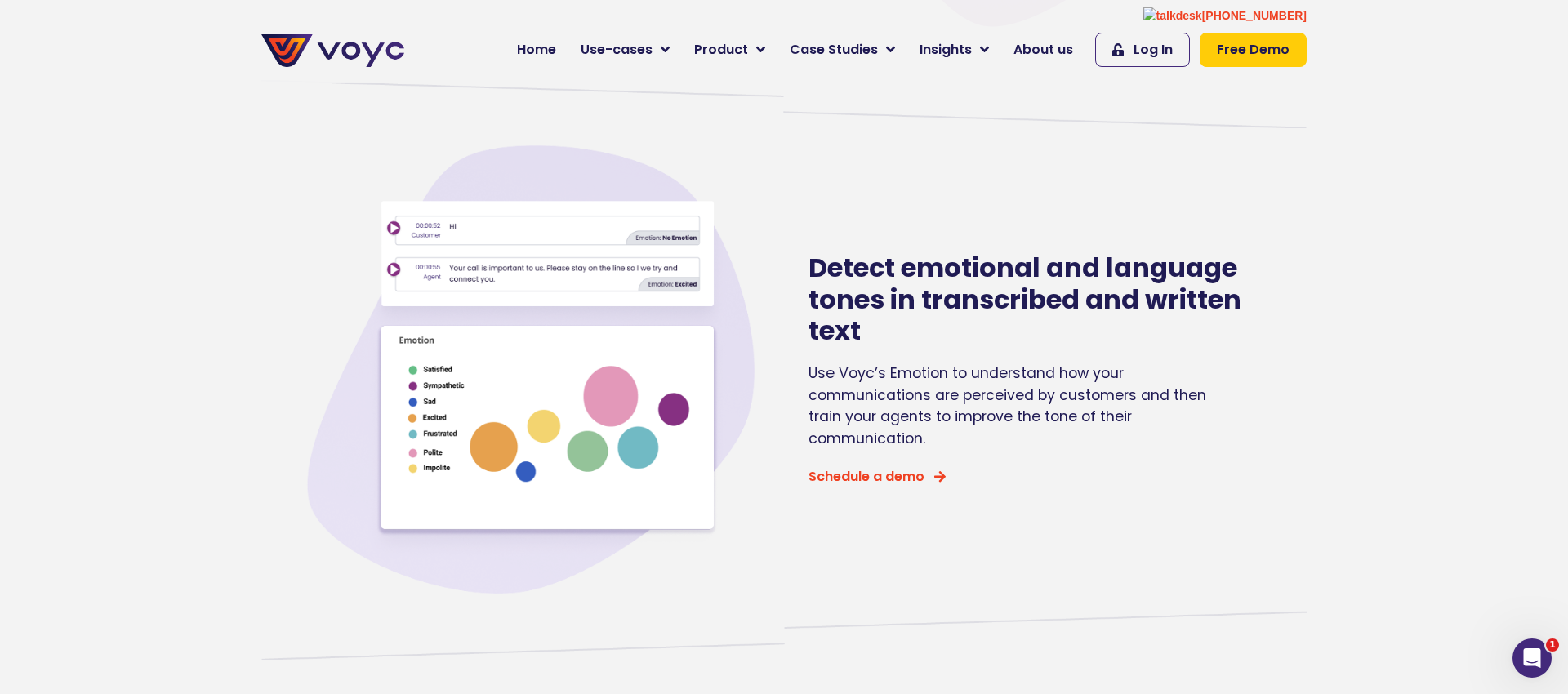
scroll to position [651, 0]
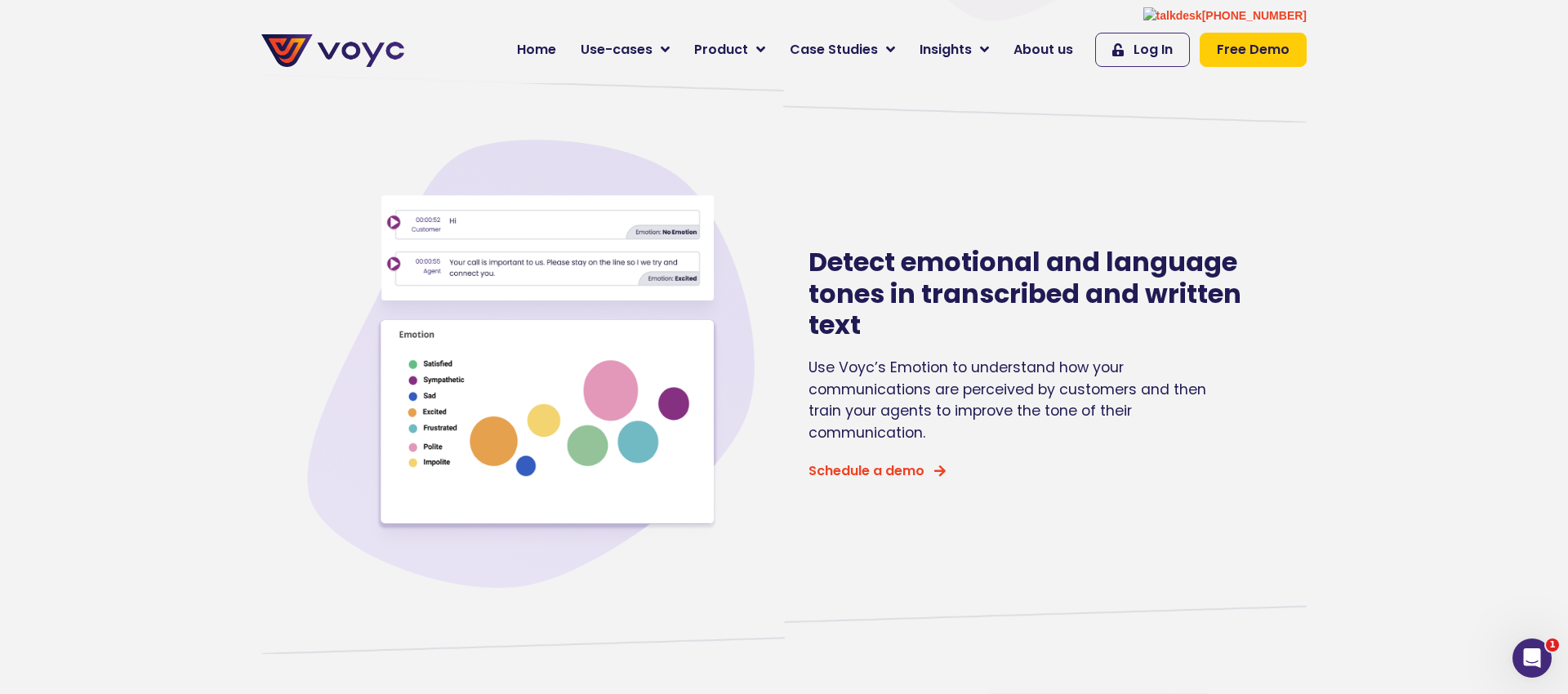
click at [869, 360] on div "Use Voyc’s Emotion to understand how your communications are perceived by custo…" at bounding box center [1025, 400] width 433 height 87
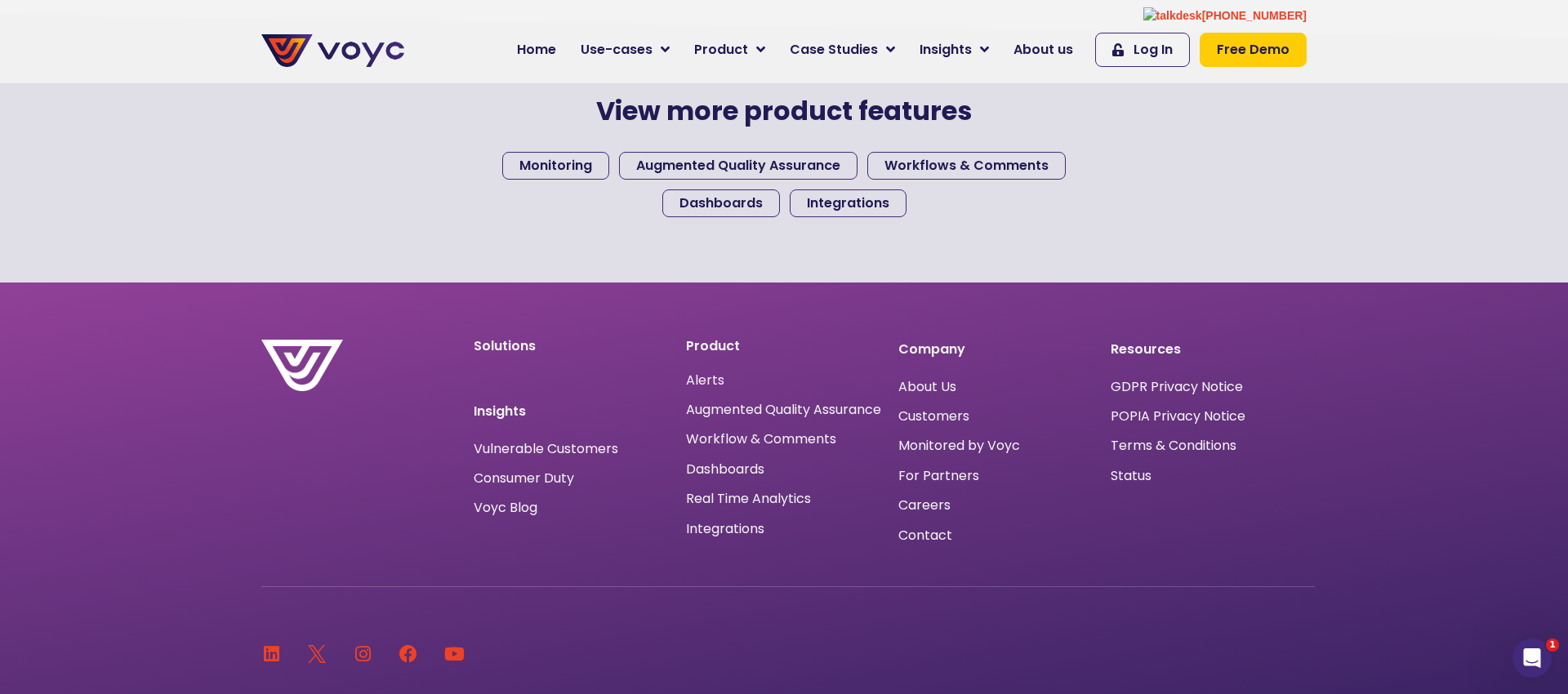
scroll to position [1726, 0]
